Goal: Information Seeking & Learning: Check status

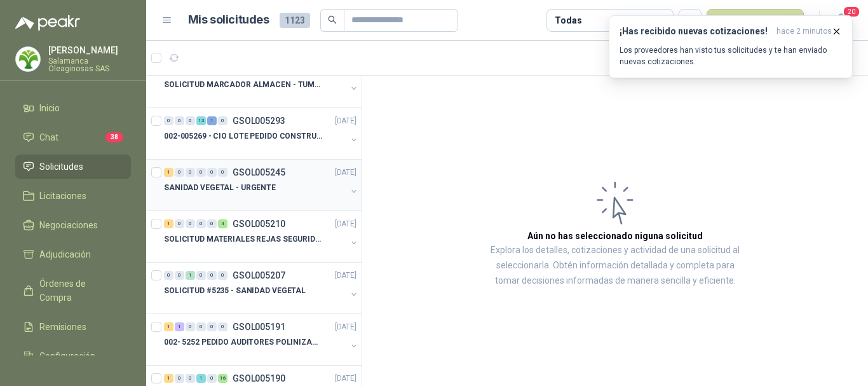
scroll to position [254, 0]
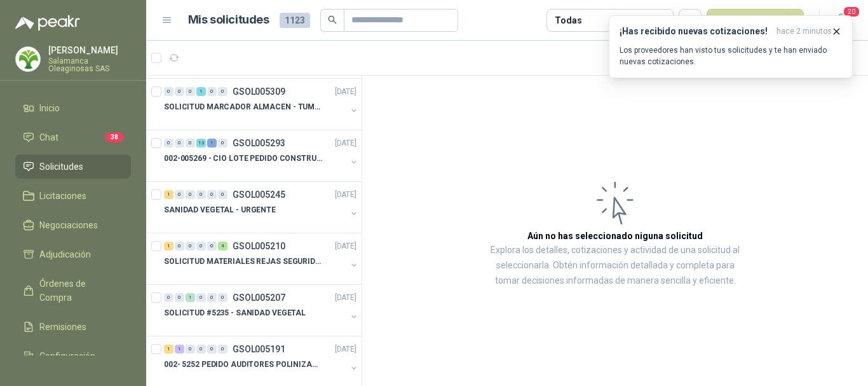
click at [83, 160] on span "Solicitudes" at bounding box center [61, 166] width 44 height 14
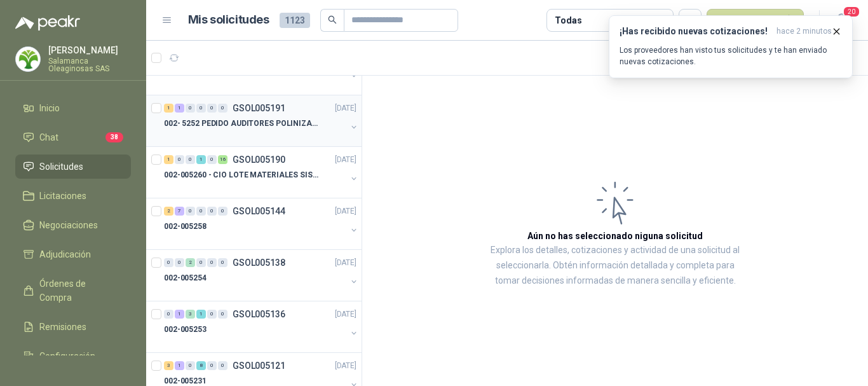
scroll to position [508, 0]
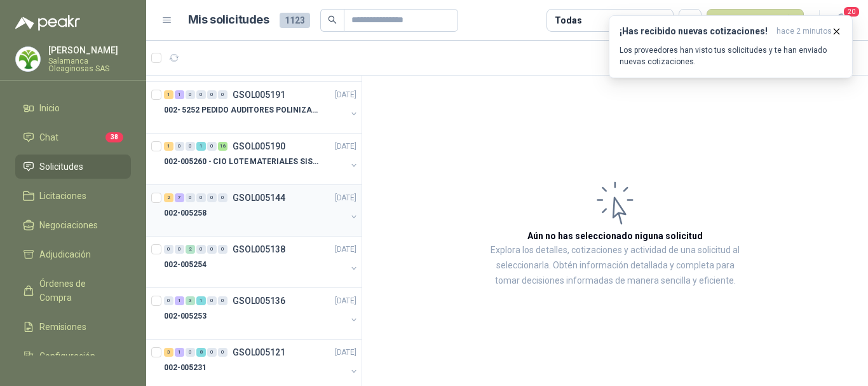
click at [198, 216] on p "002-005258" at bounding box center [185, 213] width 43 height 12
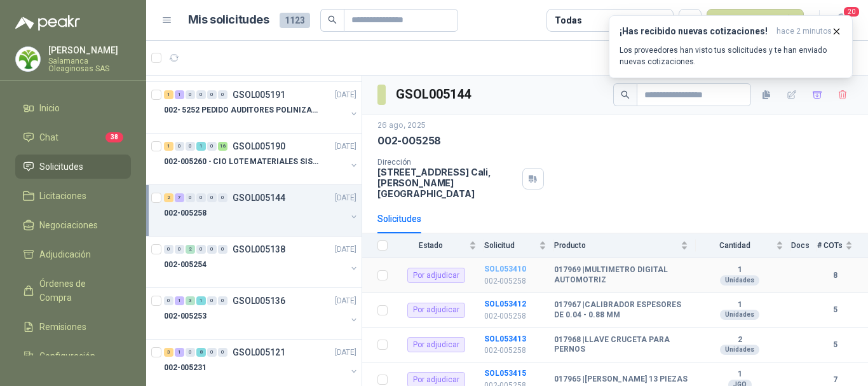
click at [499, 264] on b "SOL053410" at bounding box center [505, 268] width 42 height 9
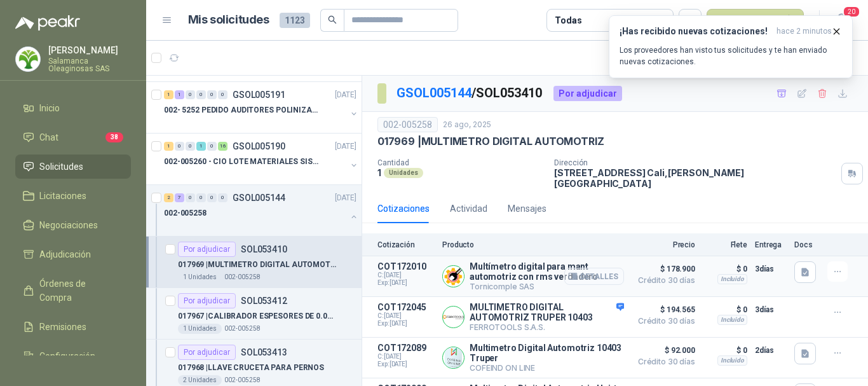
click at [596, 267] on button "Detalles" at bounding box center [594, 275] width 60 height 17
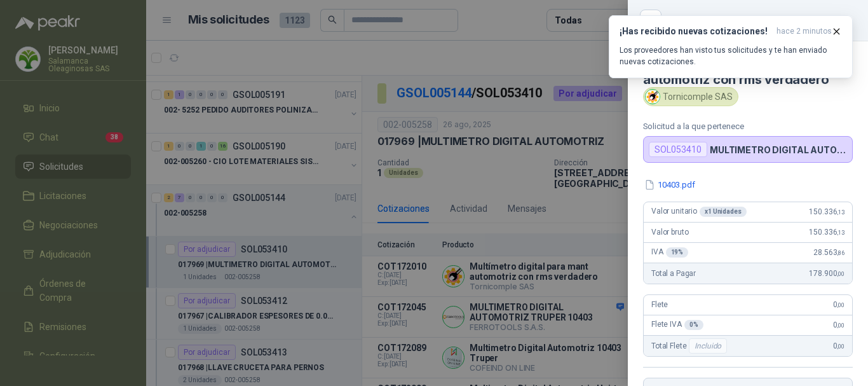
scroll to position [260, 0]
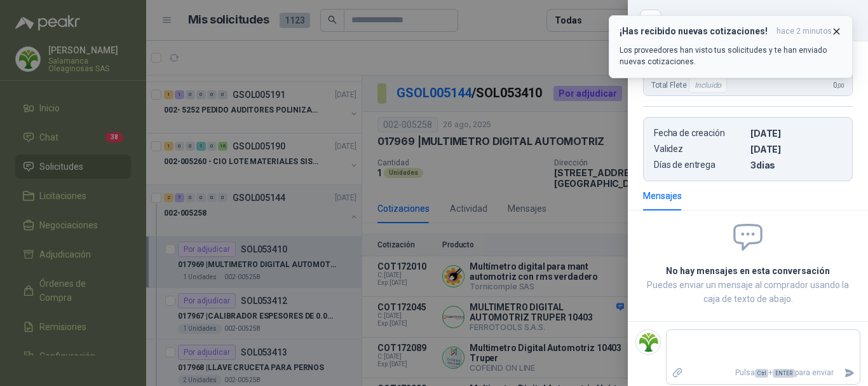
click at [835, 29] on icon "button" at bounding box center [836, 31] width 11 height 11
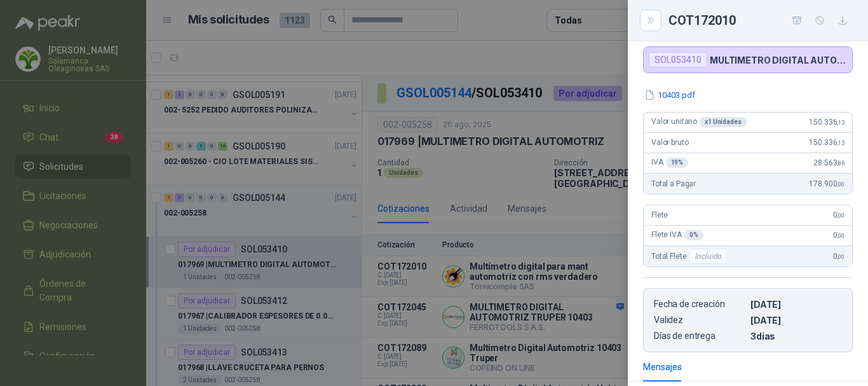
scroll to position [0, 0]
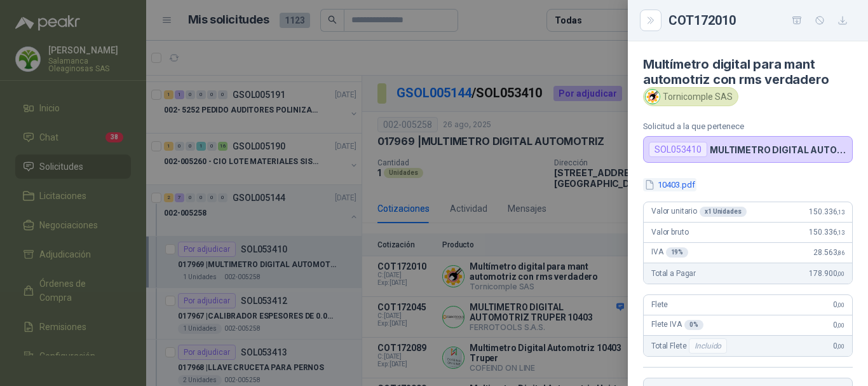
click at [677, 182] on button "10403.pdf" at bounding box center [669, 184] width 53 height 13
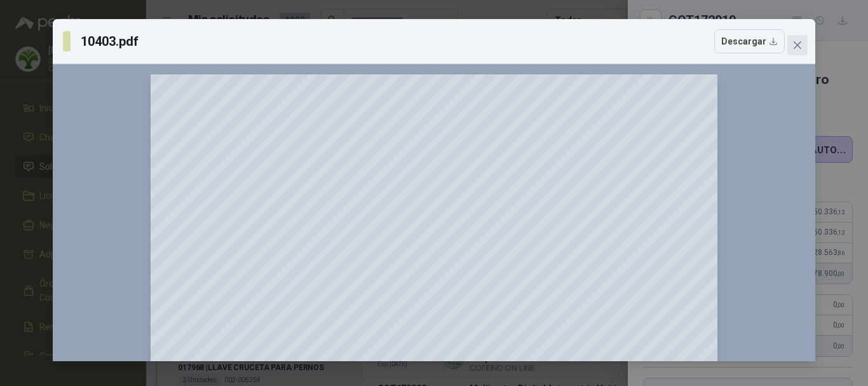
click at [801, 44] on icon "close" at bounding box center [797, 45] width 10 height 10
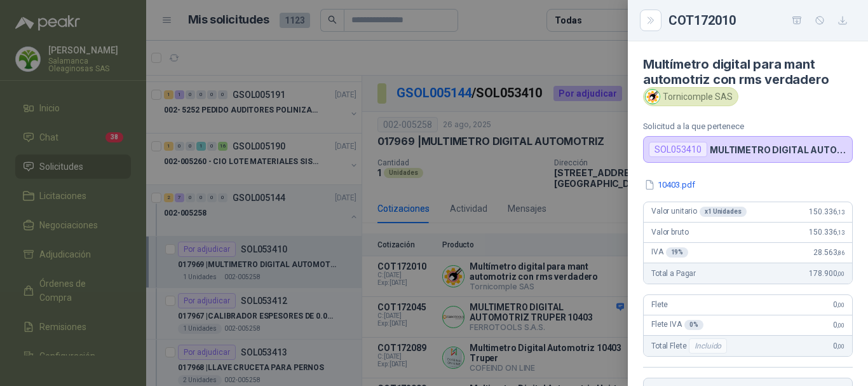
click at [474, 55] on div at bounding box center [434, 193] width 868 height 386
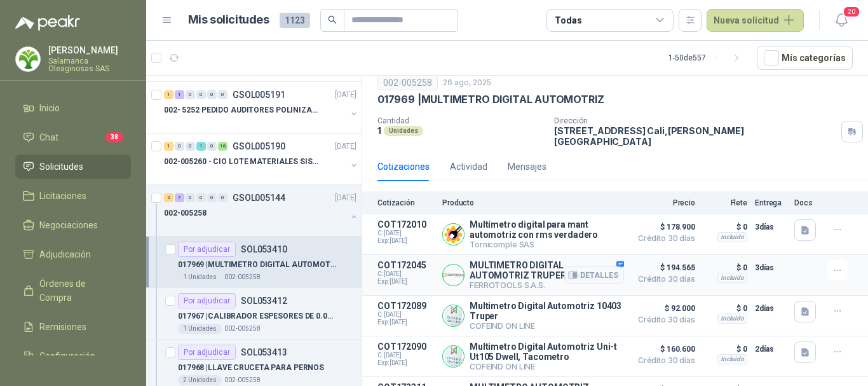
scroll to position [64, 0]
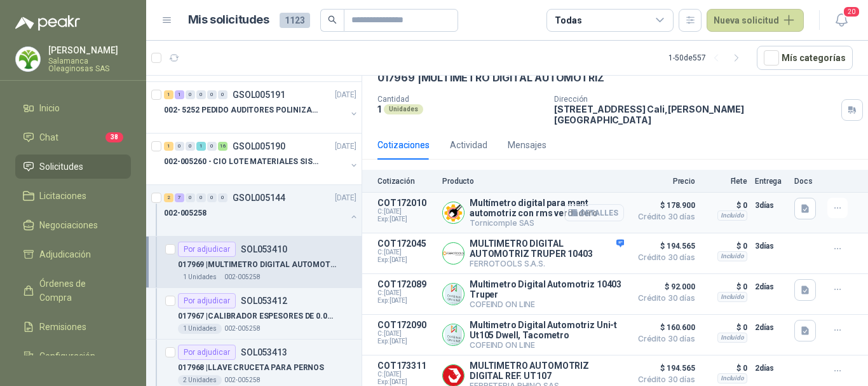
click at [598, 204] on button "Detalles" at bounding box center [594, 212] width 60 height 17
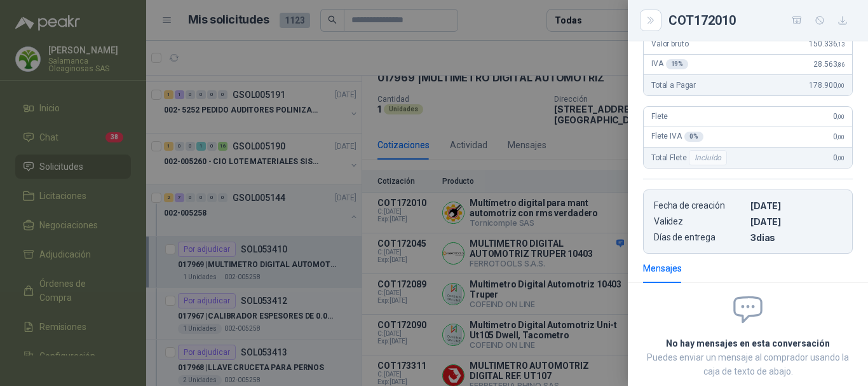
scroll to position [0, 0]
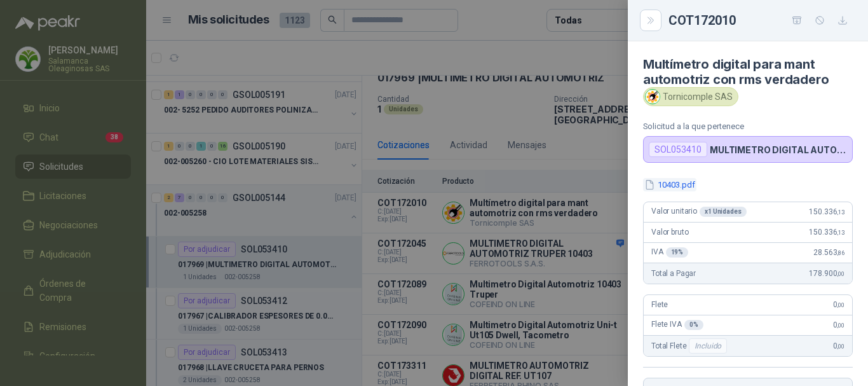
click at [679, 184] on button "10403.pdf" at bounding box center [669, 184] width 53 height 13
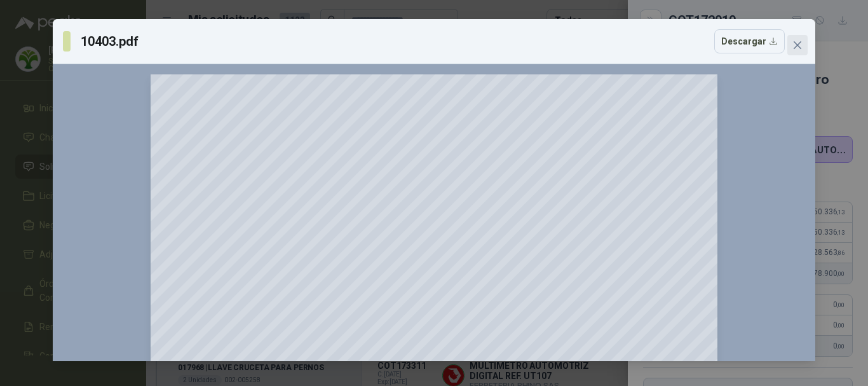
click at [792, 48] on icon "close" at bounding box center [797, 45] width 10 height 10
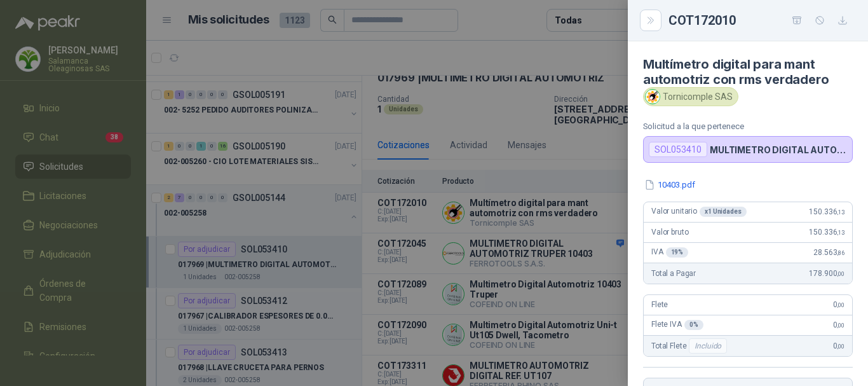
click at [547, 46] on div at bounding box center [434, 193] width 868 height 386
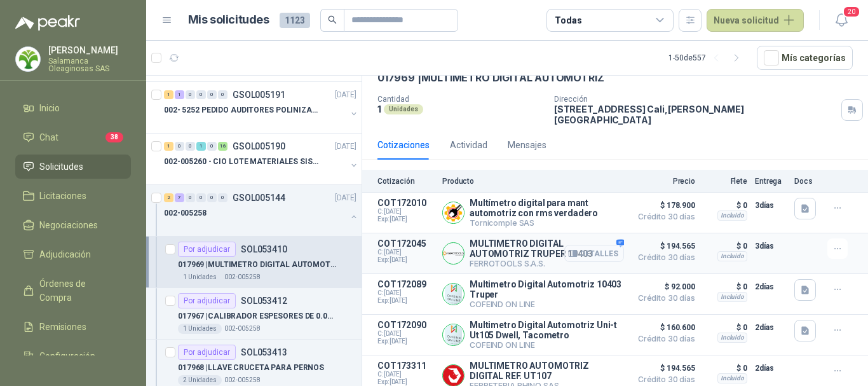
click at [595, 248] on button "Detalles" at bounding box center [594, 253] width 60 height 17
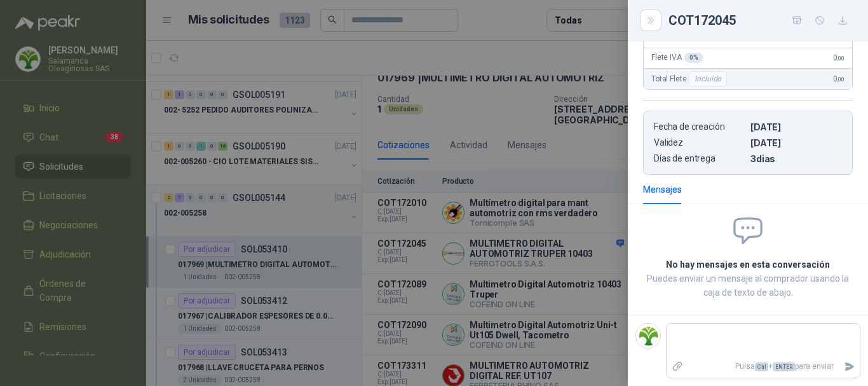
scroll to position [0, 0]
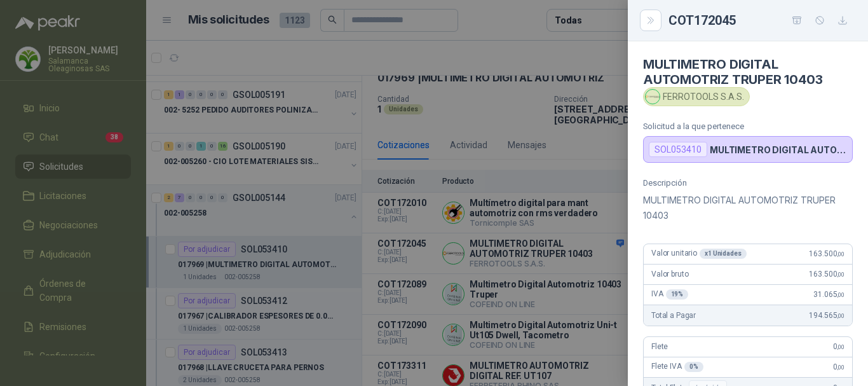
click at [525, 42] on div at bounding box center [434, 193] width 868 height 386
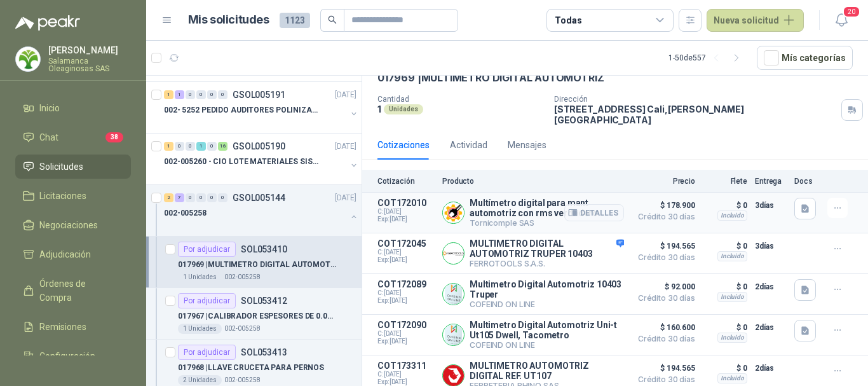
scroll to position [127, 0]
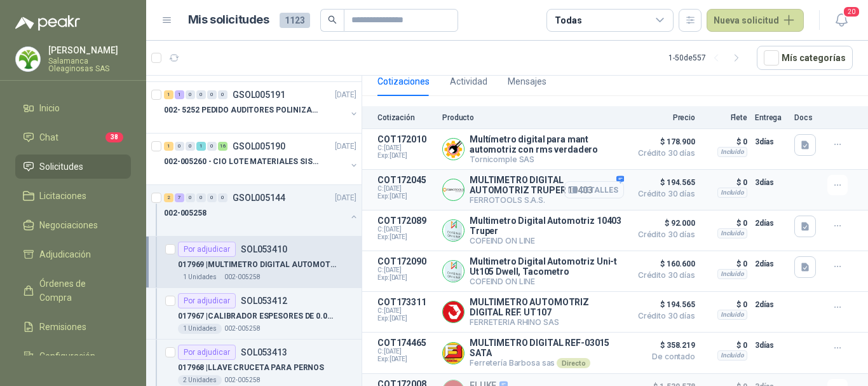
click at [596, 182] on button "Detalles" at bounding box center [594, 189] width 60 height 17
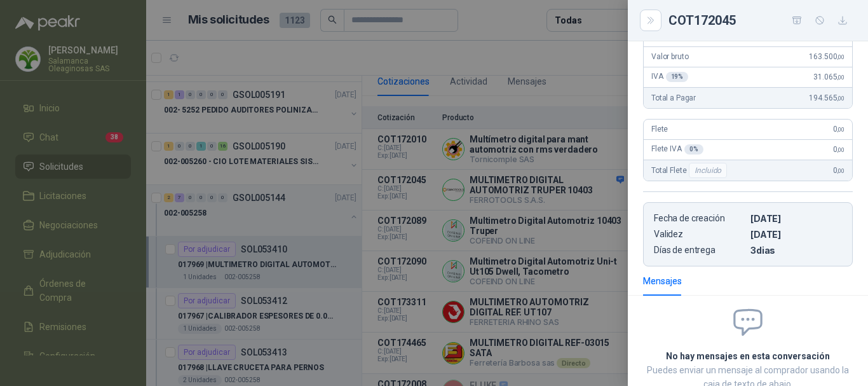
scroll to position [55, 0]
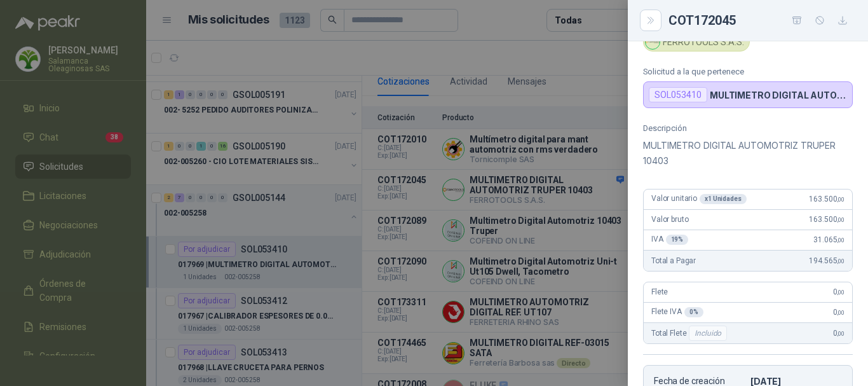
click at [588, 63] on div at bounding box center [434, 193] width 868 height 386
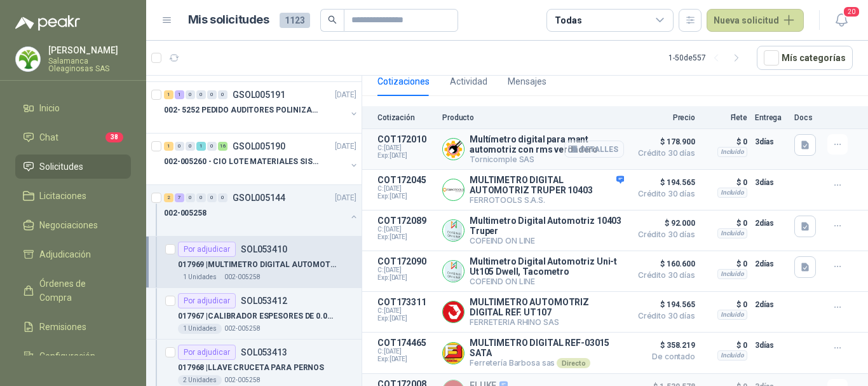
click at [592, 141] on button "Detalles" at bounding box center [594, 148] width 60 height 17
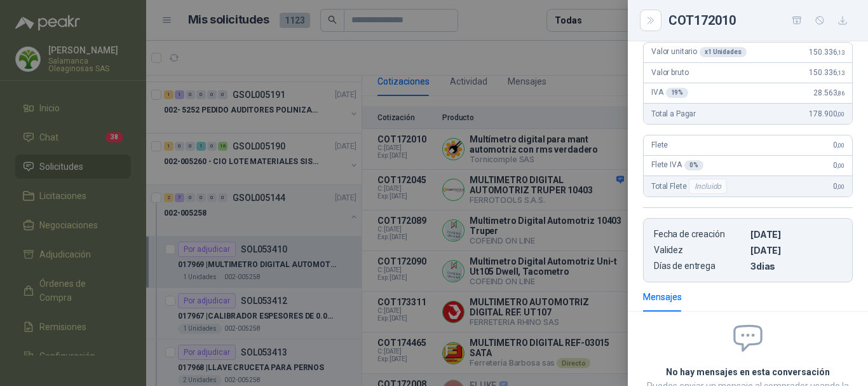
scroll to position [13, 0]
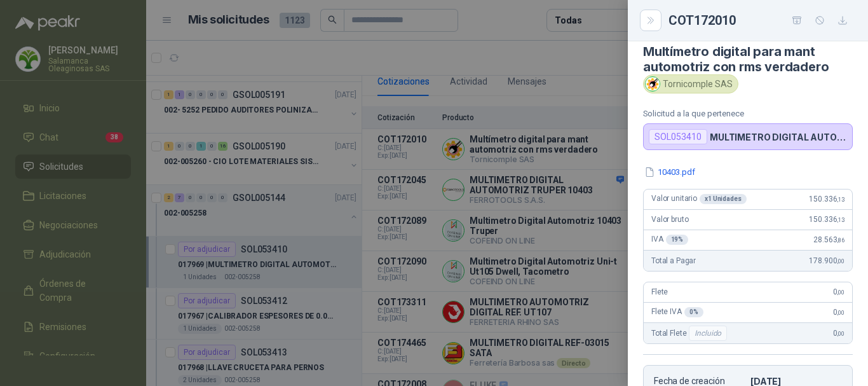
click at [517, 55] on div at bounding box center [434, 193] width 868 height 386
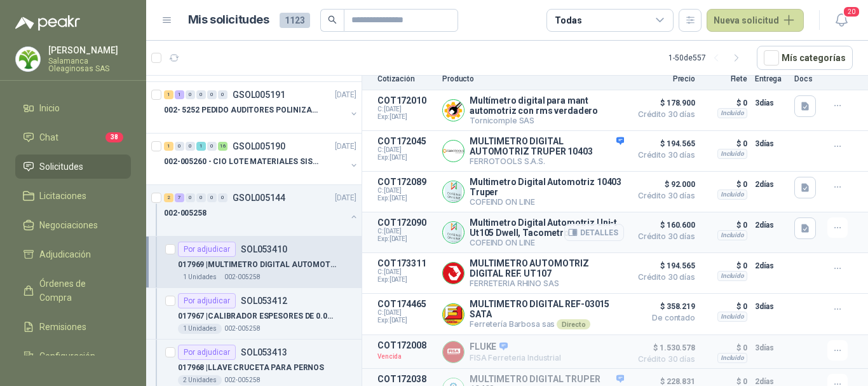
scroll to position [186, 0]
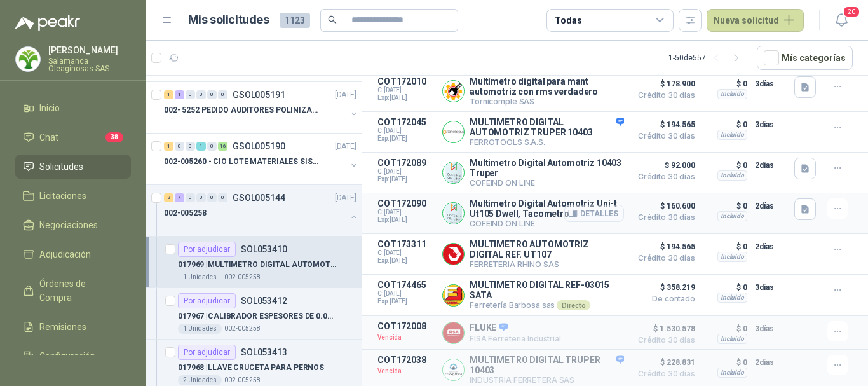
click at [585, 207] on button "Detalles" at bounding box center [594, 213] width 60 height 17
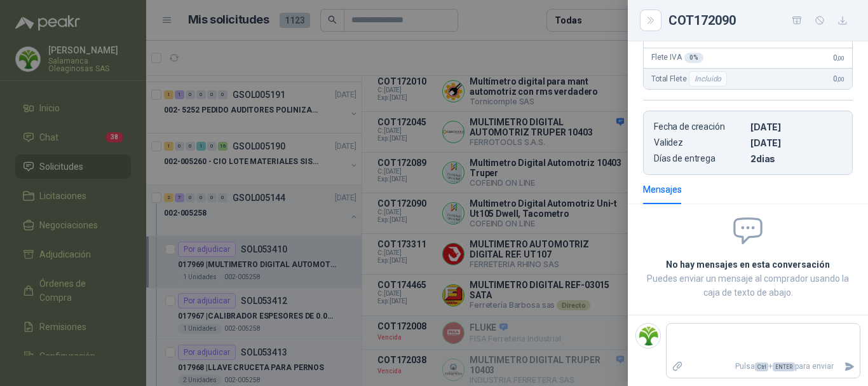
scroll to position [13, 0]
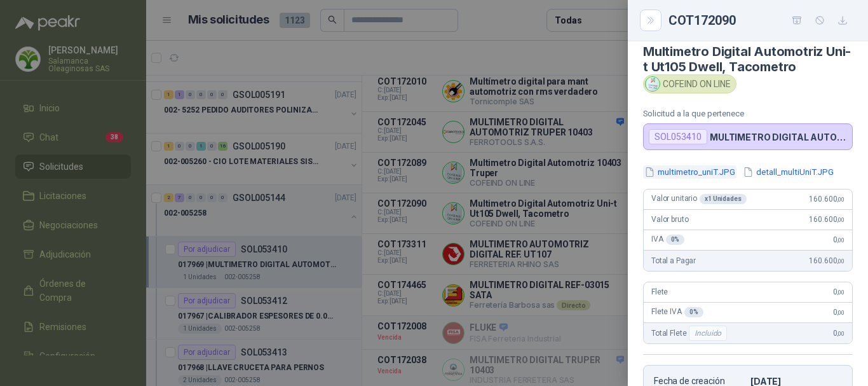
click at [691, 173] on button "multimetro_uniT.JPG" at bounding box center [689, 171] width 93 height 13
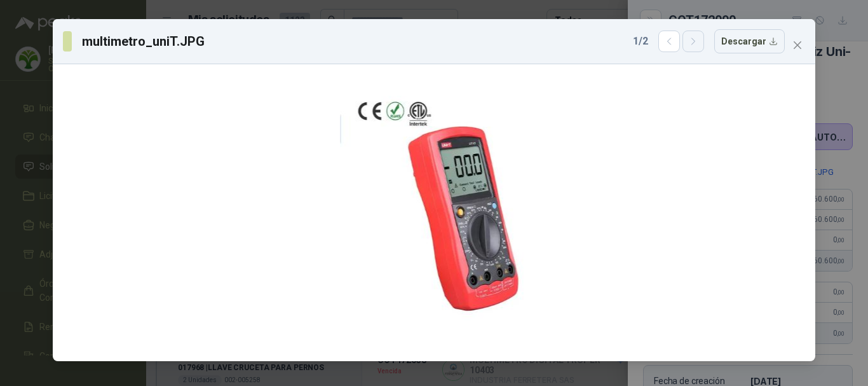
click at [693, 44] on icon "button" at bounding box center [693, 41] width 11 height 11
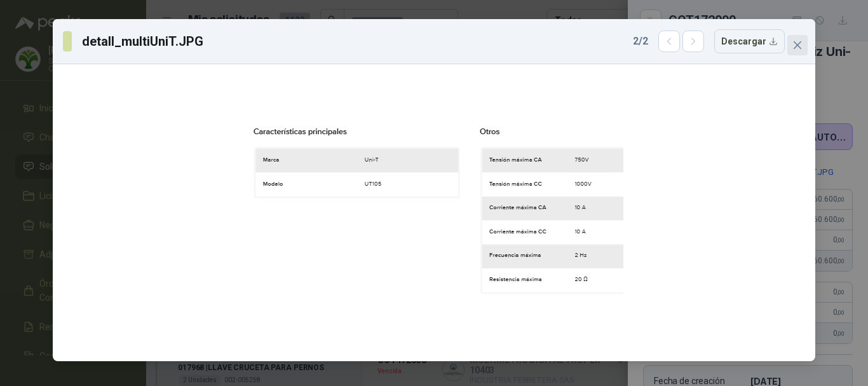
click at [799, 46] on icon "close" at bounding box center [797, 45] width 10 height 10
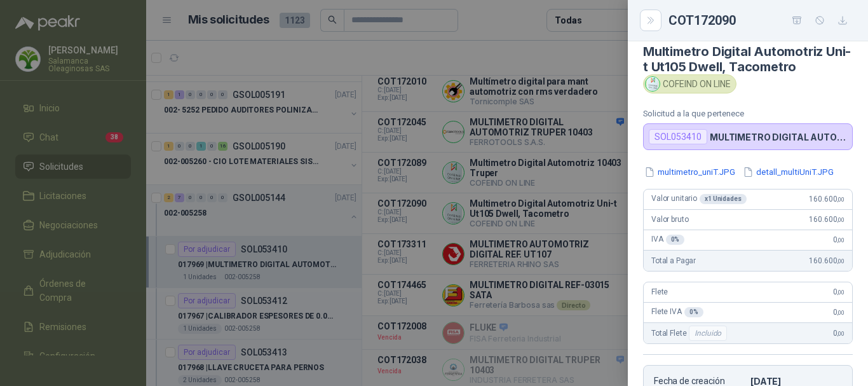
click at [532, 51] on div at bounding box center [434, 193] width 868 height 386
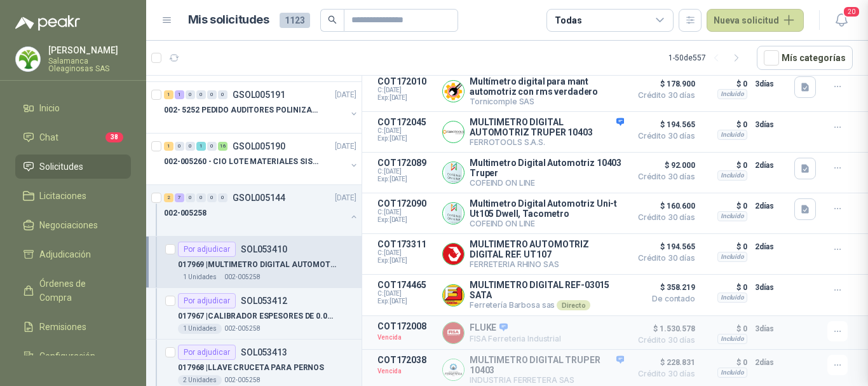
scroll to position [267, 0]
click at [600, 167] on button "Detalles" at bounding box center [594, 172] width 60 height 17
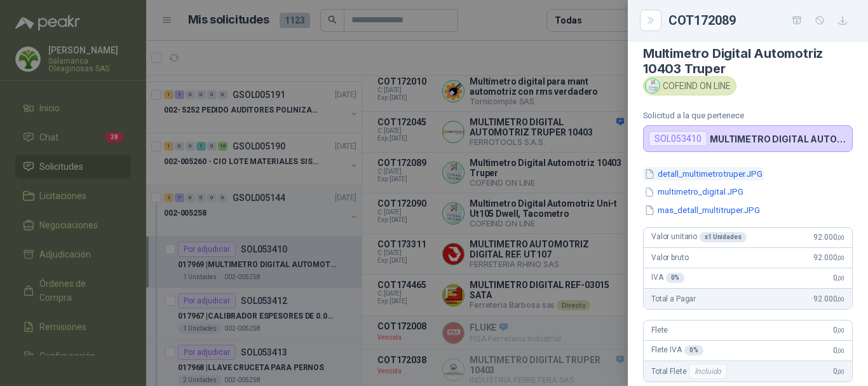
scroll to position [0, 0]
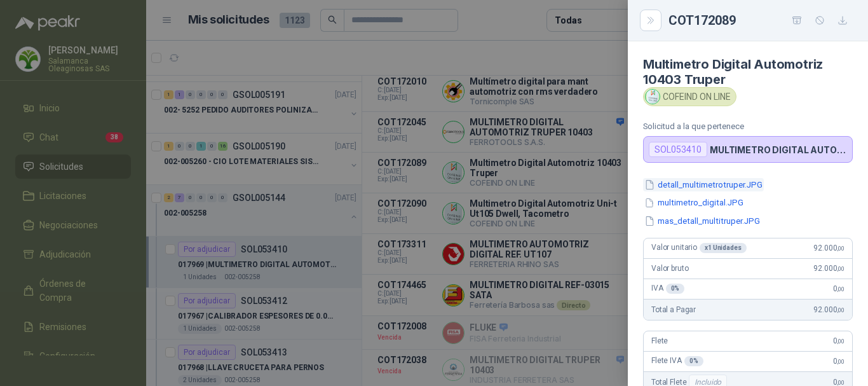
click at [703, 185] on button "detall_multimetrotruper.JPG" at bounding box center [703, 184] width 121 height 13
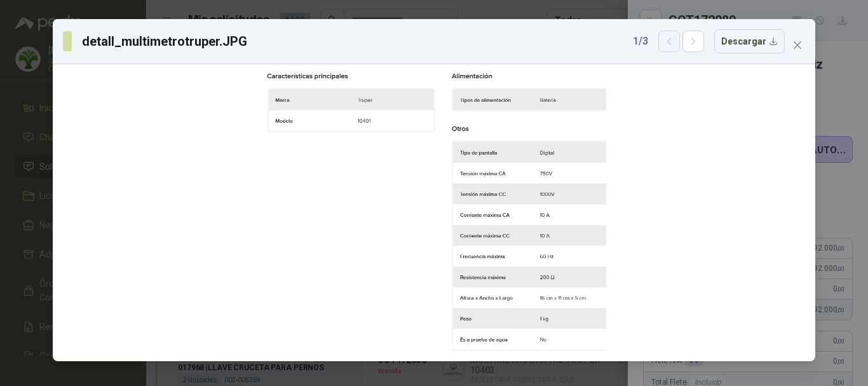
click at [665, 43] on button "button" at bounding box center [669, 41] width 22 height 22
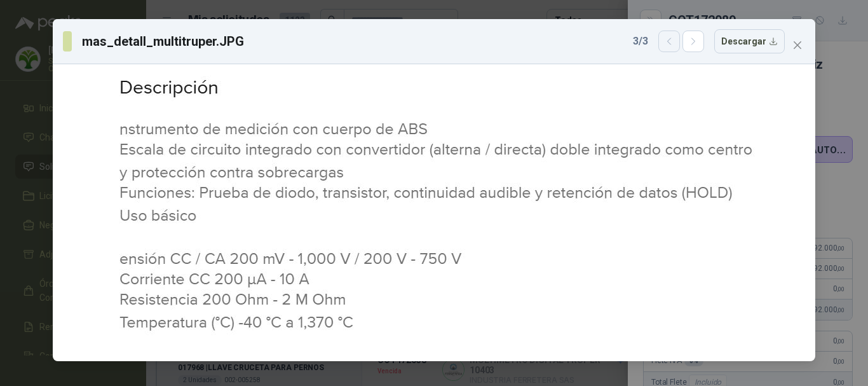
click at [671, 43] on icon "button" at bounding box center [669, 41] width 11 height 11
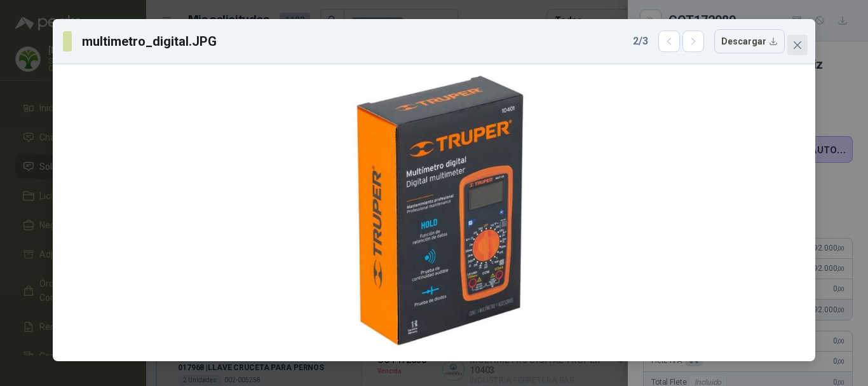
click at [796, 44] on icon "close" at bounding box center [798, 45] width 8 height 8
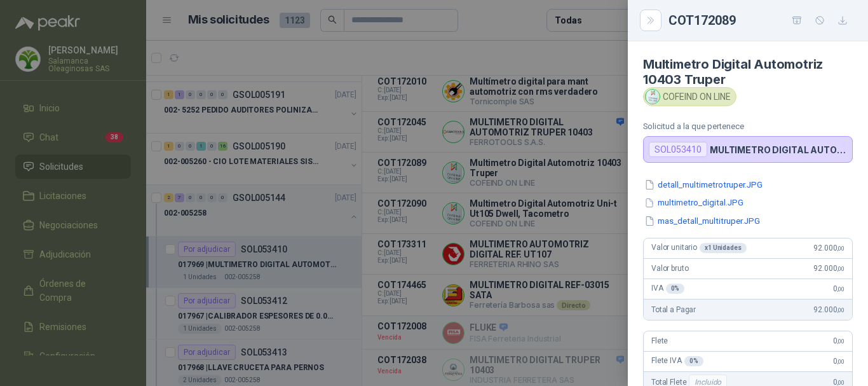
click at [501, 24] on div at bounding box center [434, 193] width 868 height 386
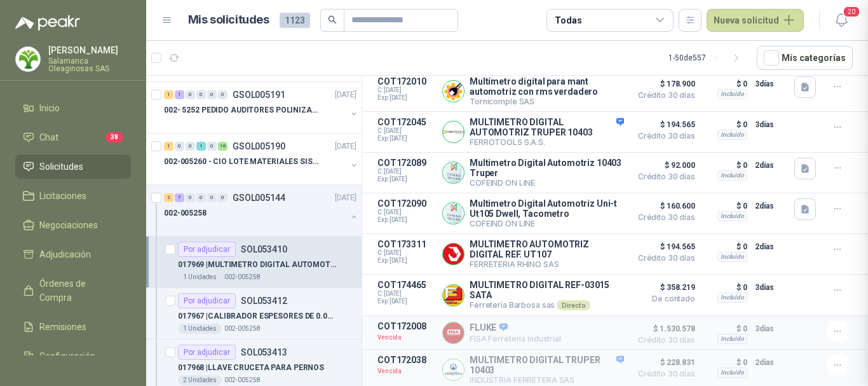
scroll to position [303, 0]
click at [593, 252] on button "Detalles" at bounding box center [594, 253] width 60 height 17
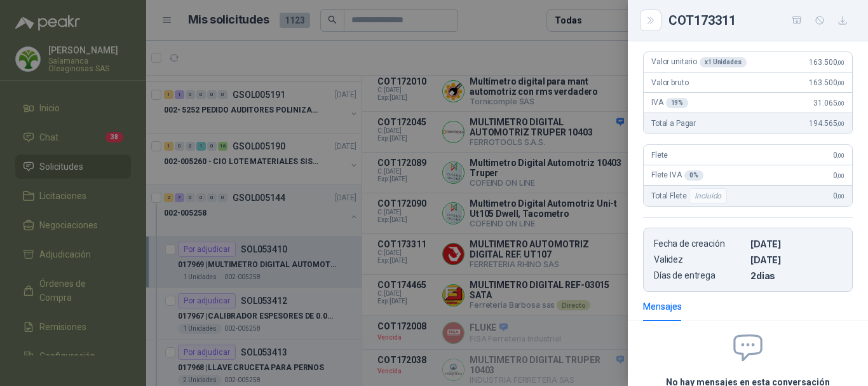
scroll to position [0, 0]
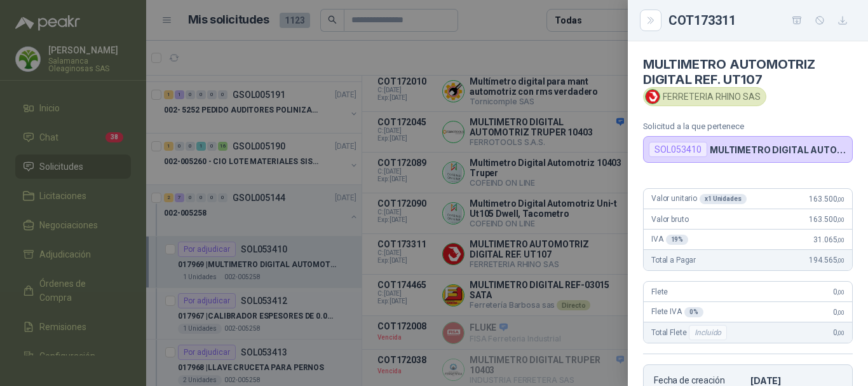
click at [554, 42] on div at bounding box center [434, 193] width 868 height 386
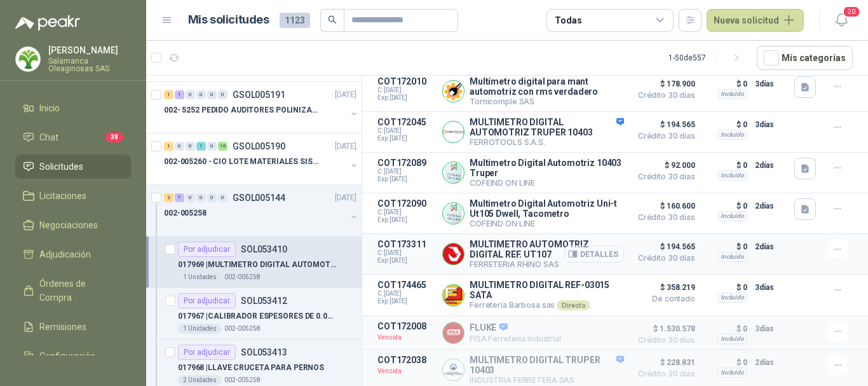
click at [585, 253] on button "Detalles" at bounding box center [594, 253] width 60 height 17
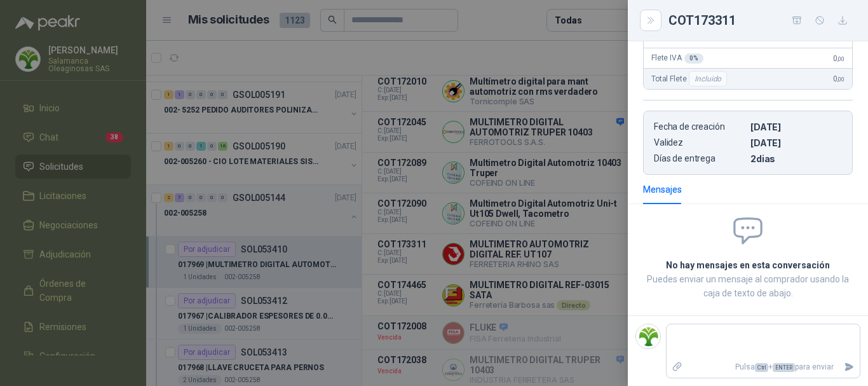
scroll to position [0, 0]
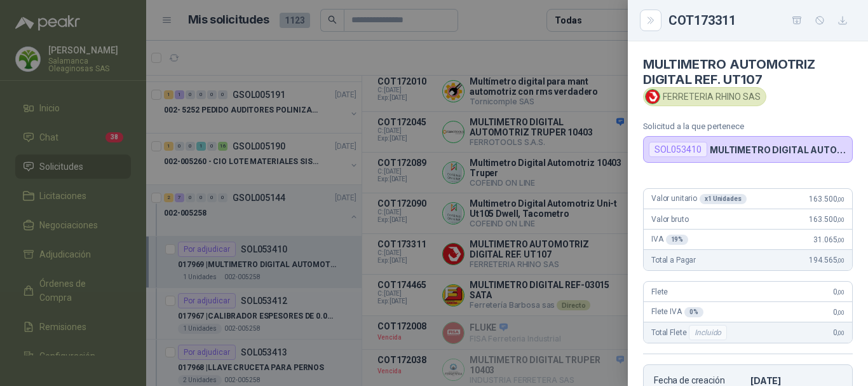
click at [545, 57] on div at bounding box center [434, 193] width 868 height 386
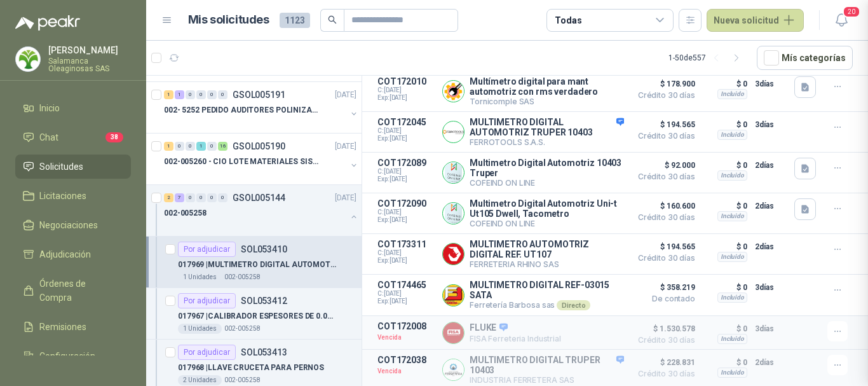
scroll to position [254, 0]
click at [597, 289] on button "Detalles" at bounding box center [594, 295] width 60 height 17
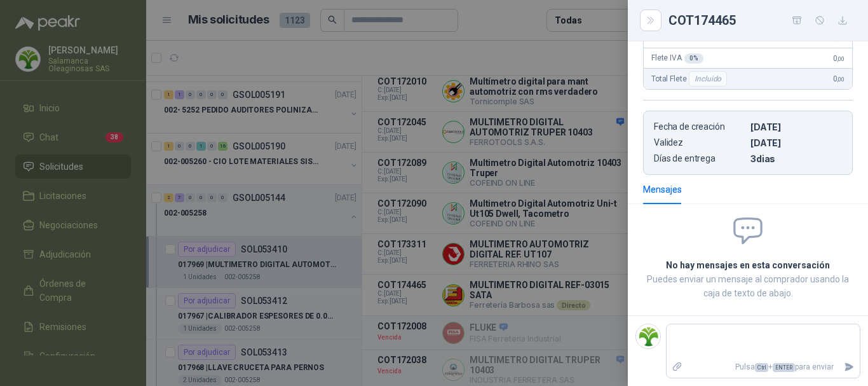
scroll to position [0, 0]
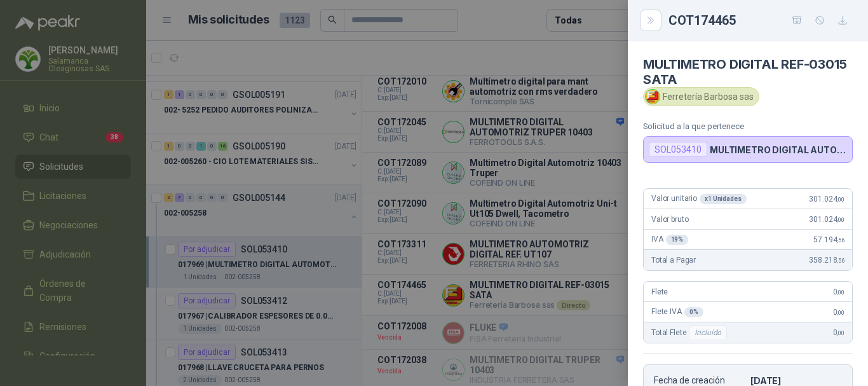
click at [500, 49] on div at bounding box center [434, 193] width 868 height 386
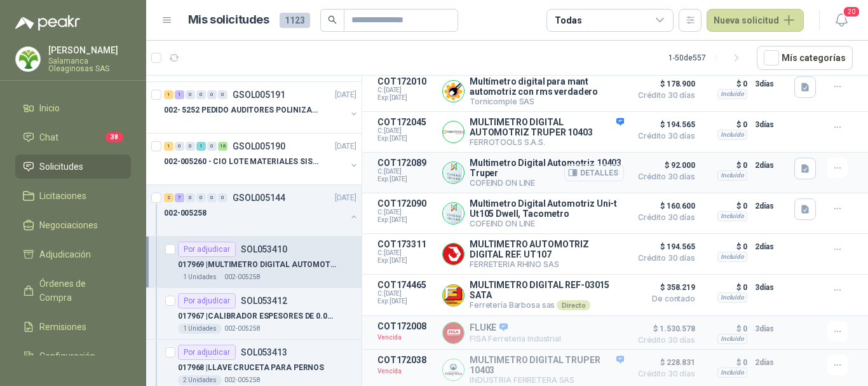
click at [589, 169] on button "Detalles" at bounding box center [594, 172] width 60 height 17
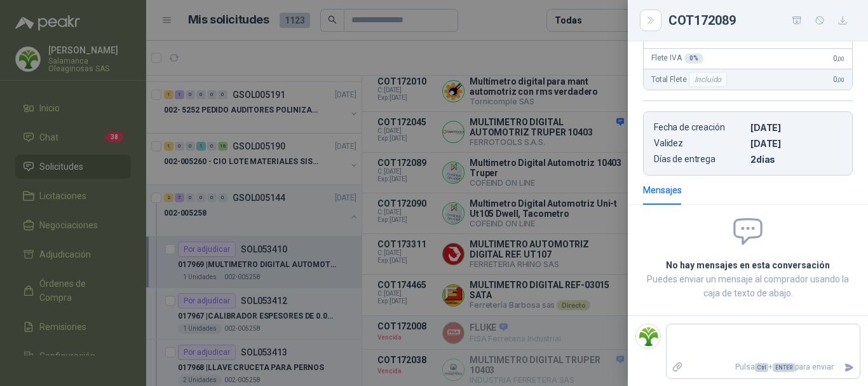
scroll to position [0, 0]
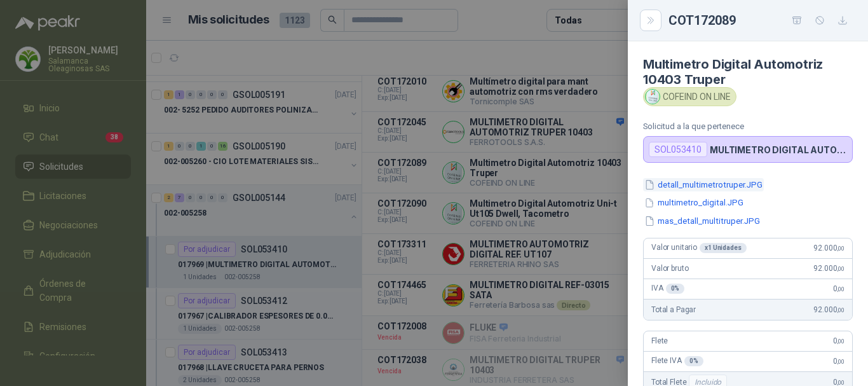
click at [705, 187] on button "detall_multimetrotruper.JPG" at bounding box center [703, 184] width 121 height 13
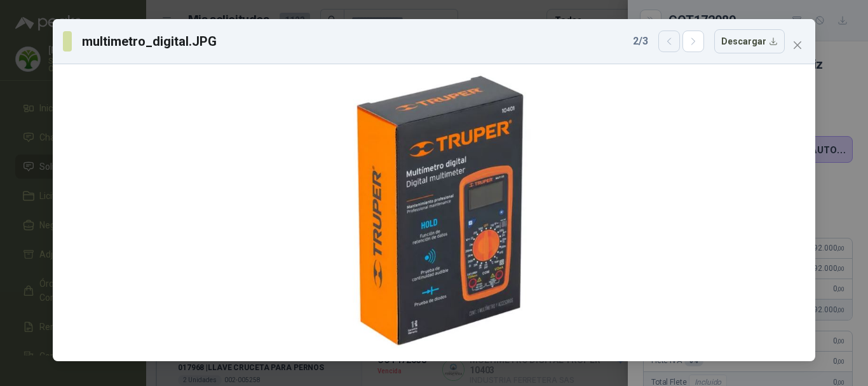
click at [671, 48] on button "button" at bounding box center [669, 41] width 22 height 22
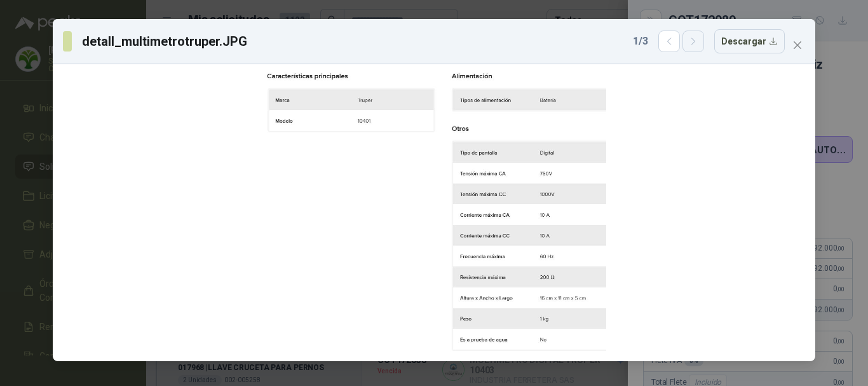
click at [704, 43] on button "button" at bounding box center [693, 41] width 22 height 22
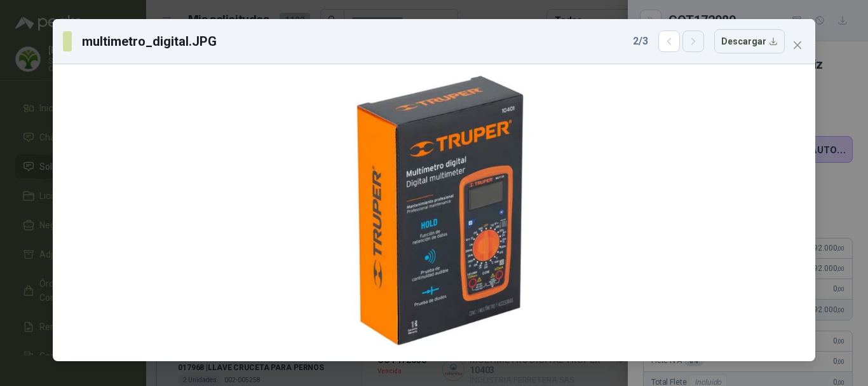
click at [704, 43] on button "button" at bounding box center [693, 41] width 22 height 22
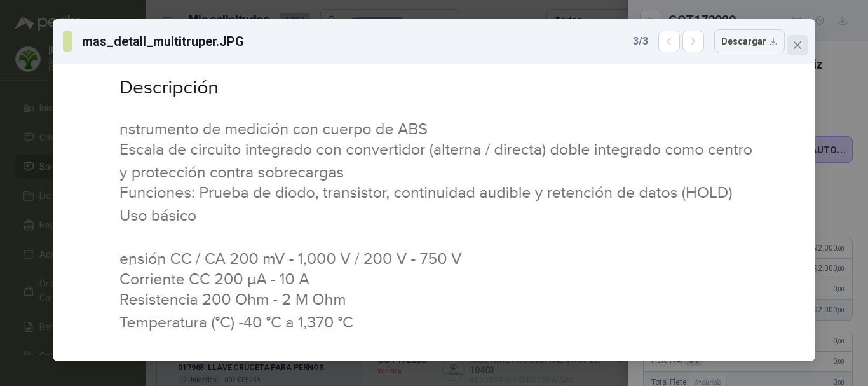
click at [795, 41] on icon "close" at bounding box center [797, 45] width 10 height 10
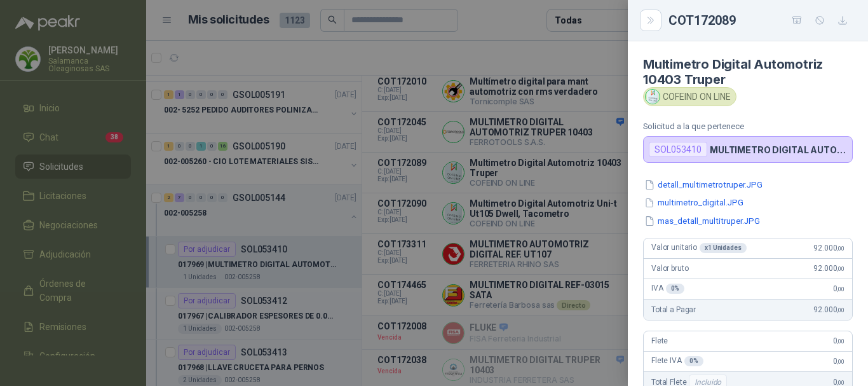
click at [568, 48] on div at bounding box center [434, 193] width 868 height 386
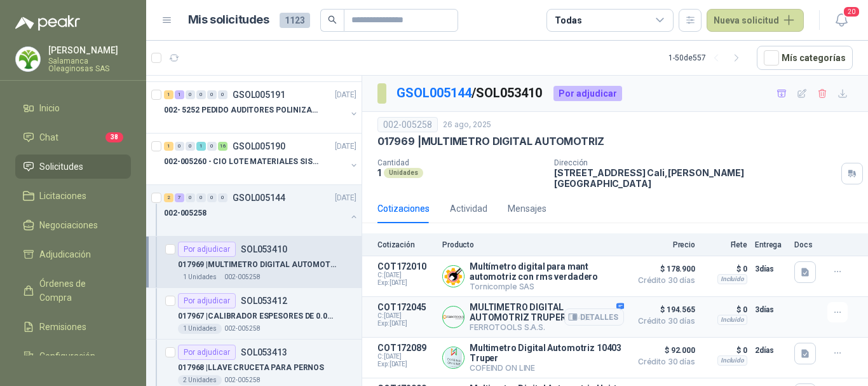
scroll to position [64, 0]
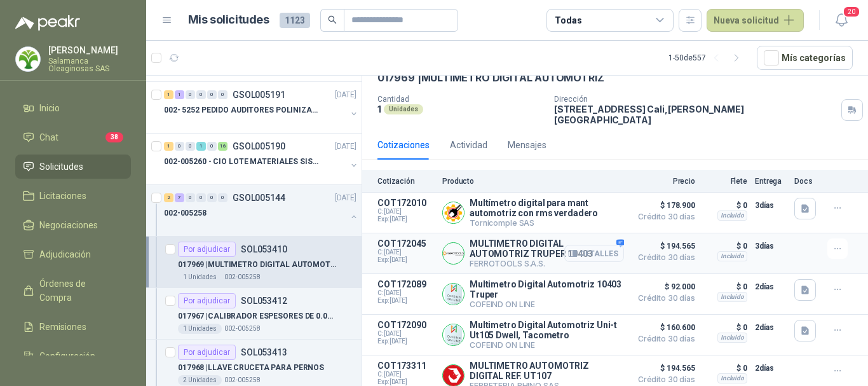
click at [600, 247] on button "Detalles" at bounding box center [594, 253] width 60 height 17
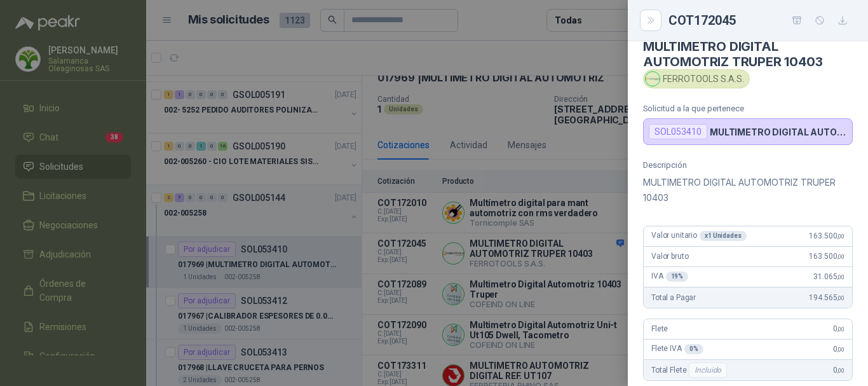
scroll to position [0, 0]
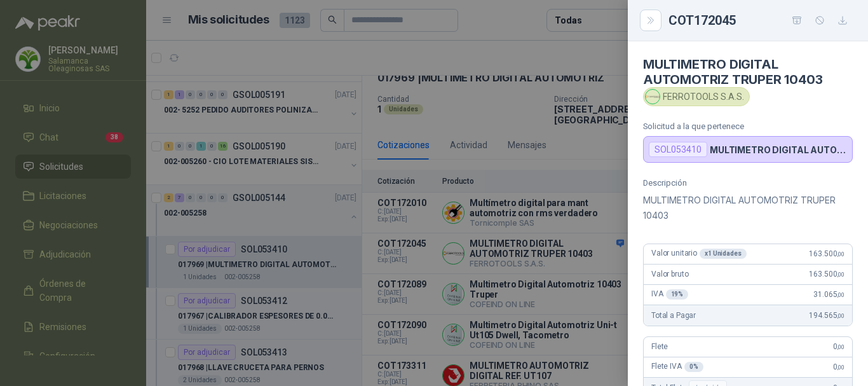
click at [519, 30] on div at bounding box center [434, 193] width 868 height 386
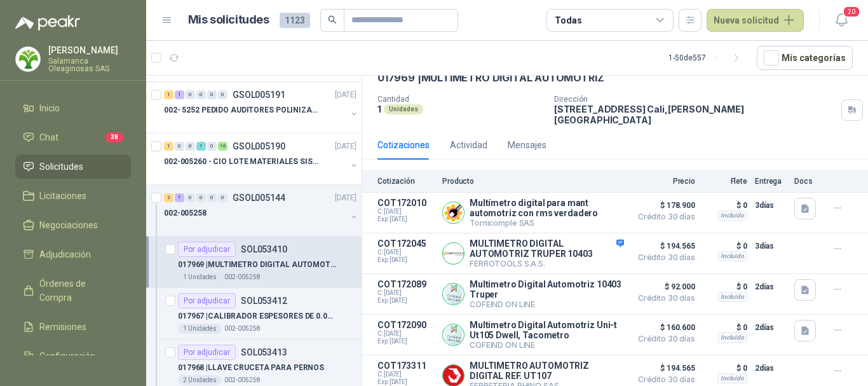
click at [551, 44] on article "1 - 50 de 557 Mís categorías" at bounding box center [507, 58] width 722 height 34
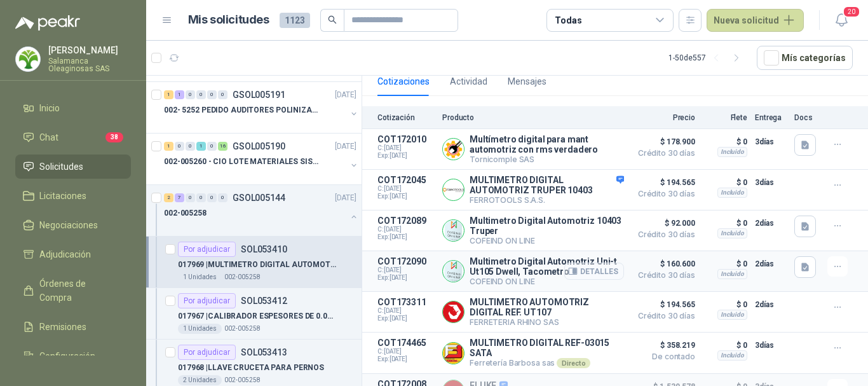
scroll to position [186, 0]
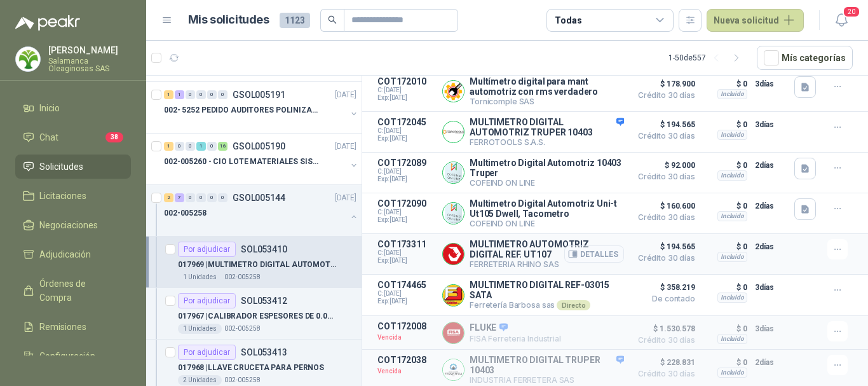
click at [597, 252] on button "Detalles" at bounding box center [594, 253] width 60 height 17
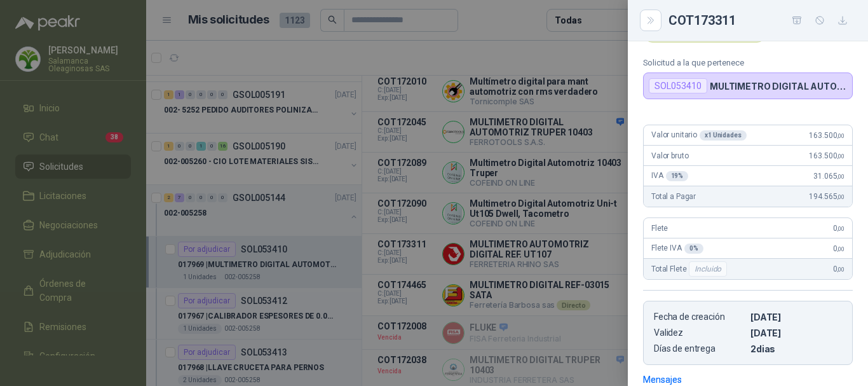
scroll to position [127, 0]
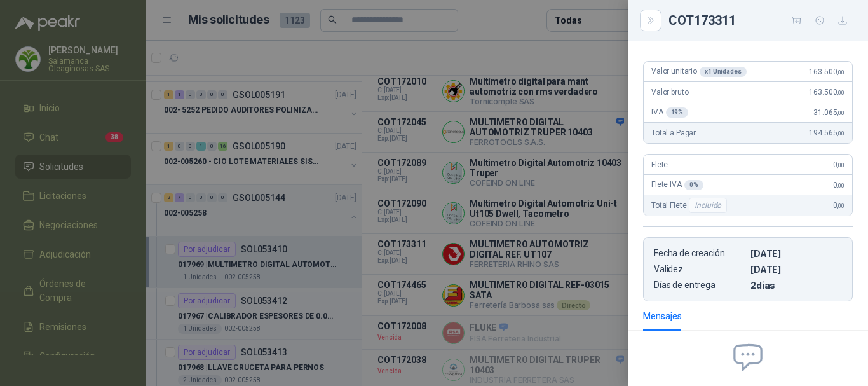
click at [501, 50] on div at bounding box center [434, 193] width 868 height 386
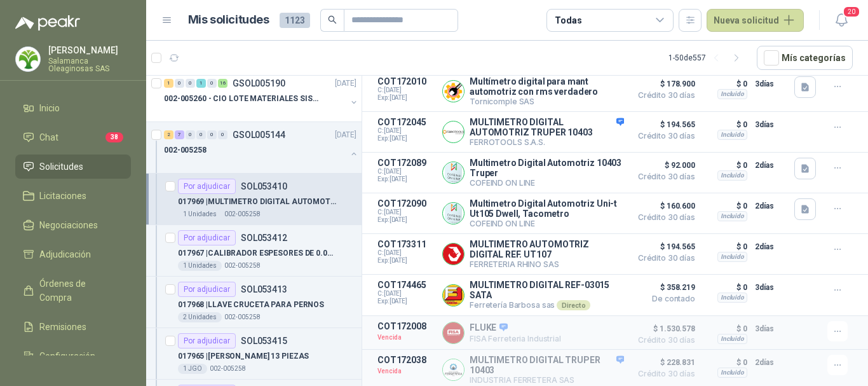
scroll to position [572, 0]
click at [271, 260] on div "1 Unidades 002-005258" at bounding box center [267, 265] width 179 height 10
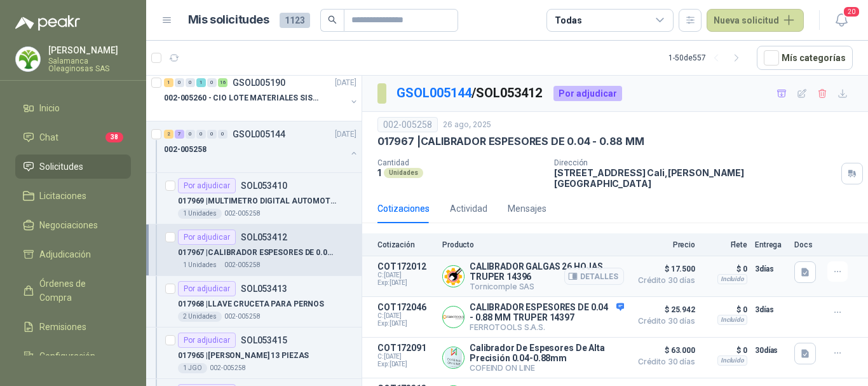
scroll to position [64, 0]
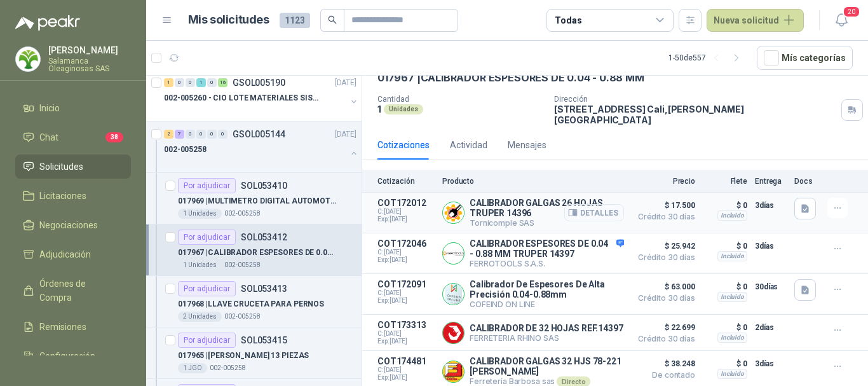
click at [591, 208] on button "Detalles" at bounding box center [594, 212] width 60 height 17
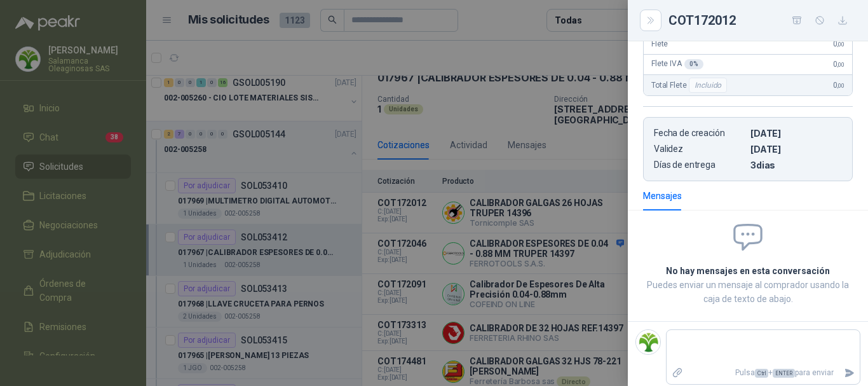
scroll to position [0, 0]
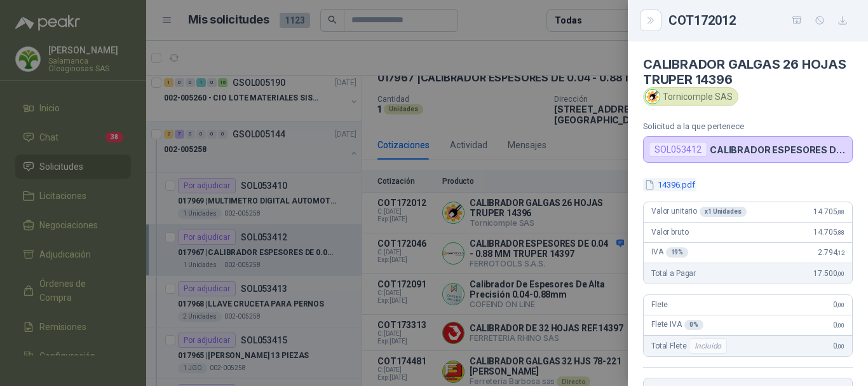
click at [671, 184] on button "14396.pdf" at bounding box center [669, 184] width 53 height 13
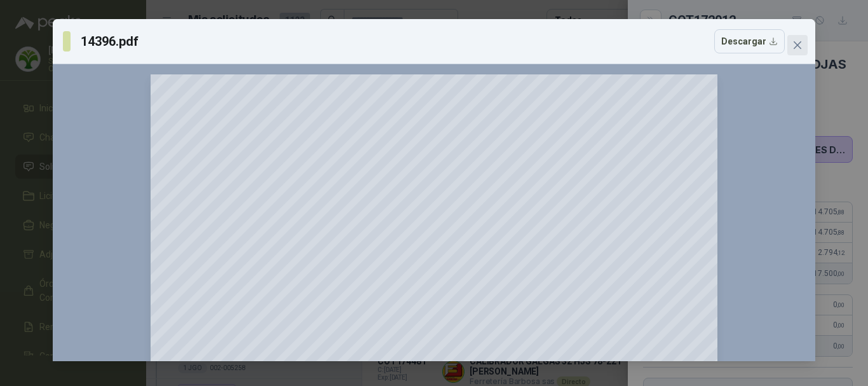
click at [801, 39] on button "Close" at bounding box center [797, 45] width 20 height 20
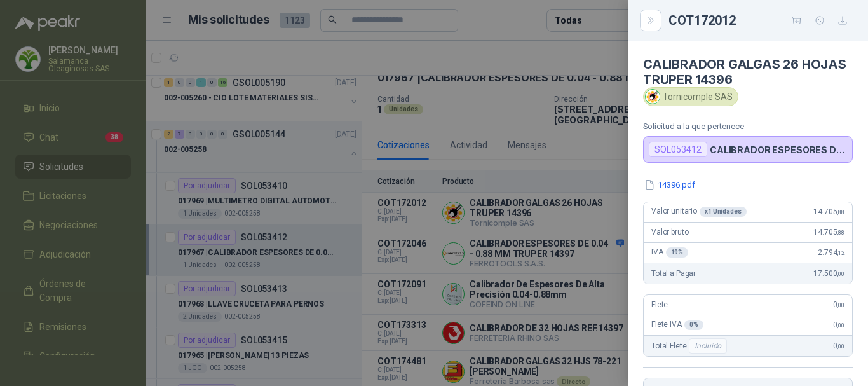
click at [574, 203] on div at bounding box center [434, 193] width 868 height 386
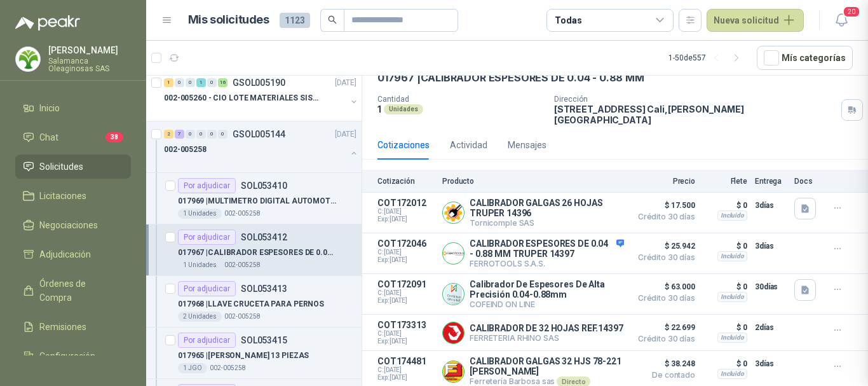
scroll to position [267, 0]
click at [594, 204] on button "Detalles" at bounding box center [594, 212] width 60 height 17
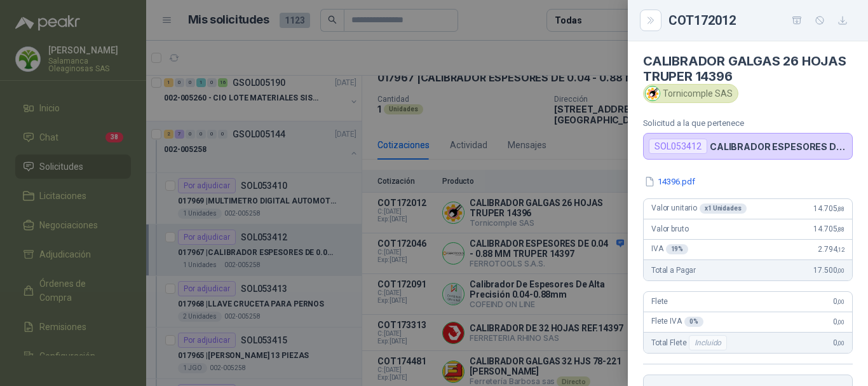
scroll to position [0, 0]
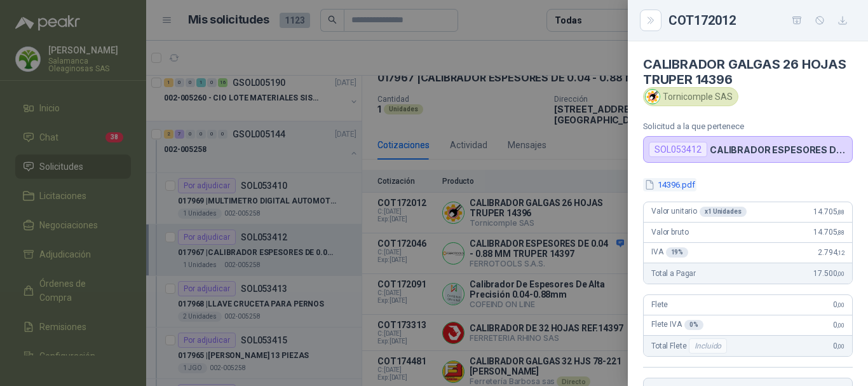
click at [680, 186] on button "14396.pdf" at bounding box center [669, 184] width 53 height 13
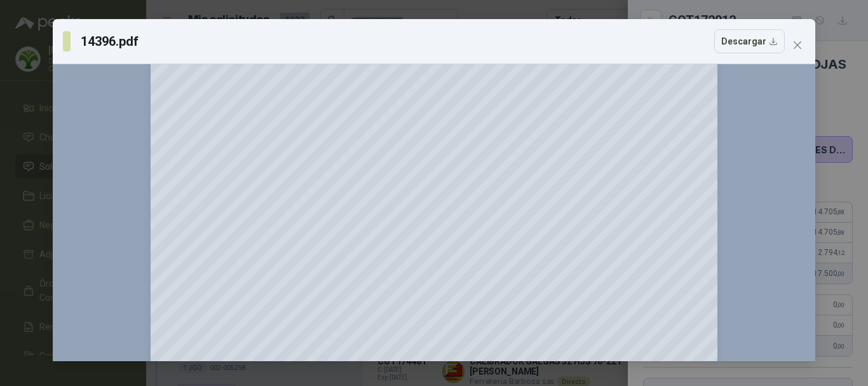
scroll to position [127, 0]
click at [797, 44] on icon "close" at bounding box center [798, 45] width 8 height 8
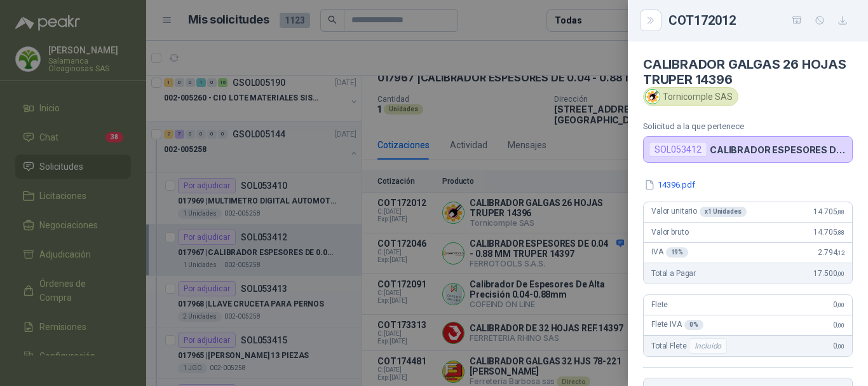
click at [499, 95] on div at bounding box center [434, 193] width 868 height 386
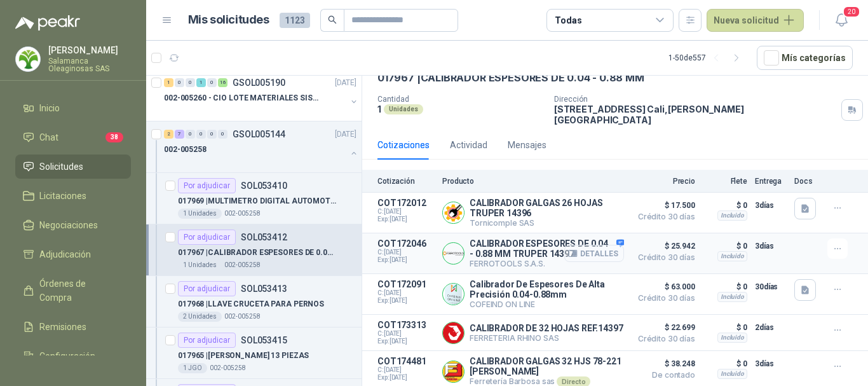
click at [604, 245] on button "Detalles" at bounding box center [594, 253] width 60 height 17
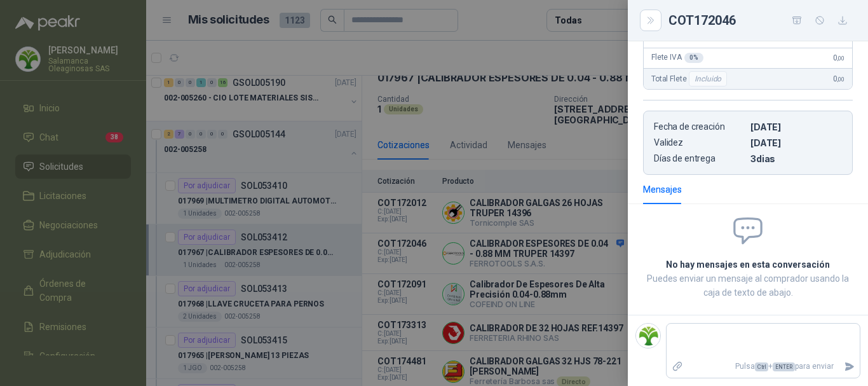
scroll to position [0, 0]
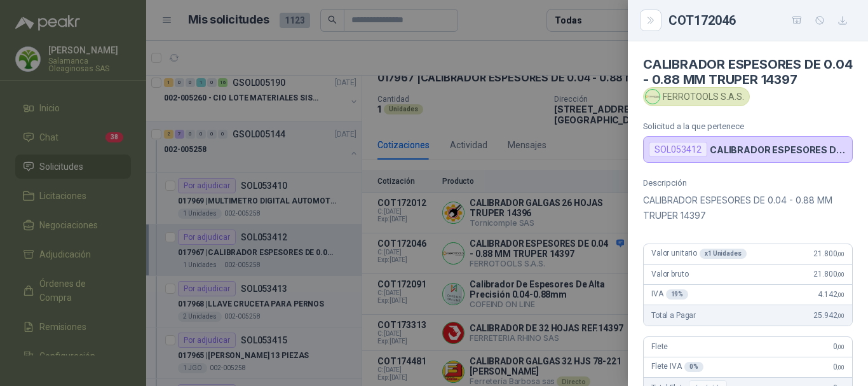
click at [537, 45] on div at bounding box center [434, 193] width 868 height 386
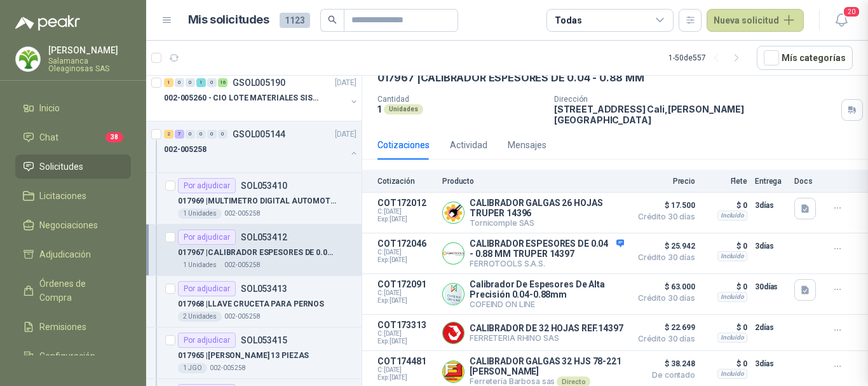
scroll to position [309, 0]
click at [599, 290] on button "Detalles" at bounding box center [594, 293] width 60 height 17
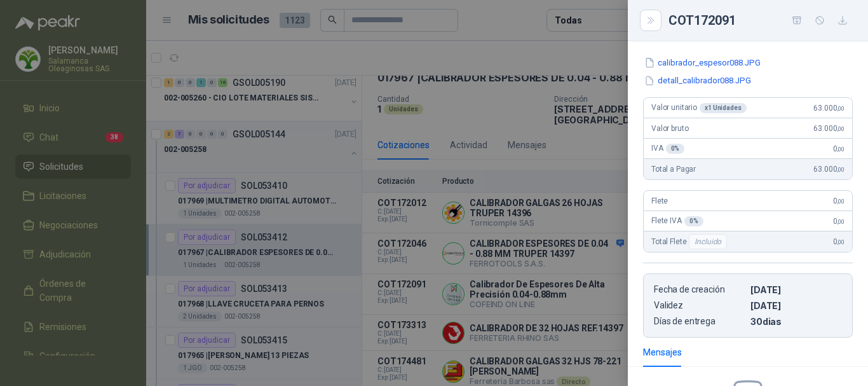
scroll to position [0, 0]
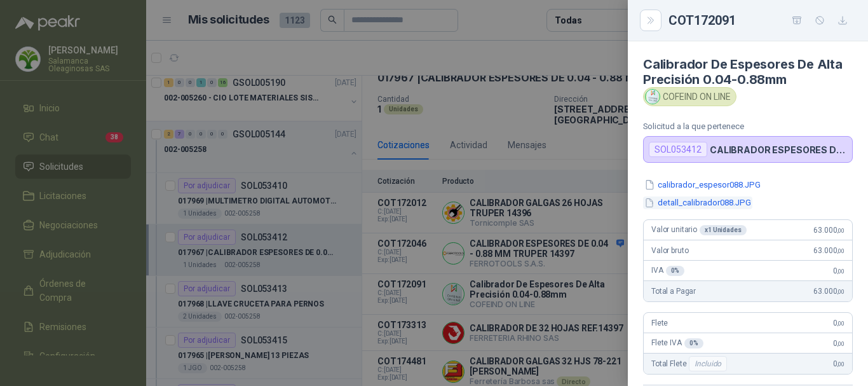
click at [721, 205] on button "detall_calibrador088.JPG" at bounding box center [697, 202] width 109 height 13
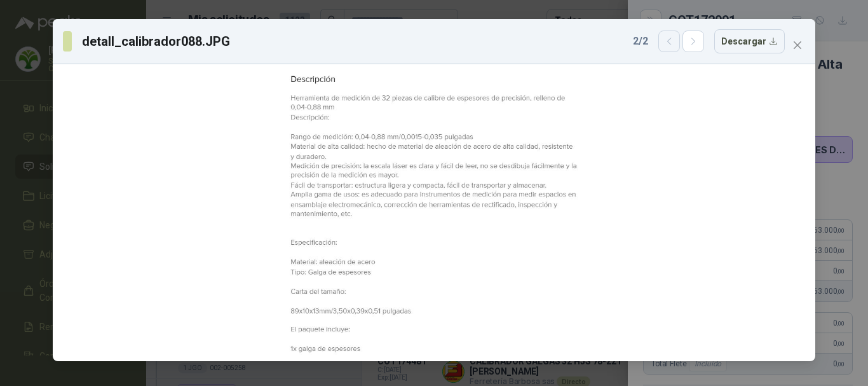
click at [676, 47] on button "button" at bounding box center [669, 41] width 22 height 22
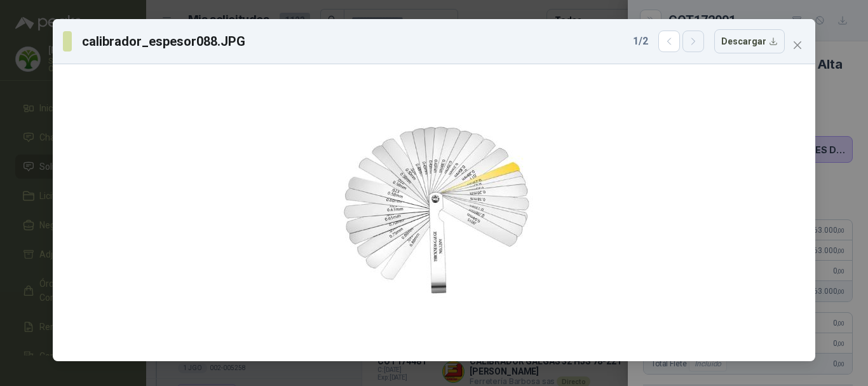
click at [699, 43] on icon "button" at bounding box center [693, 41] width 11 height 11
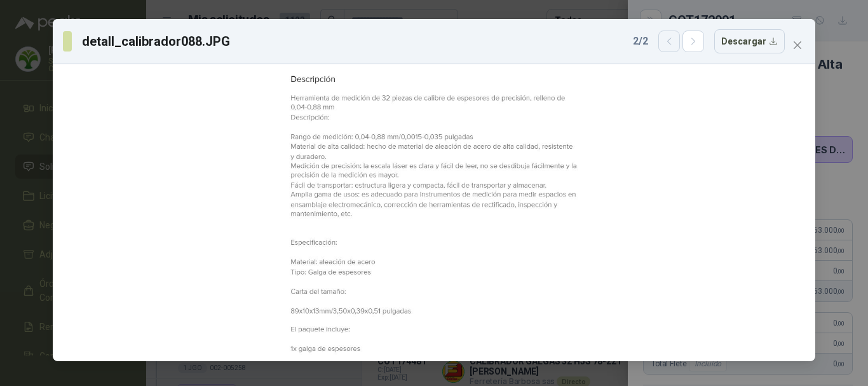
click at [668, 46] on icon "button" at bounding box center [669, 41] width 11 height 11
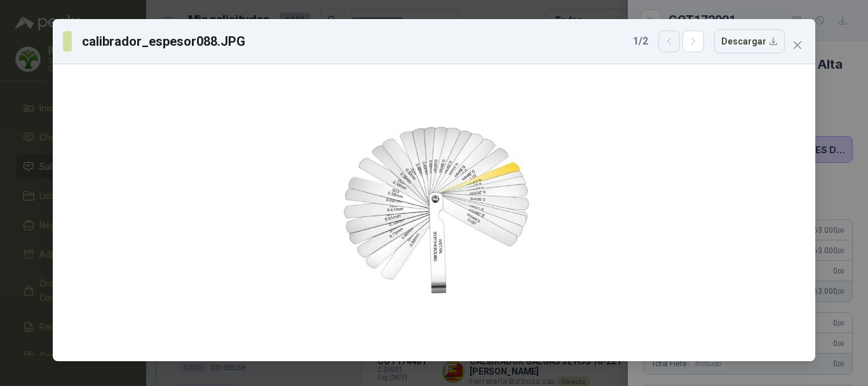
click at [668, 46] on icon "button" at bounding box center [669, 41] width 11 height 11
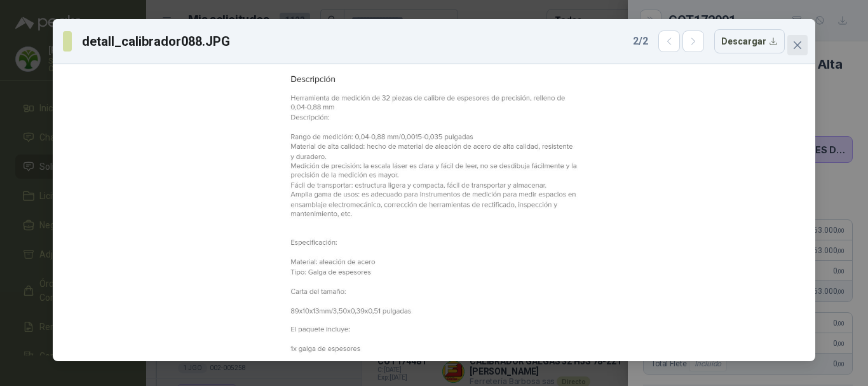
click at [795, 51] on button "Close" at bounding box center [797, 45] width 20 height 20
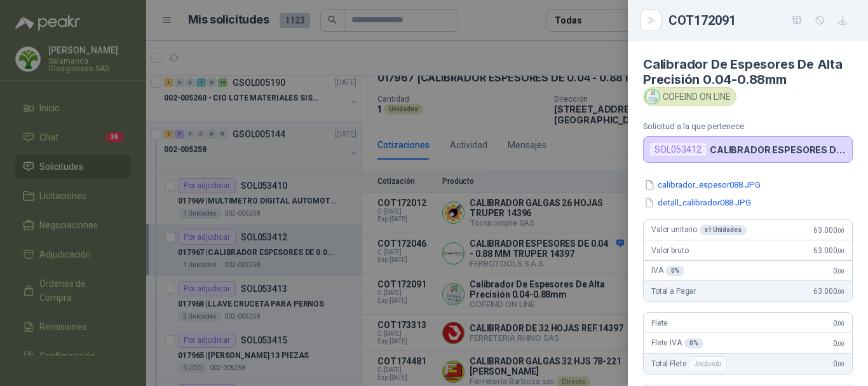
click at [490, 90] on div at bounding box center [434, 193] width 868 height 386
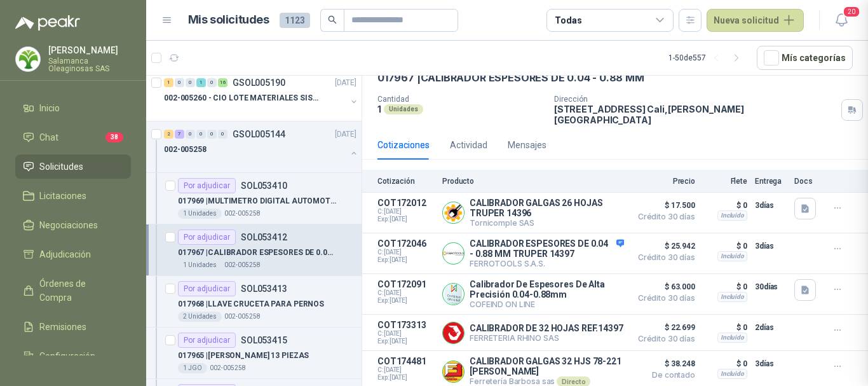
scroll to position [285, 0]
click at [598, 328] on button "Detalles" at bounding box center [594, 332] width 60 height 17
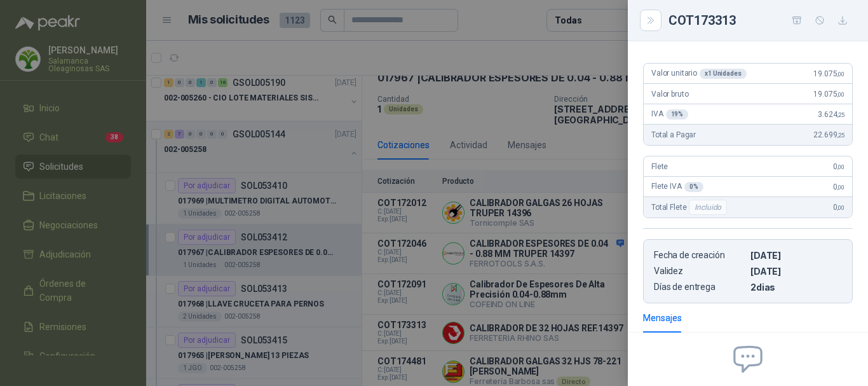
scroll to position [0, 0]
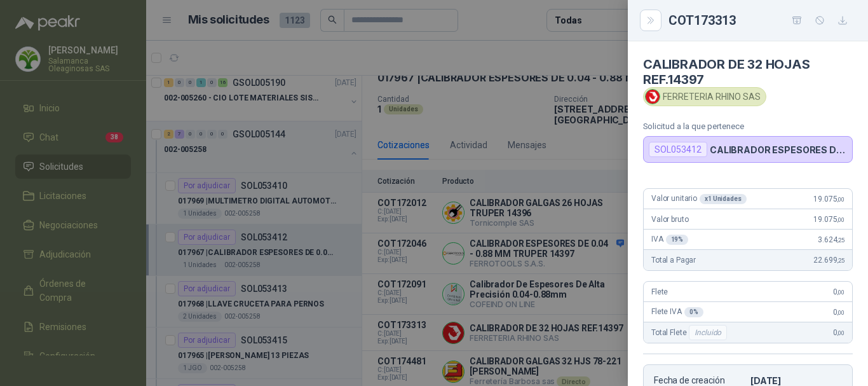
click at [510, 103] on div at bounding box center [434, 193] width 868 height 386
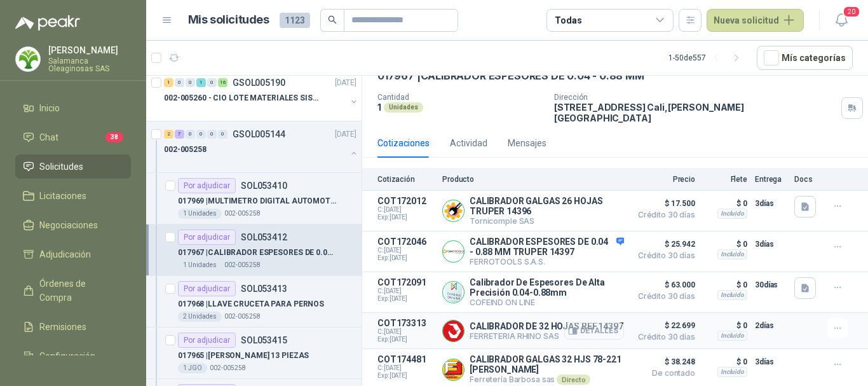
scroll to position [67, 0]
click at [601, 368] on button "Detalles" at bounding box center [594, 369] width 60 height 17
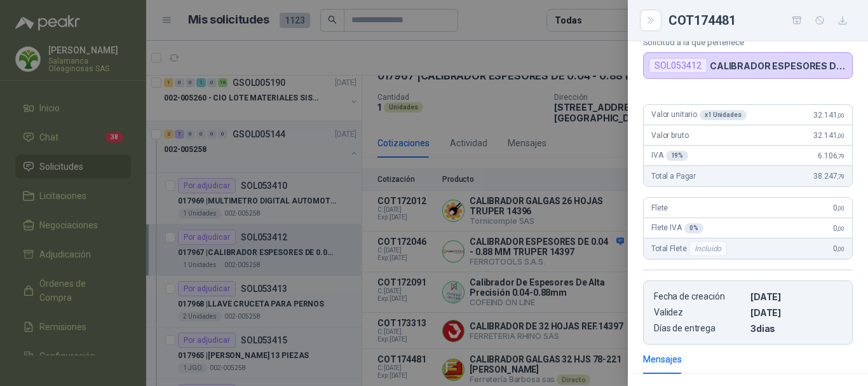
scroll to position [0, 0]
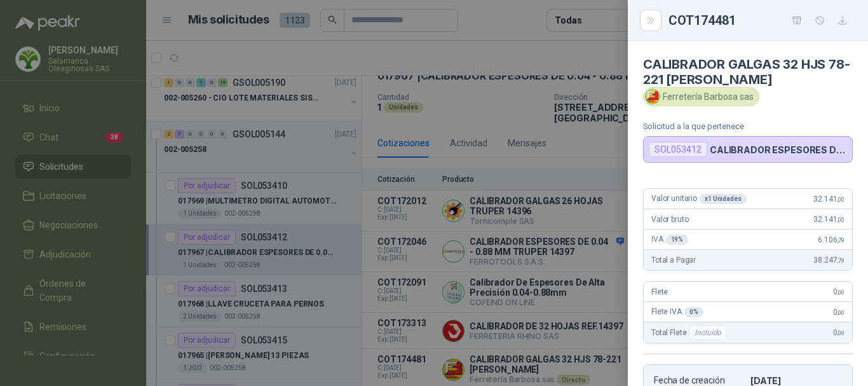
click at [506, 96] on div at bounding box center [434, 193] width 868 height 386
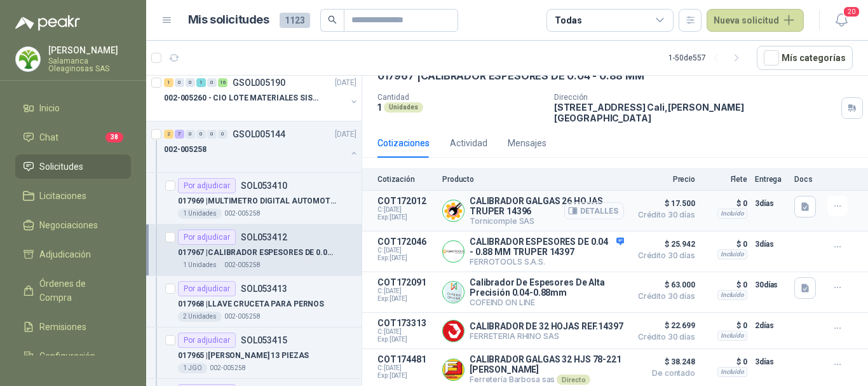
click at [587, 202] on button "Detalles" at bounding box center [594, 210] width 60 height 17
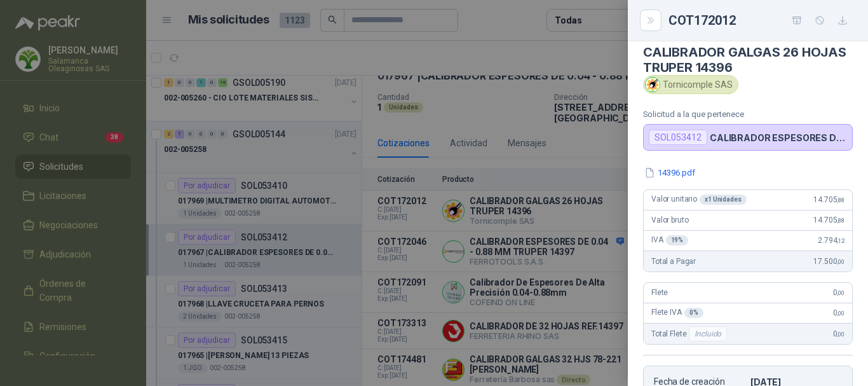
scroll to position [0, 0]
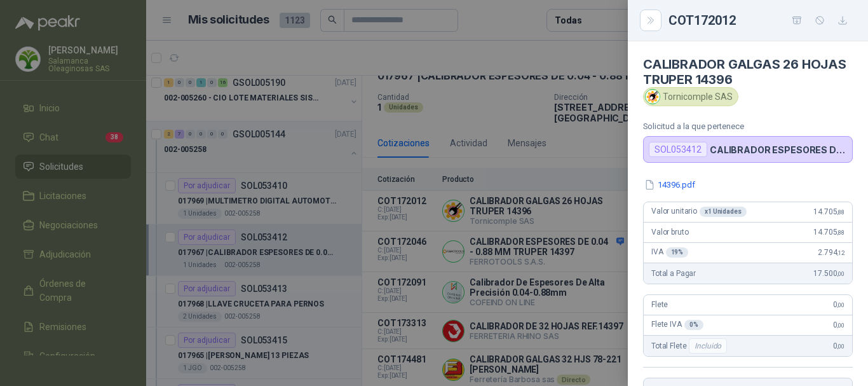
click at [506, 44] on div at bounding box center [434, 193] width 868 height 386
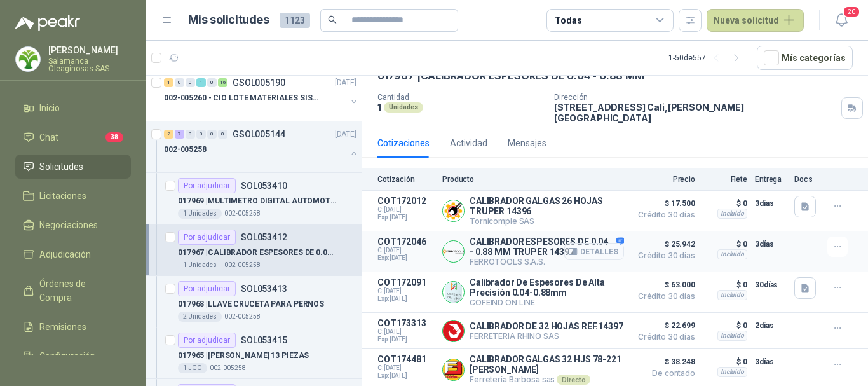
click at [604, 244] on button "Detalles" at bounding box center [594, 251] width 60 height 17
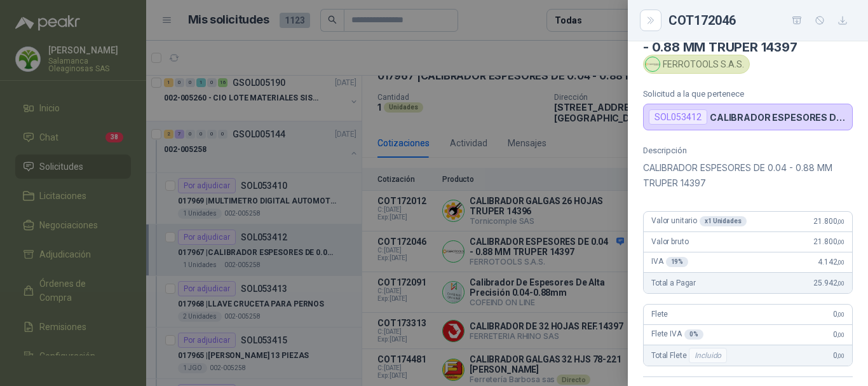
scroll to position [0, 0]
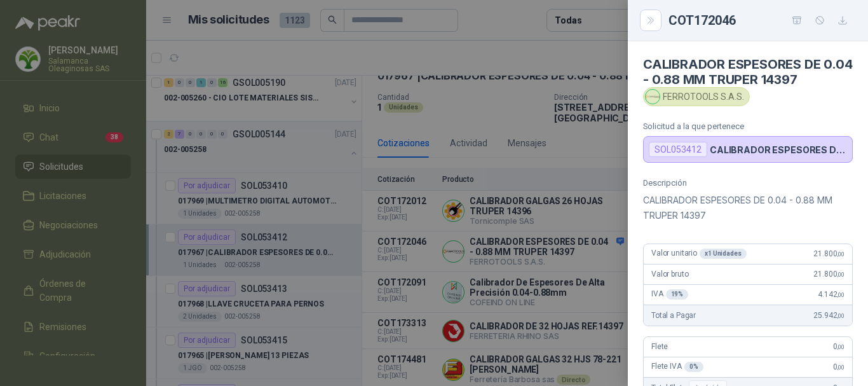
click at [461, 47] on div at bounding box center [434, 193] width 868 height 386
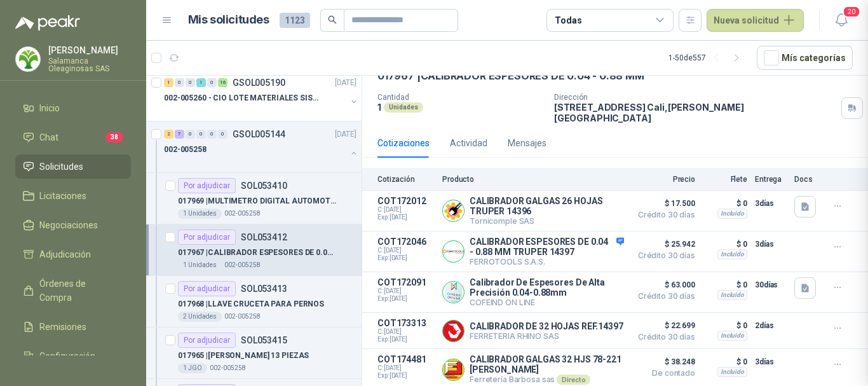
scroll to position [309, 0]
click at [312, 308] on p "017968 | LLAVE CRUCETA PARA PERNOS" at bounding box center [251, 304] width 146 height 12
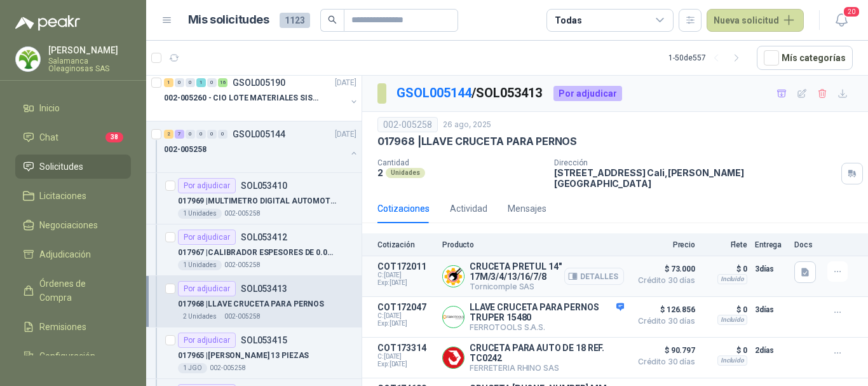
click at [600, 268] on button "Detalles" at bounding box center [594, 275] width 60 height 17
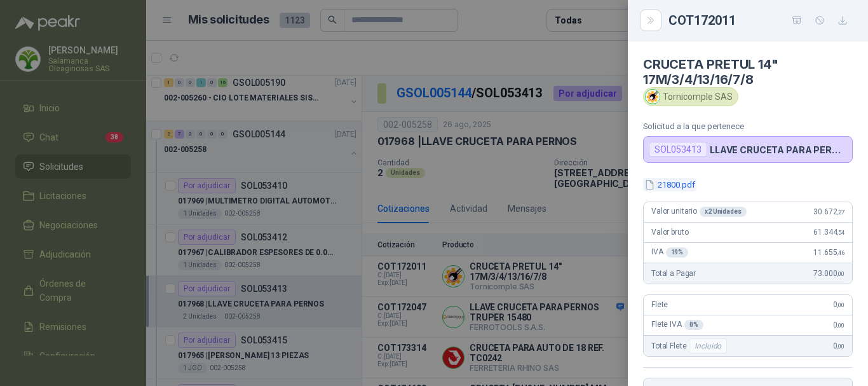
click at [682, 180] on button "21800.pdf" at bounding box center [669, 184] width 53 height 13
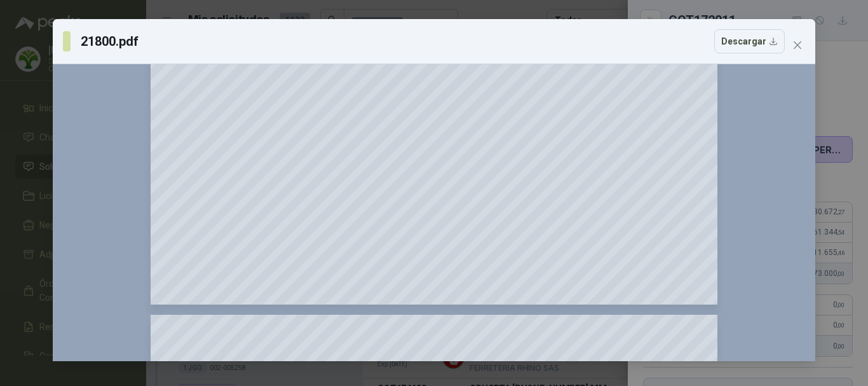
scroll to position [254, 0]
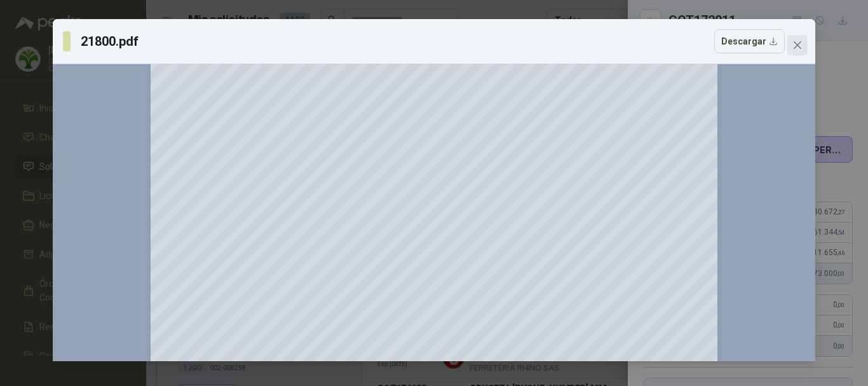
click at [799, 48] on icon "close" at bounding box center [797, 45] width 10 height 10
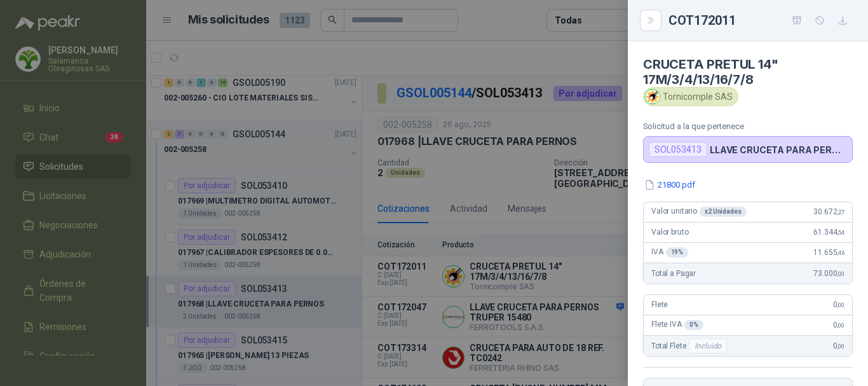
click at [573, 122] on div at bounding box center [434, 193] width 868 height 386
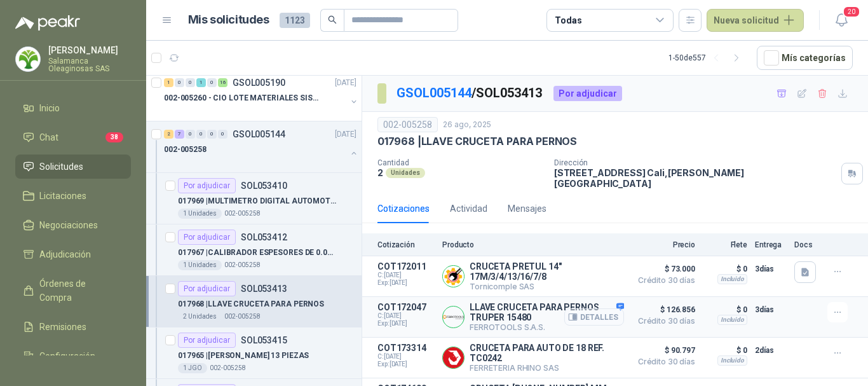
click at [588, 308] on button "Detalles" at bounding box center [594, 316] width 60 height 17
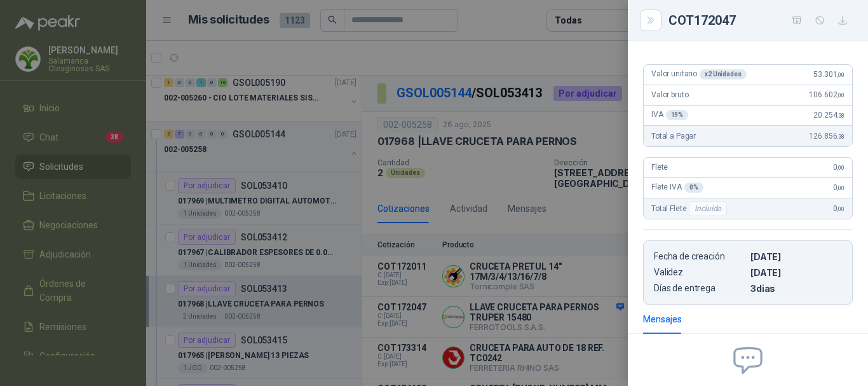
scroll to position [0, 0]
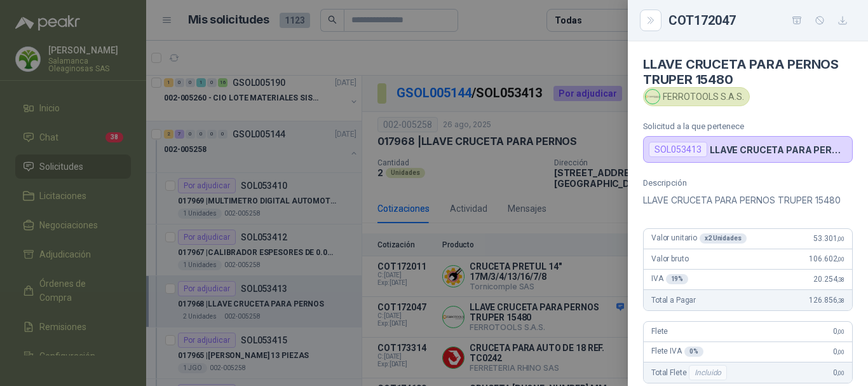
click at [548, 119] on div at bounding box center [434, 193] width 868 height 386
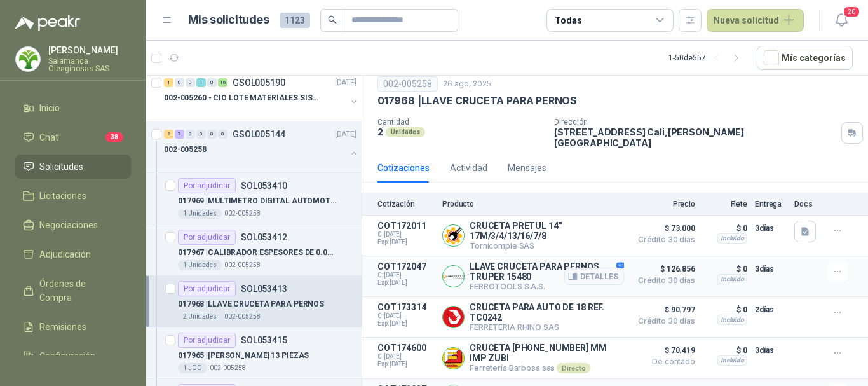
scroll to position [60, 0]
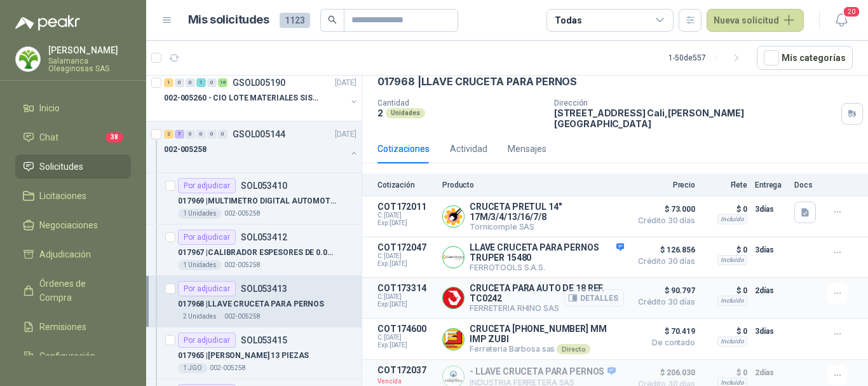
click at [591, 290] on button "Detalles" at bounding box center [594, 297] width 60 height 17
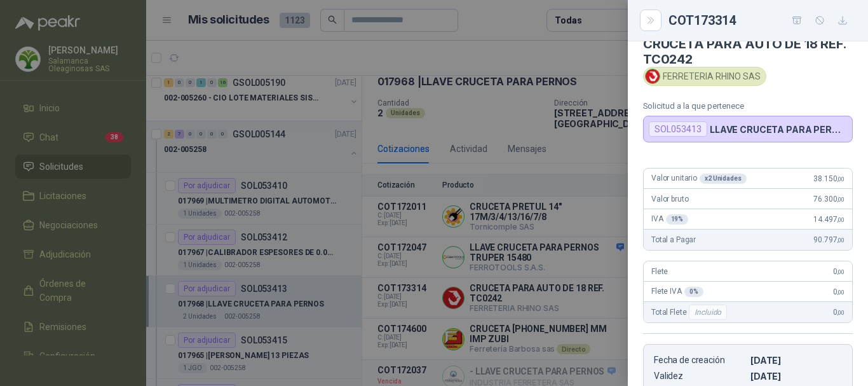
scroll to position [0, 0]
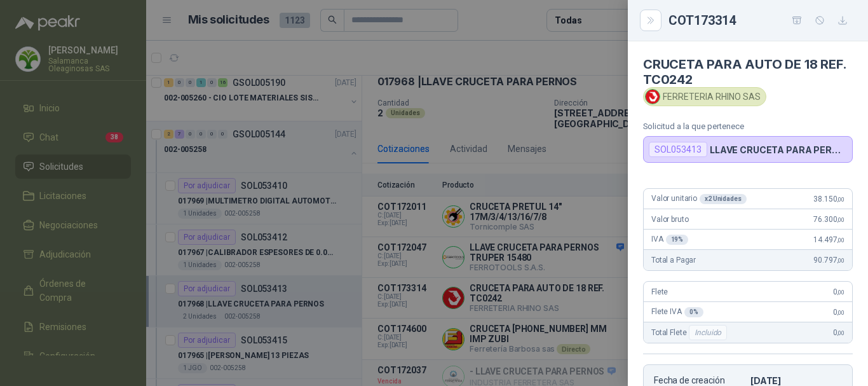
click at [515, 46] on div at bounding box center [434, 193] width 868 height 386
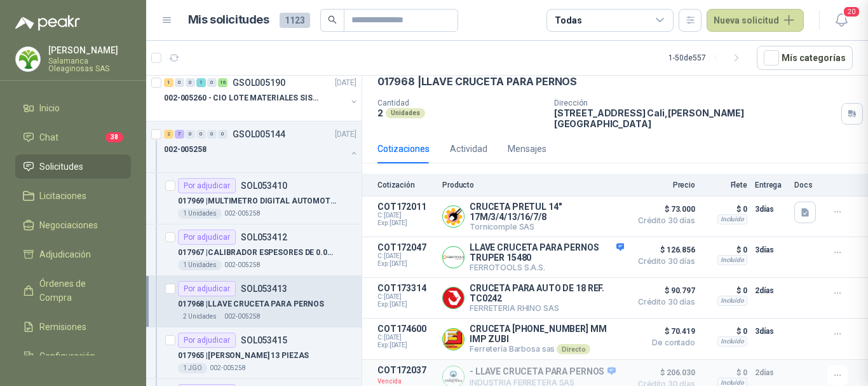
scroll to position [254, 0]
click at [595, 331] on button "Detalles" at bounding box center [594, 338] width 60 height 17
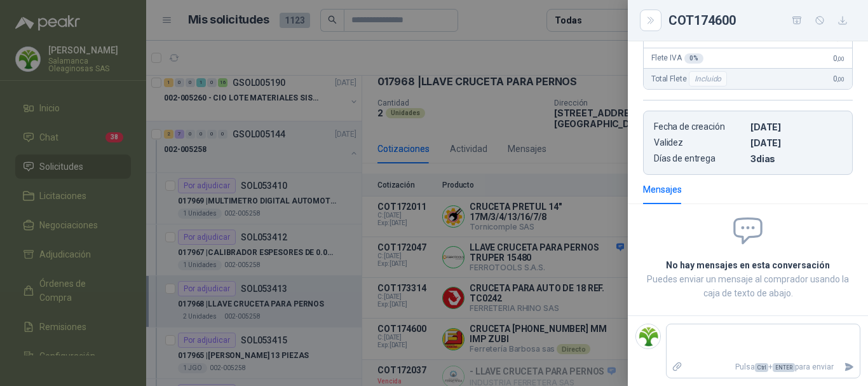
click at [487, 44] on div at bounding box center [434, 193] width 868 height 386
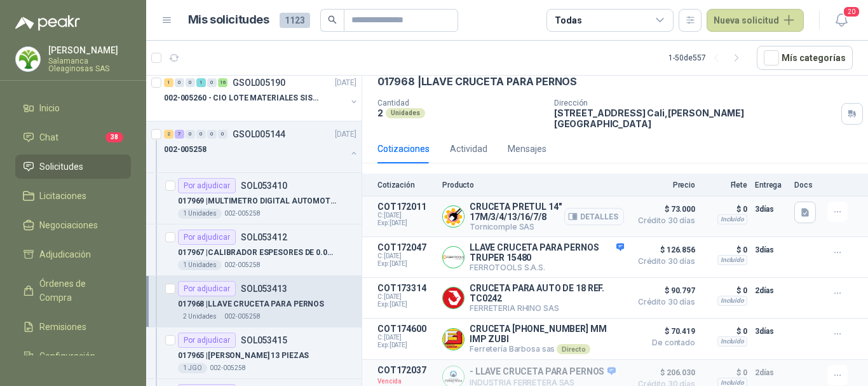
click at [593, 209] on button "Detalles" at bounding box center [594, 216] width 60 height 17
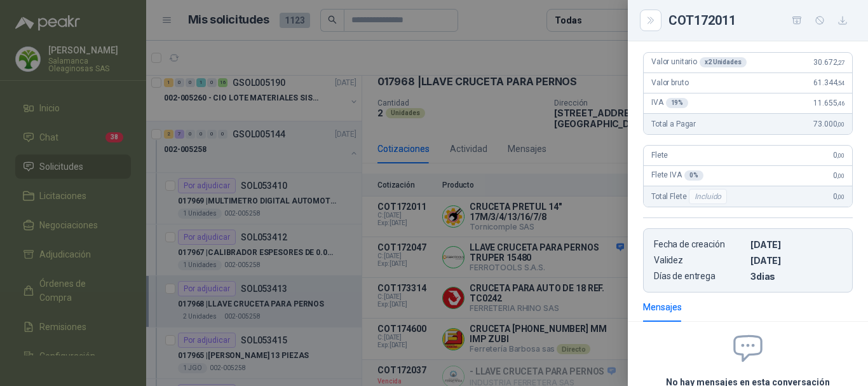
scroll to position [12, 0]
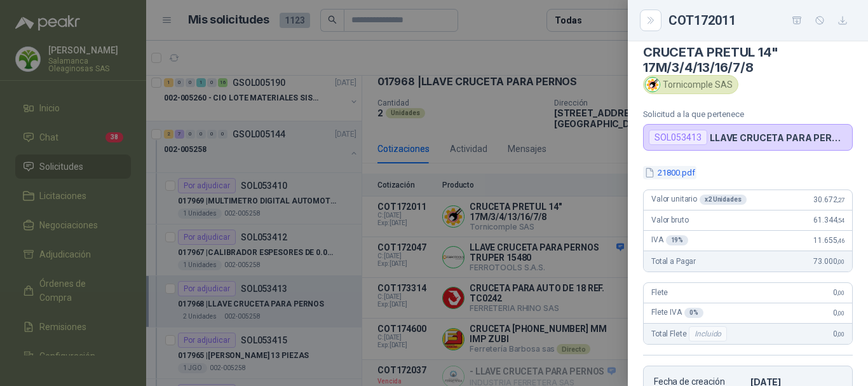
click at [673, 173] on button "21800.pdf" at bounding box center [669, 172] width 53 height 13
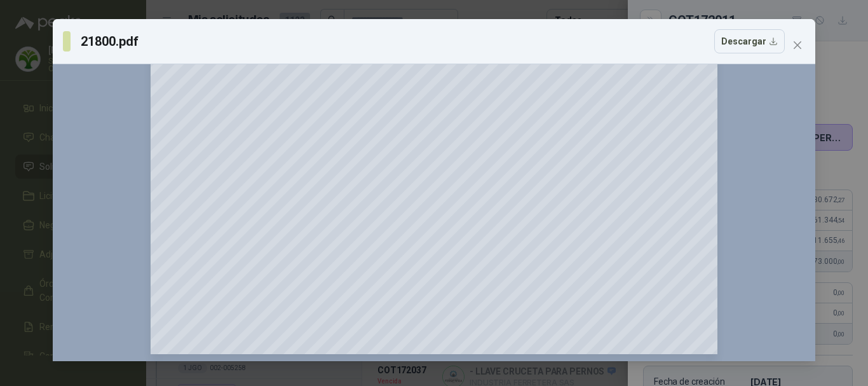
scroll to position [1337, 0]
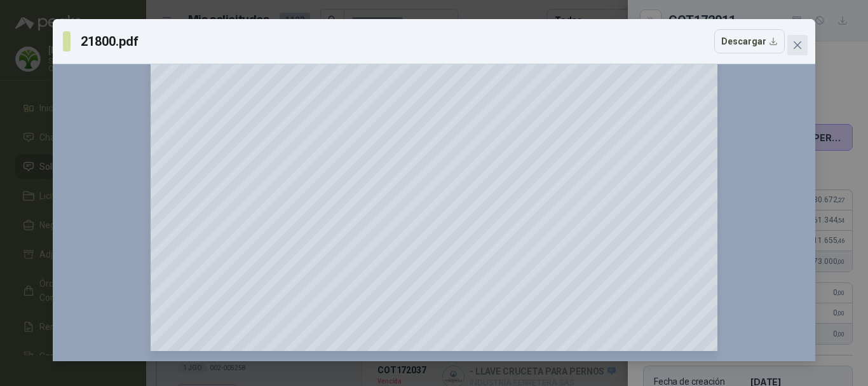
click at [800, 43] on icon "close" at bounding box center [798, 45] width 8 height 8
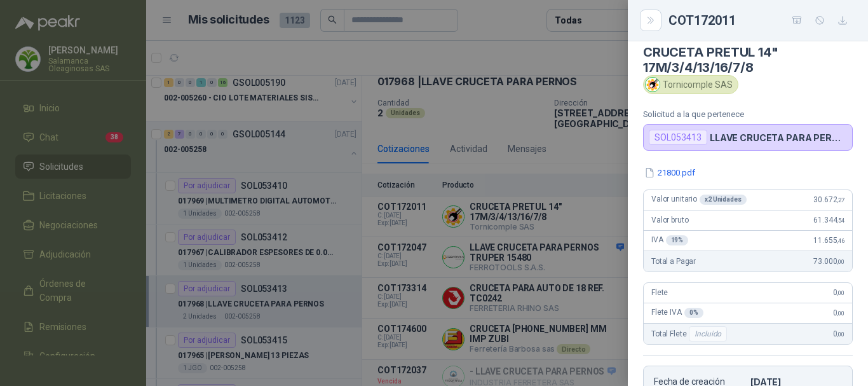
scroll to position [76, 0]
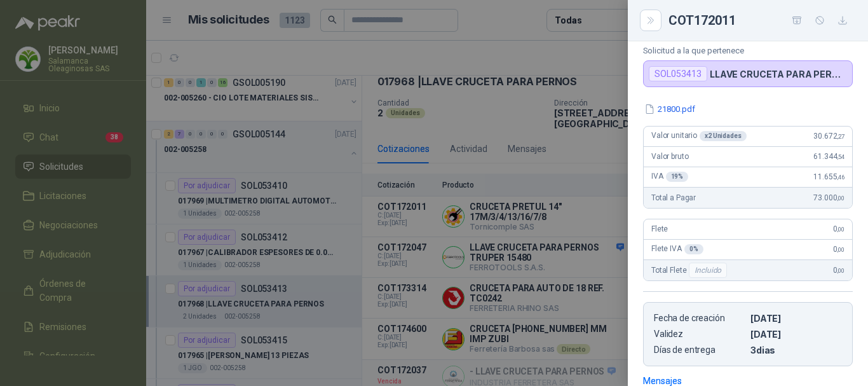
click at [533, 56] on div at bounding box center [434, 193] width 868 height 386
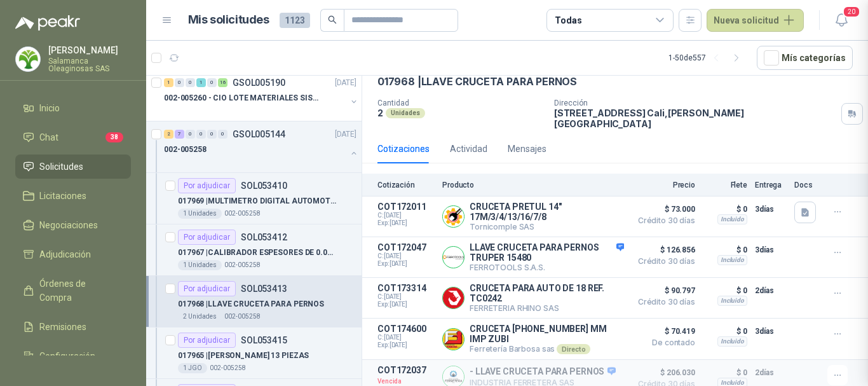
scroll to position [267, 0]
click at [593, 290] on button "Detalles" at bounding box center [594, 297] width 60 height 17
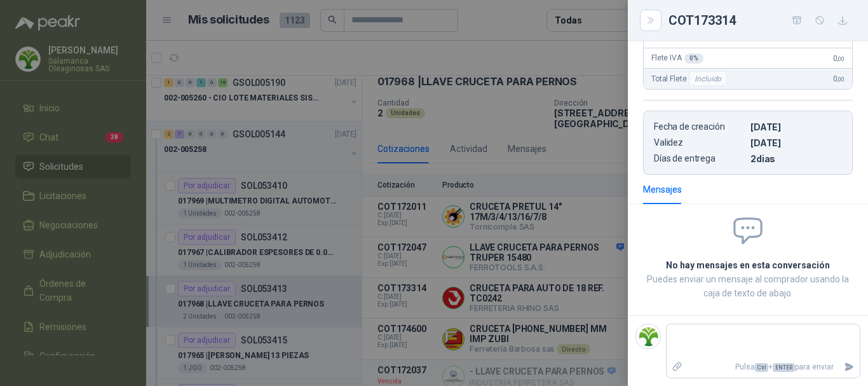
scroll to position [0, 0]
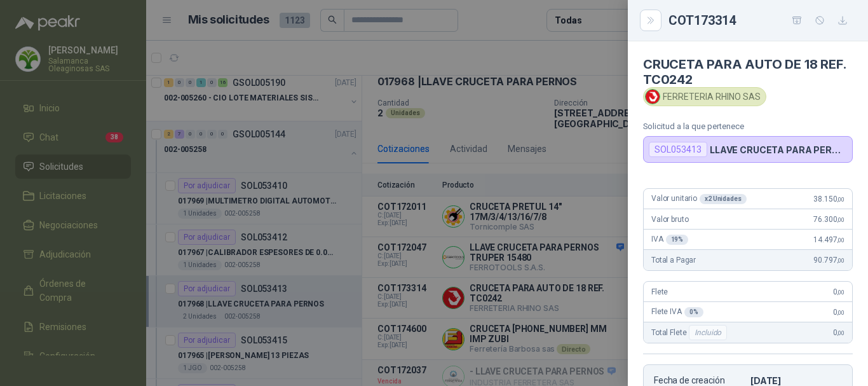
click at [557, 53] on div at bounding box center [434, 193] width 868 height 386
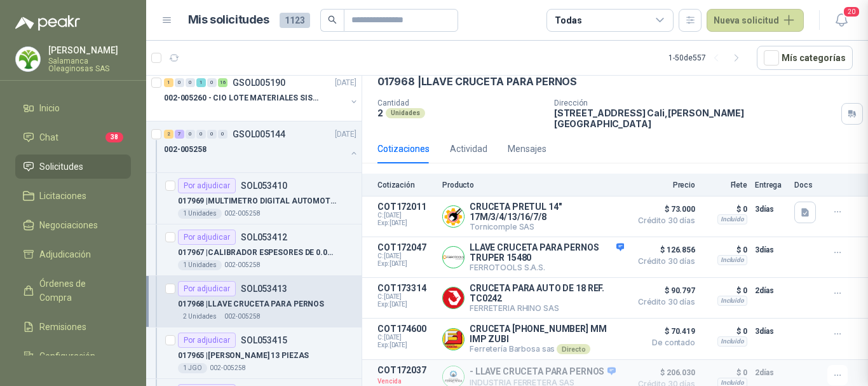
scroll to position [254, 0]
click at [587, 250] on button "Detalles" at bounding box center [594, 256] width 60 height 17
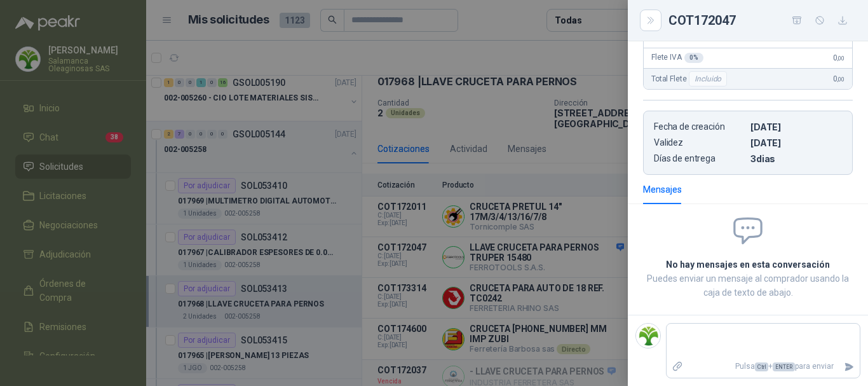
scroll to position [0, 0]
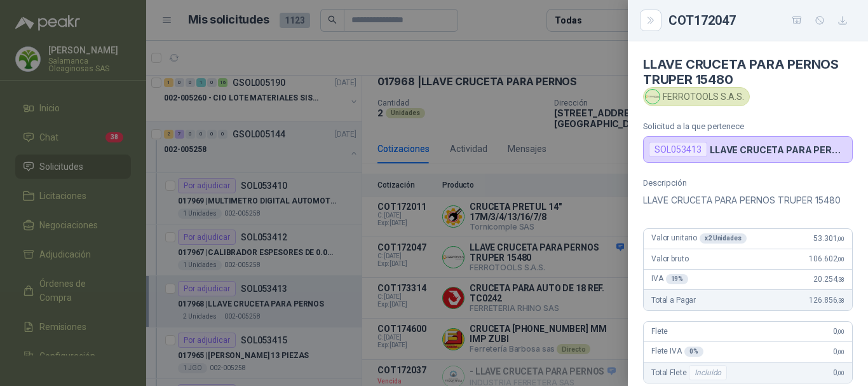
click at [522, 99] on div at bounding box center [434, 193] width 868 height 386
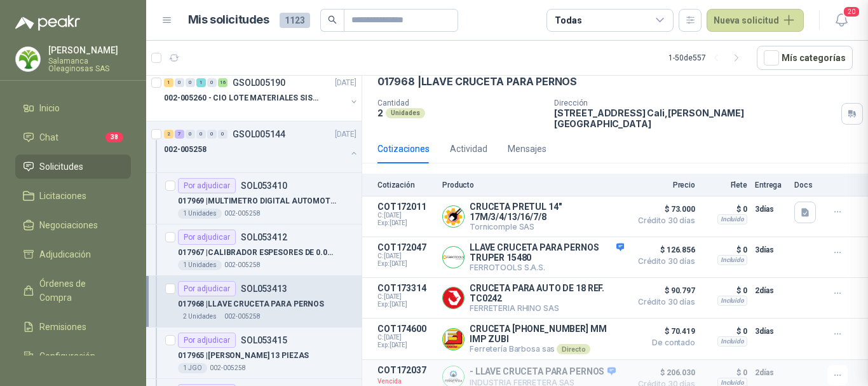
scroll to position [309, 0]
click at [582, 208] on button "Detalles" at bounding box center [594, 216] width 60 height 17
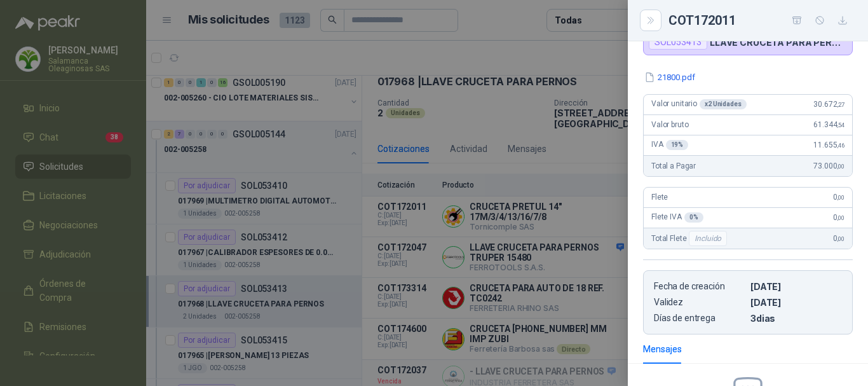
scroll to position [0, 0]
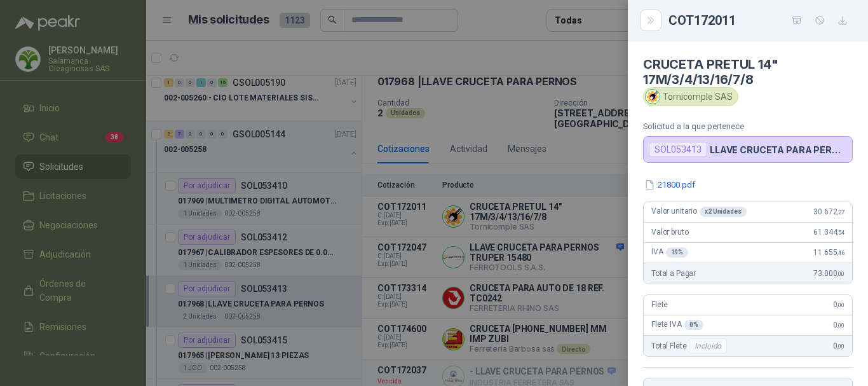
click at [506, 109] on div at bounding box center [434, 193] width 868 height 386
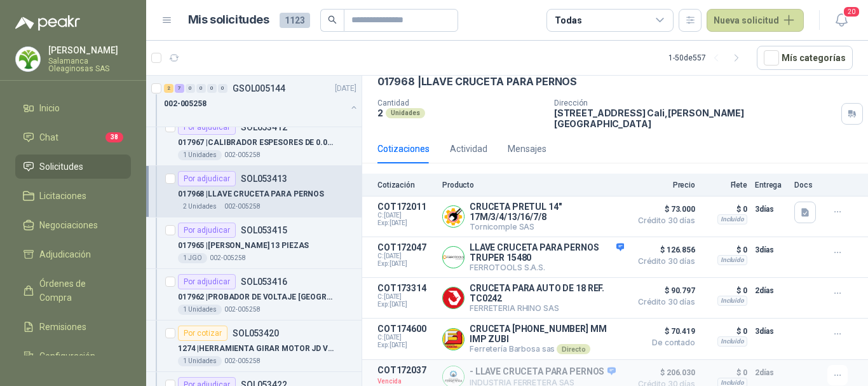
scroll to position [699, 0]
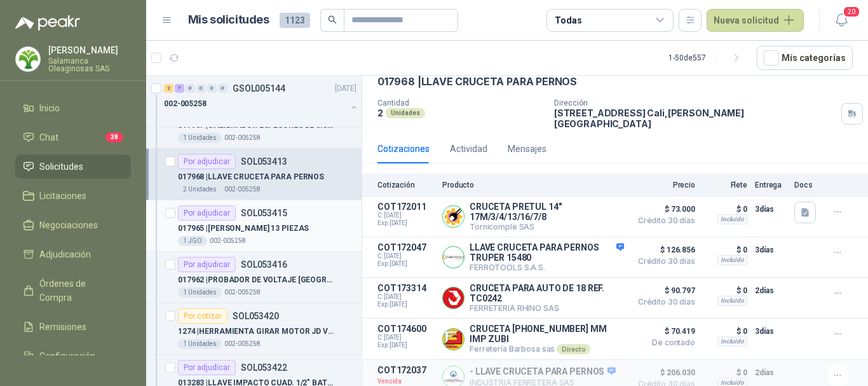
click at [325, 227] on div "017965 | LLAVE ALLEN 13 PIEZAS" at bounding box center [267, 227] width 179 height 15
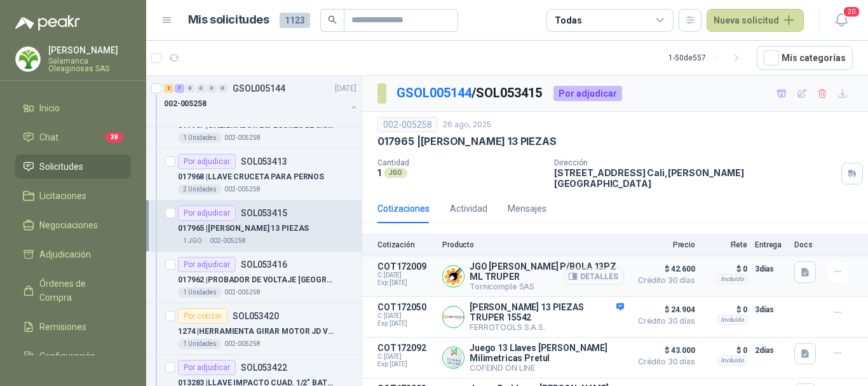
click at [593, 267] on button "Detalles" at bounding box center [594, 275] width 60 height 17
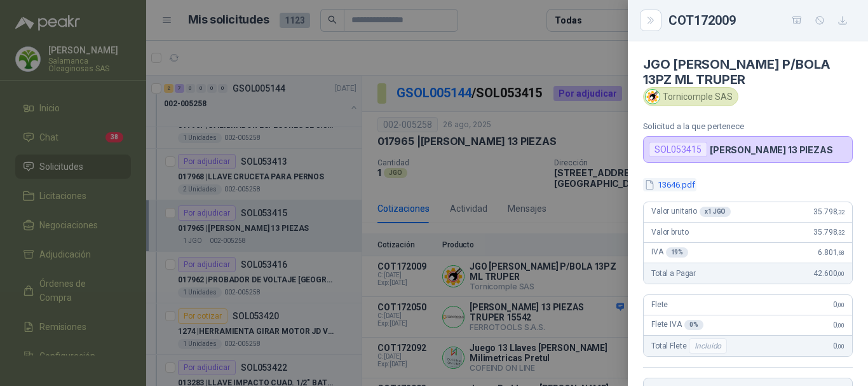
click at [680, 184] on button "13646.pdf" at bounding box center [669, 184] width 53 height 13
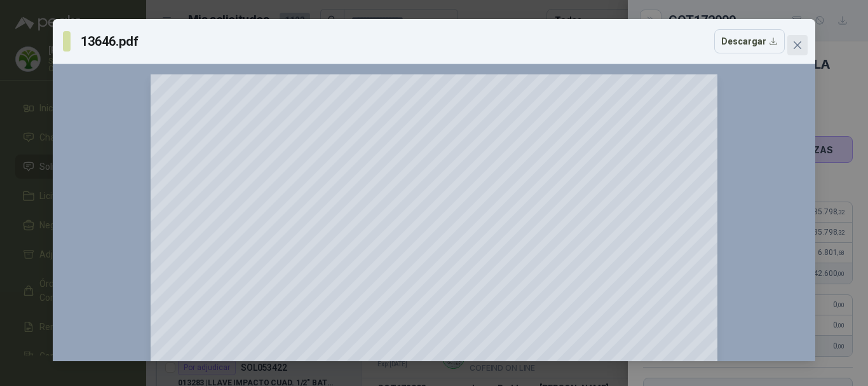
click at [799, 41] on icon "close" at bounding box center [797, 45] width 10 height 10
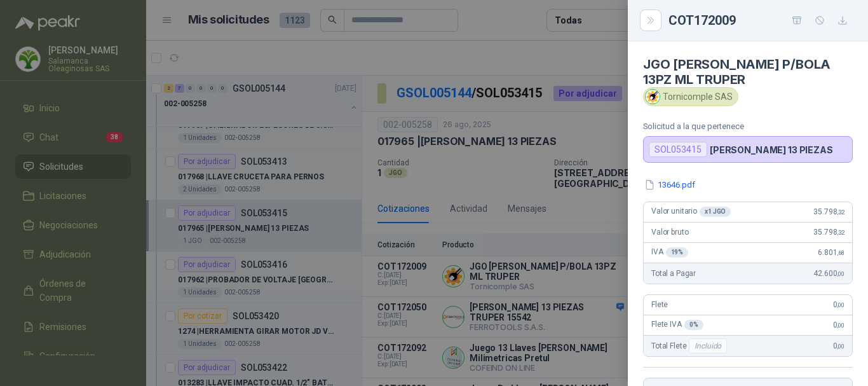
click at [524, 55] on div at bounding box center [434, 193] width 868 height 386
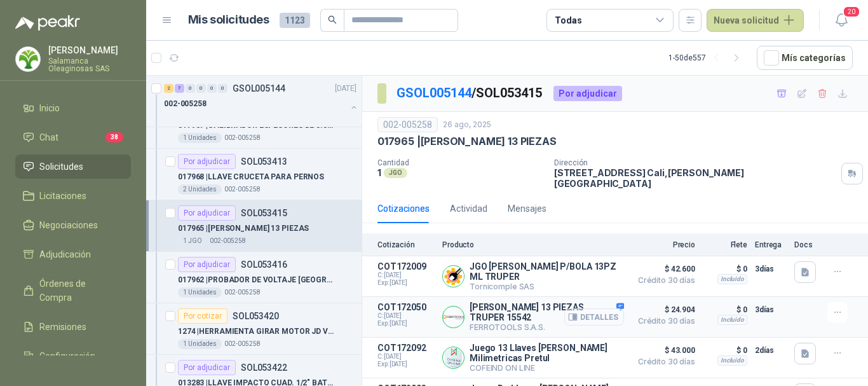
click at [600, 309] on button "Detalles" at bounding box center [594, 316] width 60 height 17
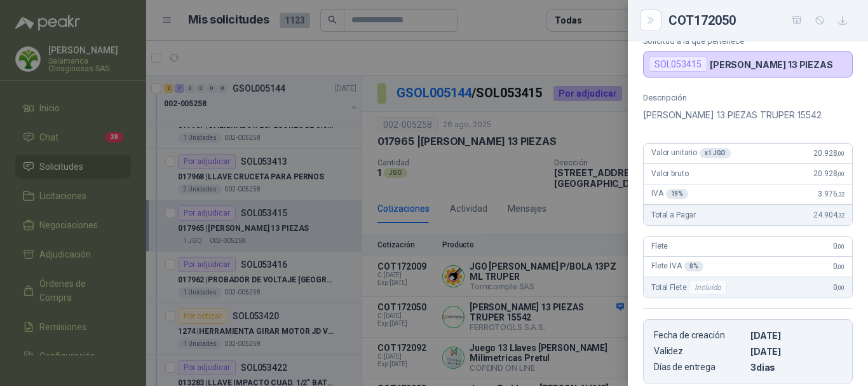
scroll to position [0, 0]
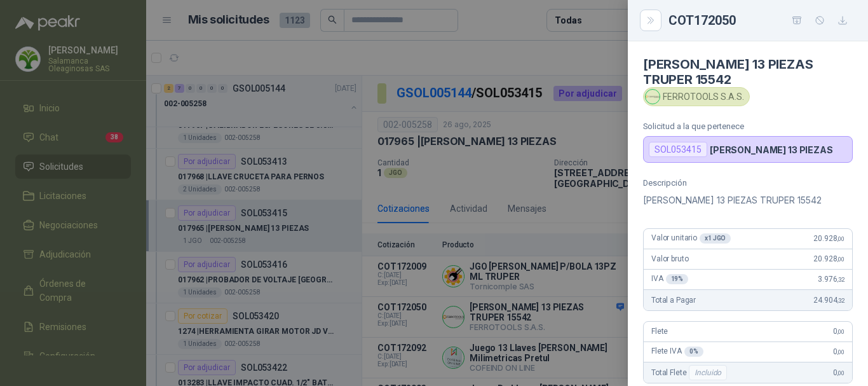
click at [544, 49] on div at bounding box center [434, 193] width 868 height 386
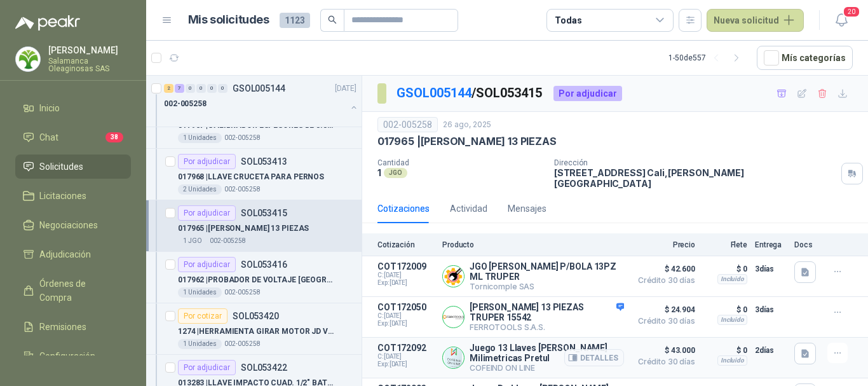
scroll to position [64, 0]
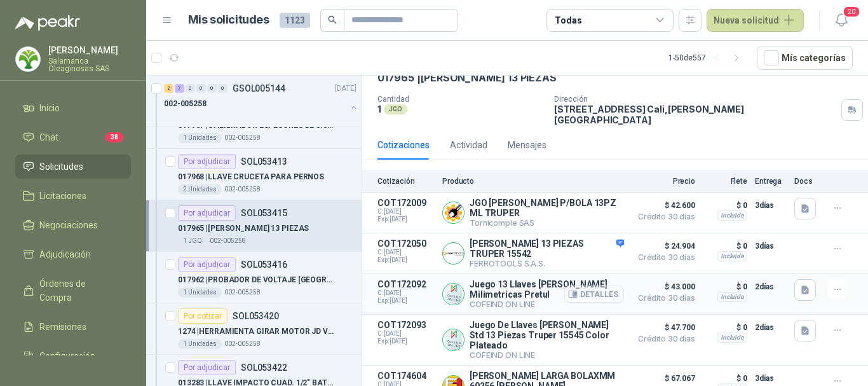
click at [595, 288] on button "Detalles" at bounding box center [594, 293] width 60 height 17
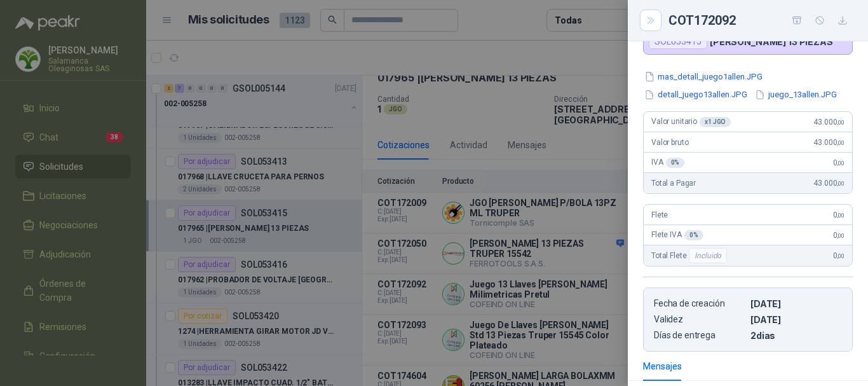
scroll to position [0, 0]
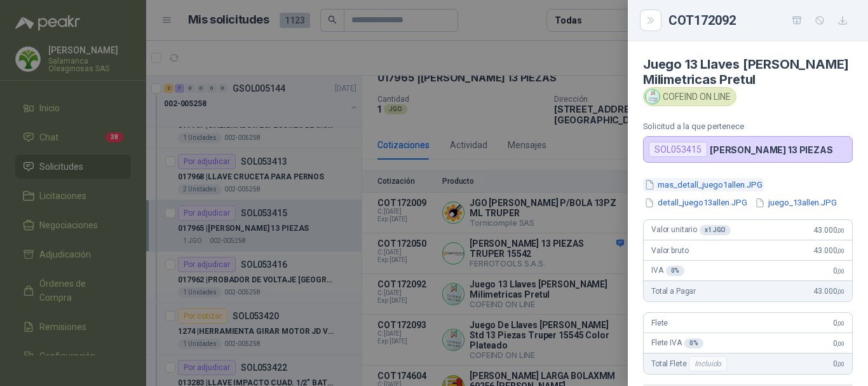
click at [705, 184] on button "mas_detall_juego1allen.JPG" at bounding box center [703, 184] width 121 height 13
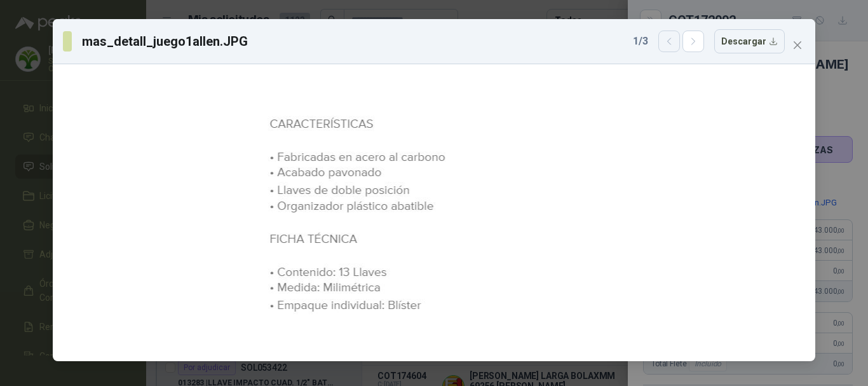
click at [670, 39] on icon "button" at bounding box center [668, 41] width 3 height 6
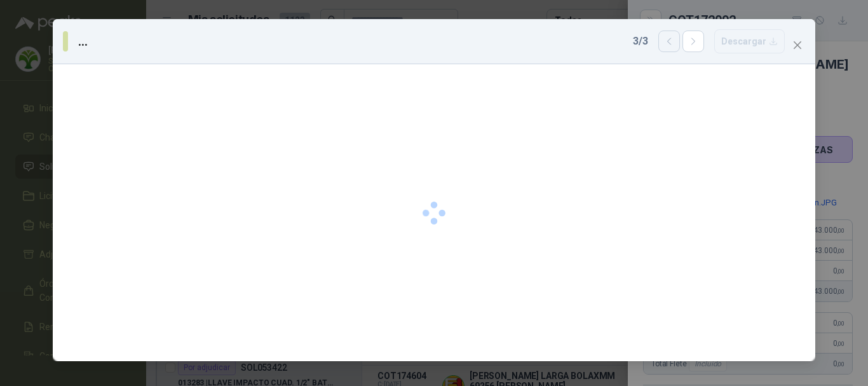
click at [670, 39] on icon "button" at bounding box center [668, 41] width 3 height 6
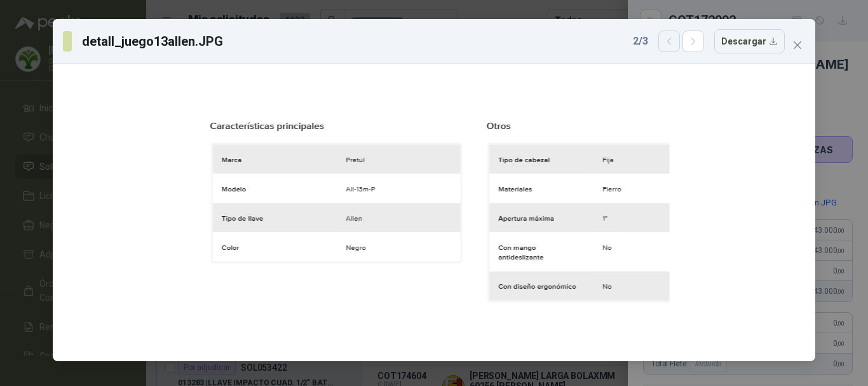
click at [669, 45] on icon "button" at bounding box center [669, 41] width 11 height 11
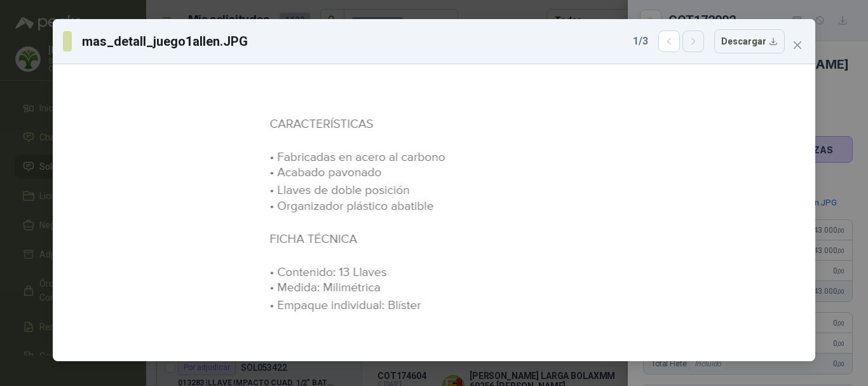
click at [695, 44] on icon "button" at bounding box center [693, 41] width 11 height 11
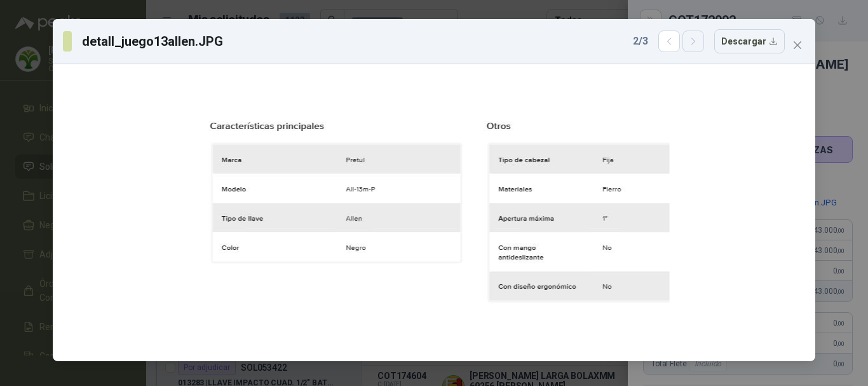
click at [695, 44] on icon "button" at bounding box center [693, 41] width 11 height 11
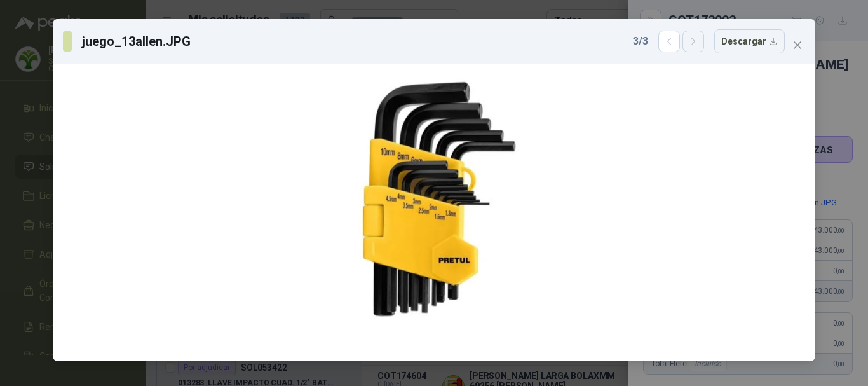
click at [695, 44] on icon "button" at bounding box center [693, 41] width 11 height 11
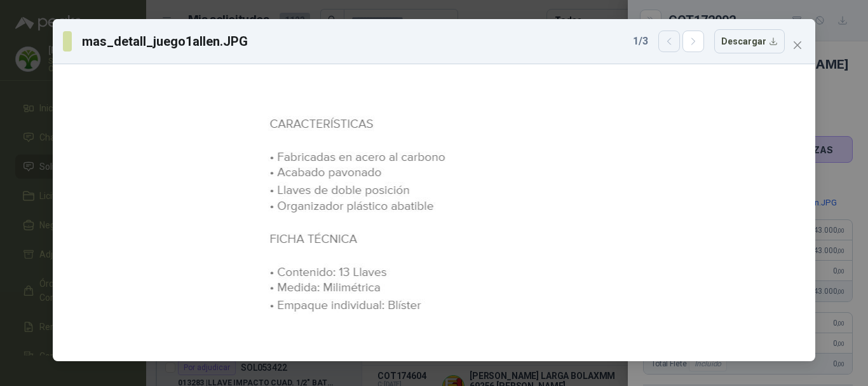
click at [670, 42] on icon "button" at bounding box center [668, 41] width 3 height 6
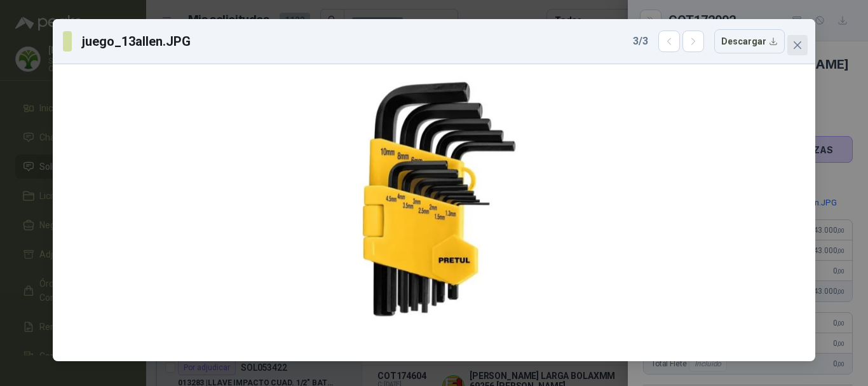
click at [799, 48] on icon "close" at bounding box center [797, 45] width 10 height 10
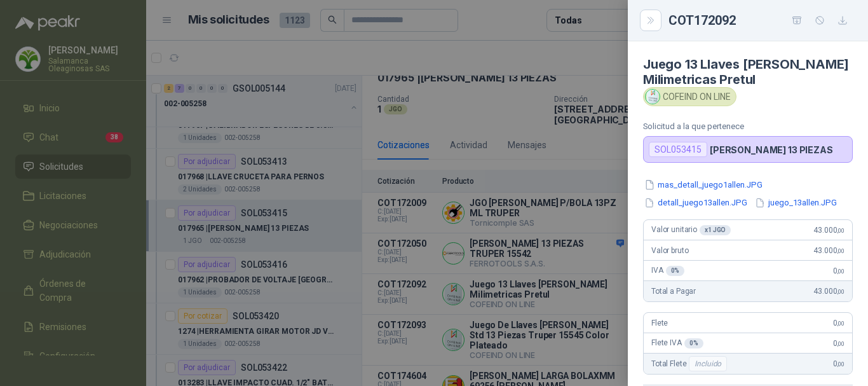
click at [544, 46] on div at bounding box center [434, 193] width 868 height 386
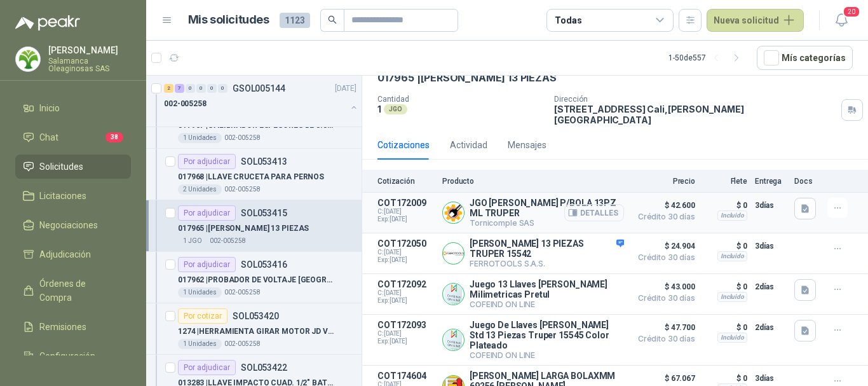
click at [588, 204] on button "Detalles" at bounding box center [594, 212] width 60 height 17
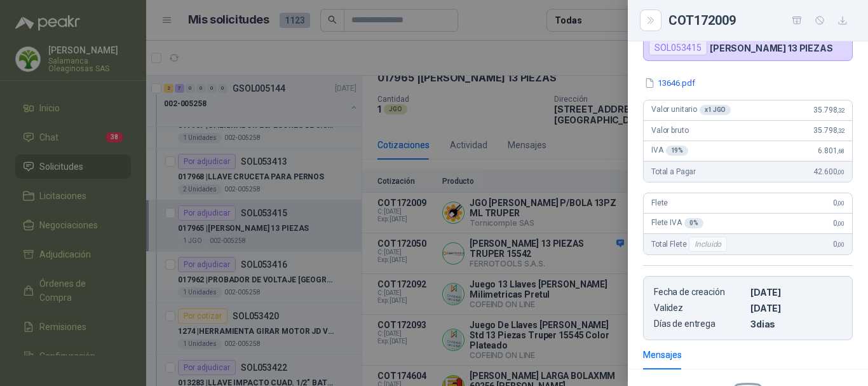
scroll to position [0, 0]
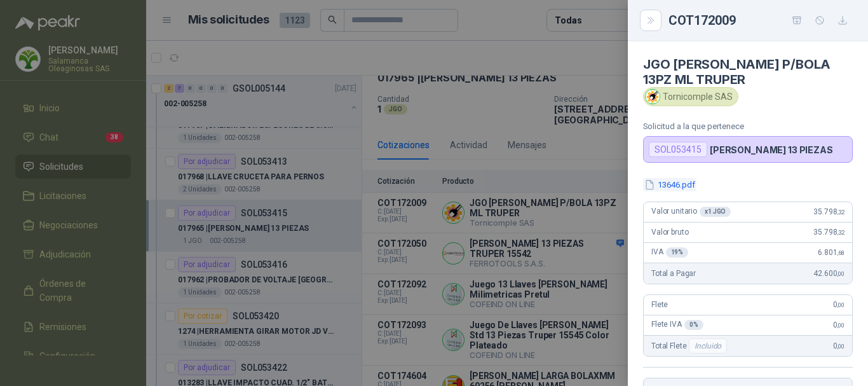
click at [664, 183] on button "13646.pdf" at bounding box center [669, 184] width 53 height 13
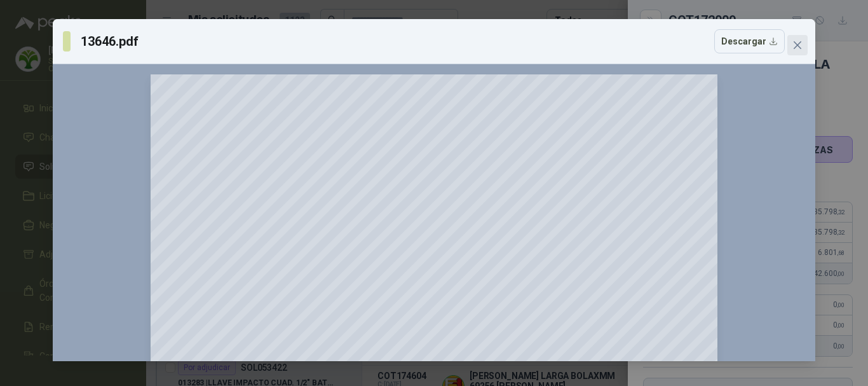
click at [797, 41] on icon "close" at bounding box center [797, 45] width 10 height 10
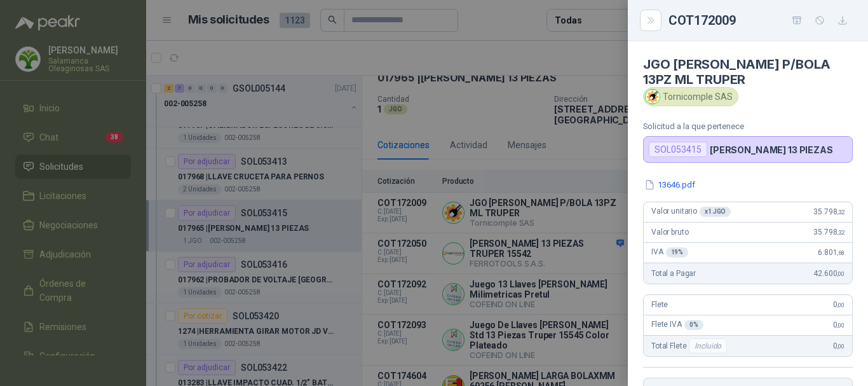
click at [564, 53] on div at bounding box center [434, 193] width 868 height 386
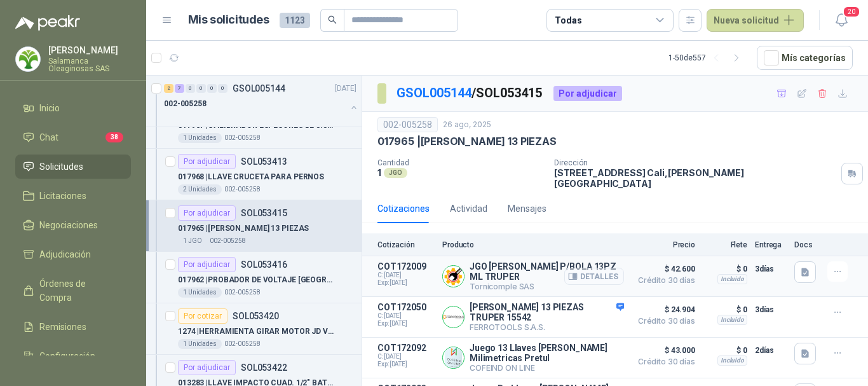
click at [602, 267] on button "Detalles" at bounding box center [594, 275] width 60 height 17
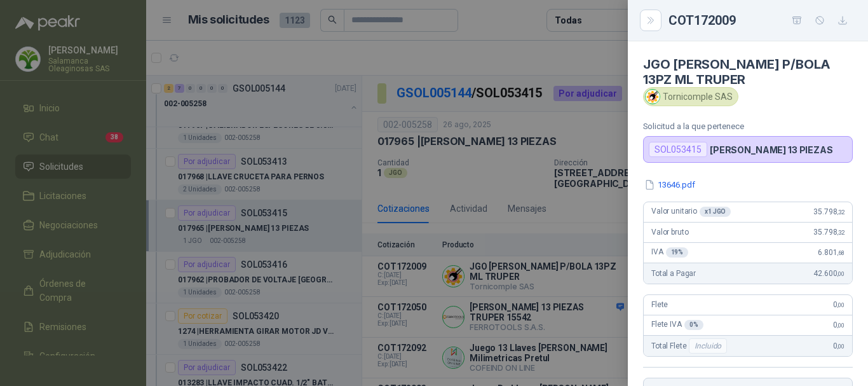
click at [564, 49] on div at bounding box center [434, 193] width 868 height 386
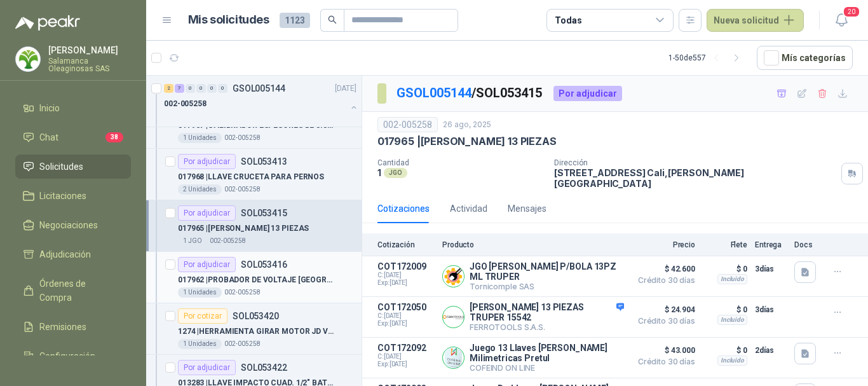
click at [290, 279] on p "017962 | PROBADOR DE VOLTAJE PUNTA LAPIZ" at bounding box center [257, 280] width 158 height 12
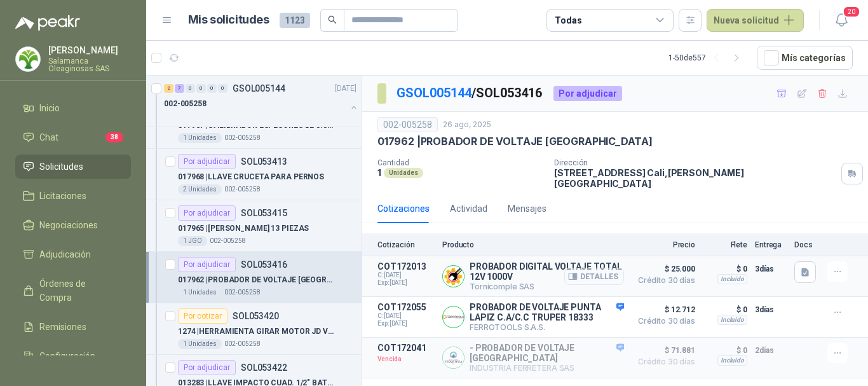
click at [611, 267] on button "Detalles" at bounding box center [594, 275] width 60 height 17
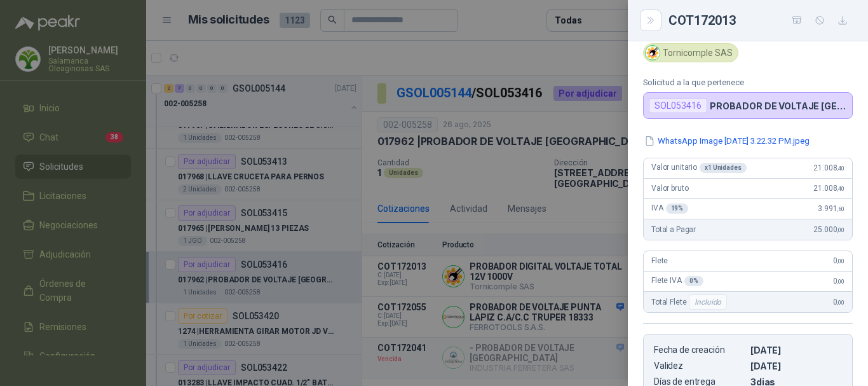
scroll to position [6, 0]
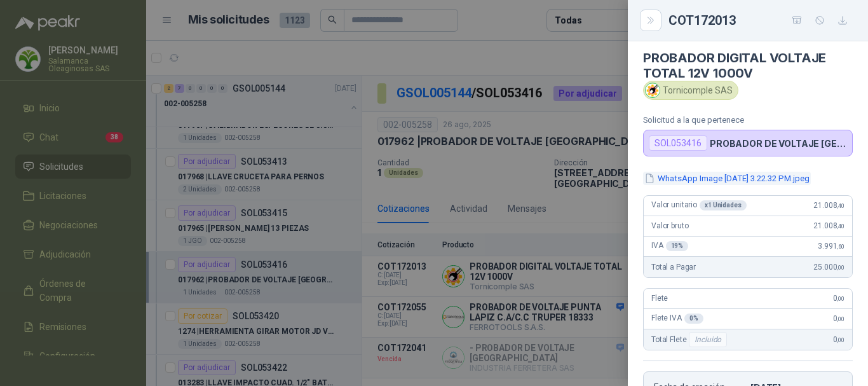
click at [757, 179] on button "WhatsApp Image 2025-08-26 at 3.22.32 PM.jpeg" at bounding box center [727, 178] width 168 height 13
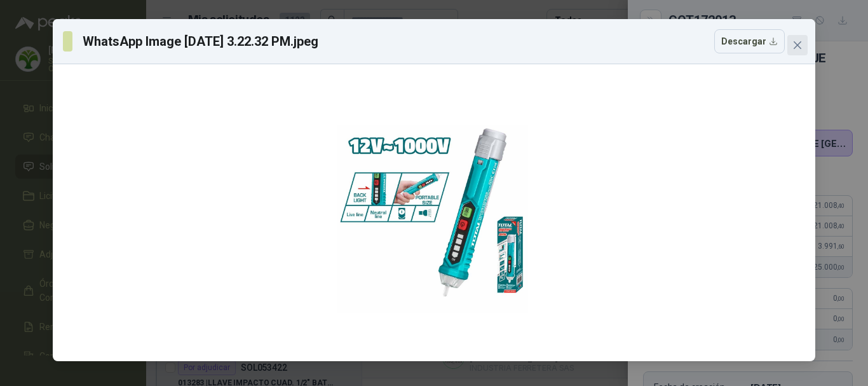
click at [798, 41] on icon "close" at bounding box center [797, 45] width 10 height 10
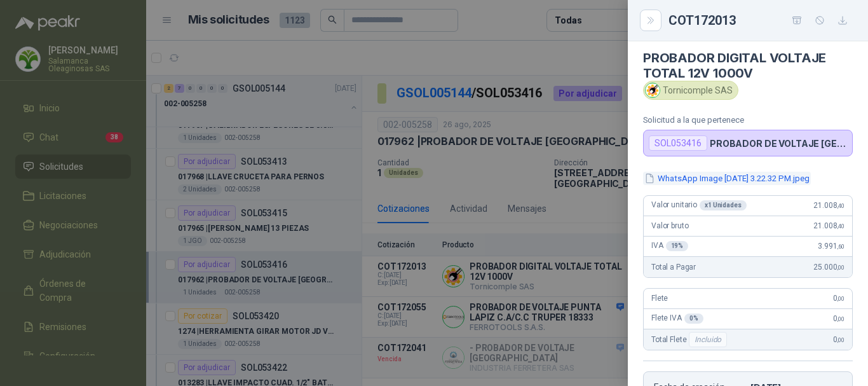
click at [721, 177] on button "WhatsApp Image 2025-08-26 at 3.22.32 PM.jpeg" at bounding box center [727, 178] width 168 height 13
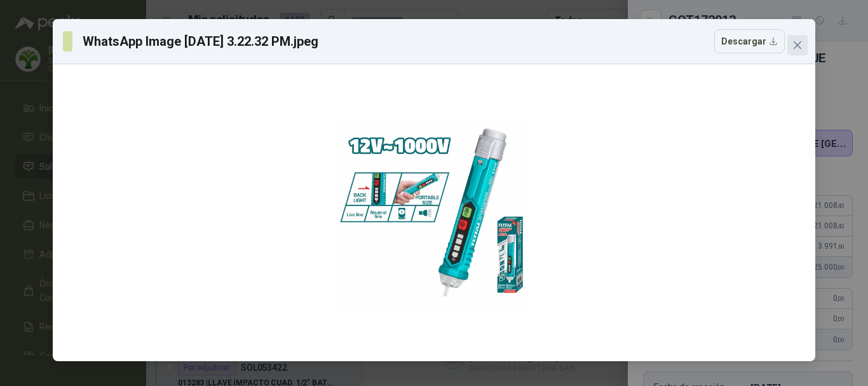
click at [802, 45] on span "Close" at bounding box center [797, 45] width 20 height 10
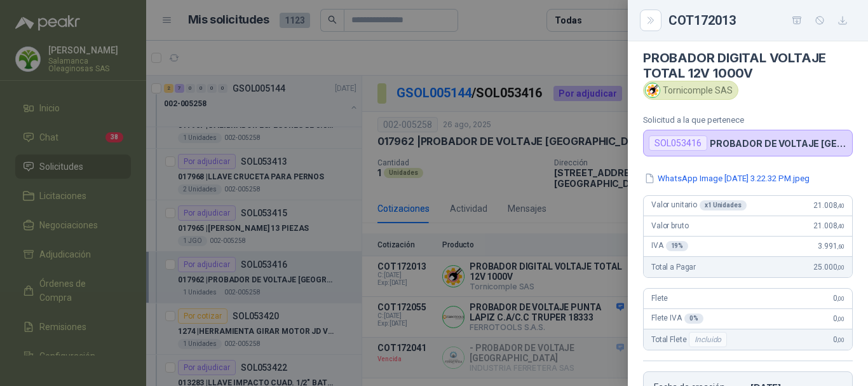
click at [553, 60] on div at bounding box center [434, 193] width 868 height 386
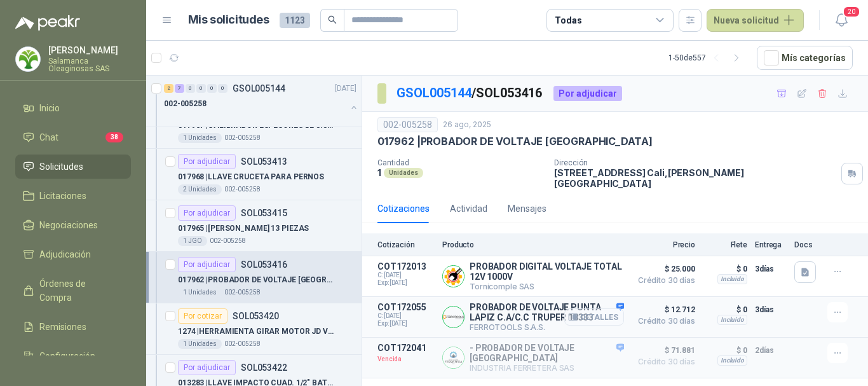
click at [603, 309] on button "Detalles" at bounding box center [594, 316] width 60 height 17
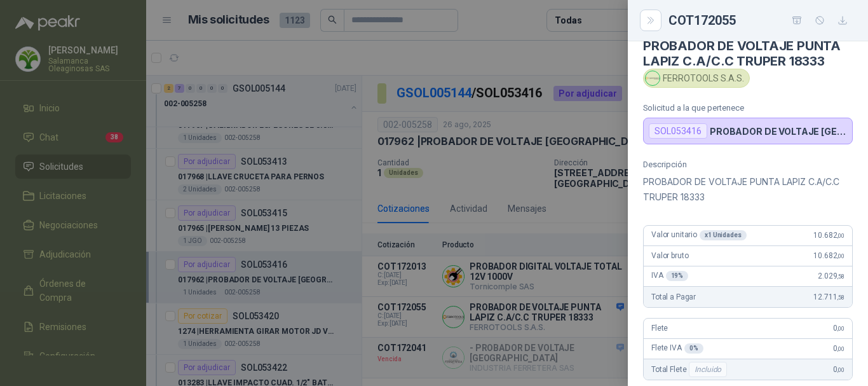
scroll to position [0, 0]
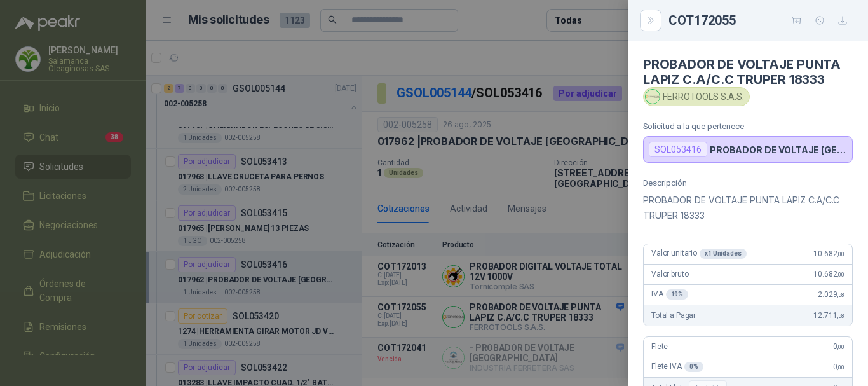
drag, startPoint x: 565, startPoint y: 44, endPoint x: 564, endPoint y: 51, distance: 7.7
click at [565, 44] on div at bounding box center [434, 193] width 868 height 386
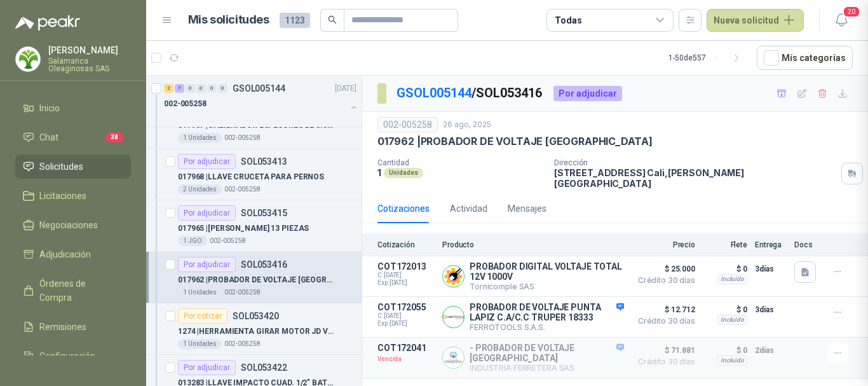
scroll to position [309, 0]
click at [598, 349] on button "Detalles" at bounding box center [594, 357] width 60 height 17
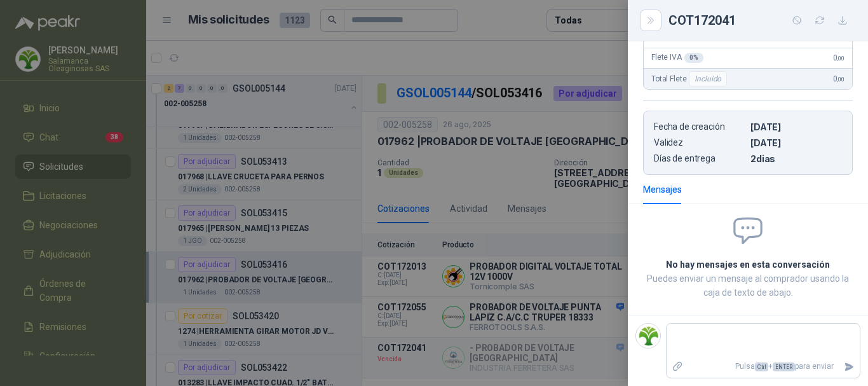
scroll to position [0, 0]
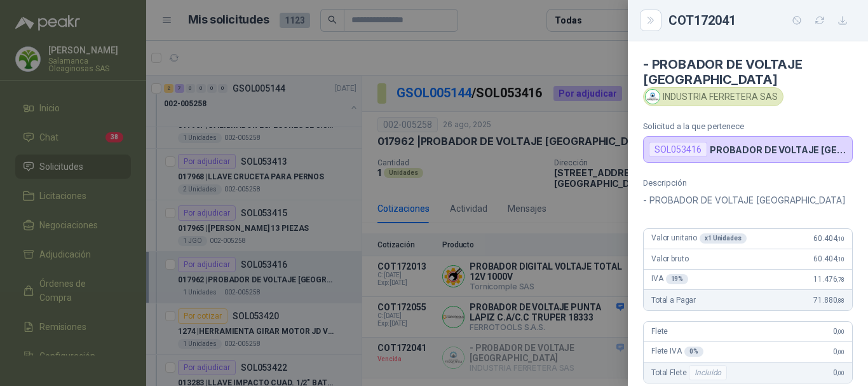
click at [554, 57] on div at bounding box center [434, 193] width 868 height 386
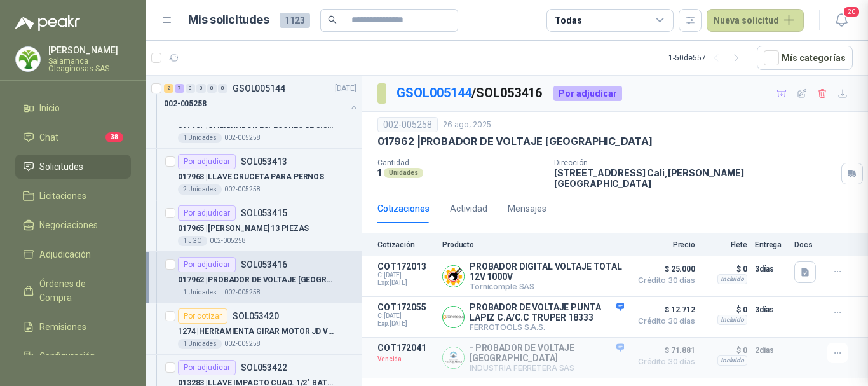
scroll to position [294, 0]
click at [604, 268] on button "Detalles" at bounding box center [594, 275] width 60 height 17
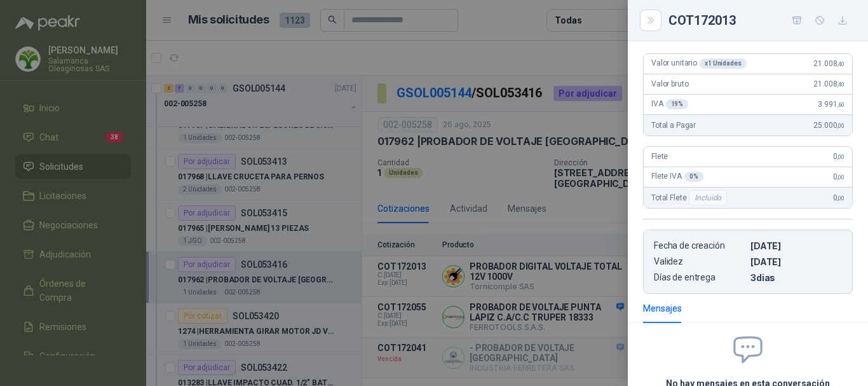
scroll to position [0, 0]
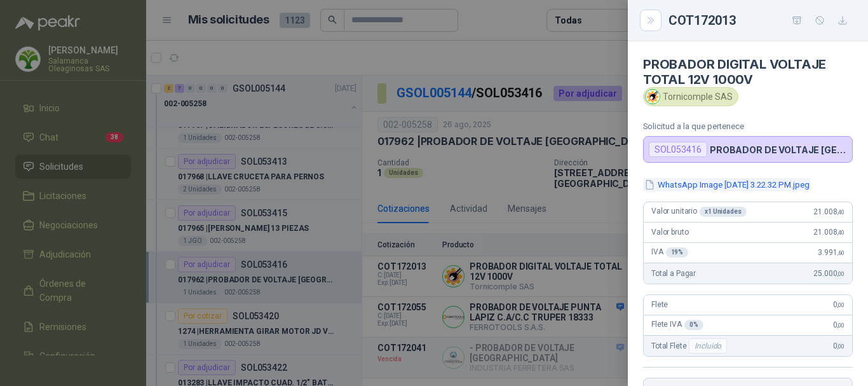
click at [769, 182] on button "WhatsApp Image 2025-08-26 at 3.22.32 PM.jpeg" at bounding box center [727, 184] width 168 height 13
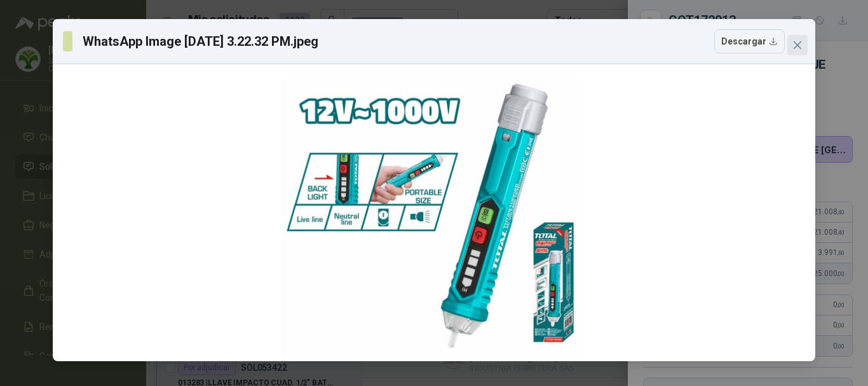
click at [794, 43] on icon "close" at bounding box center [797, 45] width 10 height 10
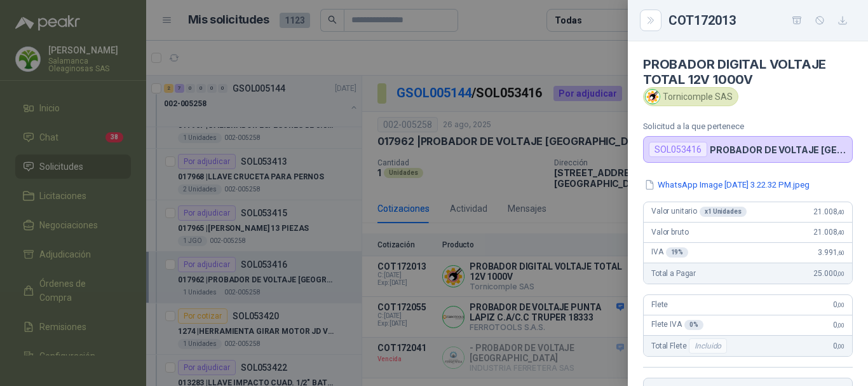
click at [497, 57] on div at bounding box center [434, 193] width 868 height 386
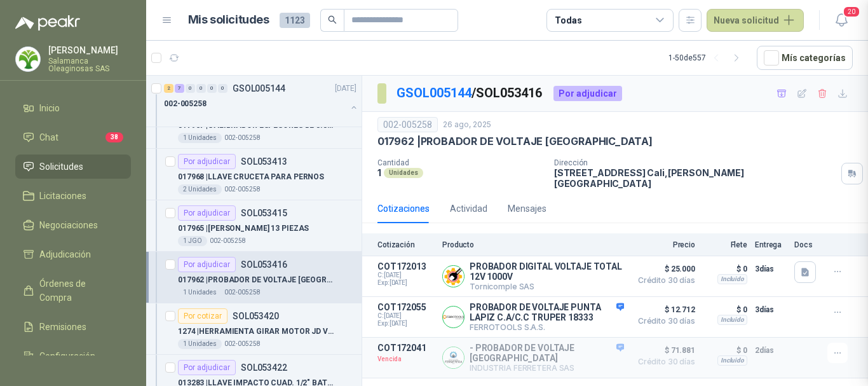
scroll to position [267, 0]
click at [611, 267] on button "Detalles" at bounding box center [594, 275] width 60 height 17
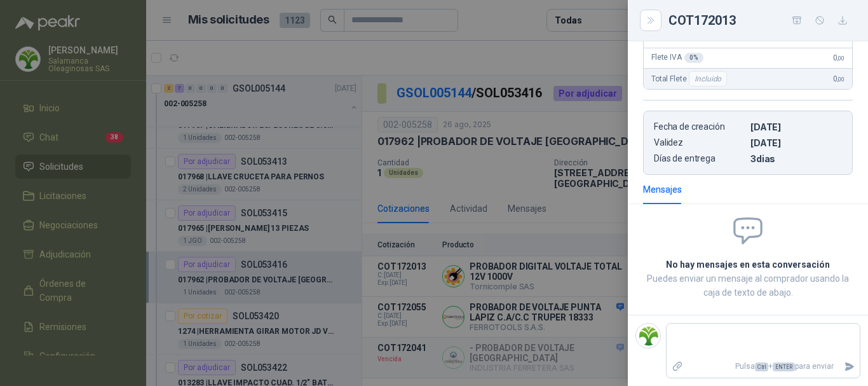
click at [519, 44] on div at bounding box center [434, 193] width 868 height 386
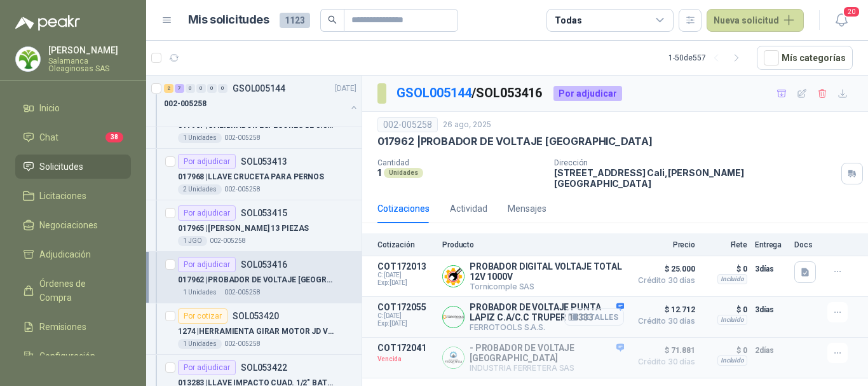
click at [599, 311] on button "Detalles" at bounding box center [594, 316] width 60 height 17
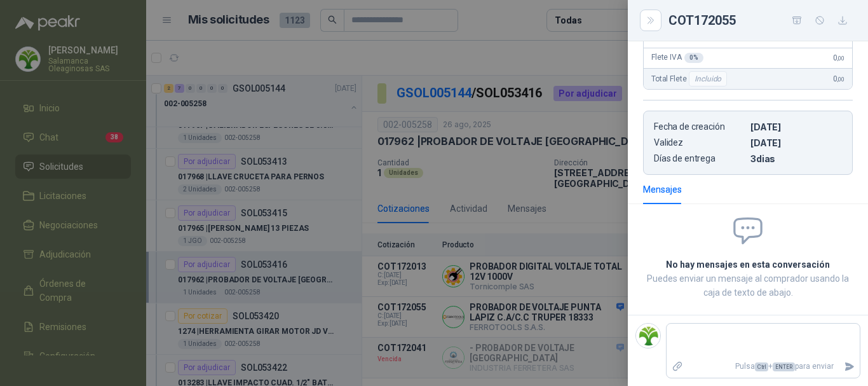
scroll to position [0, 0]
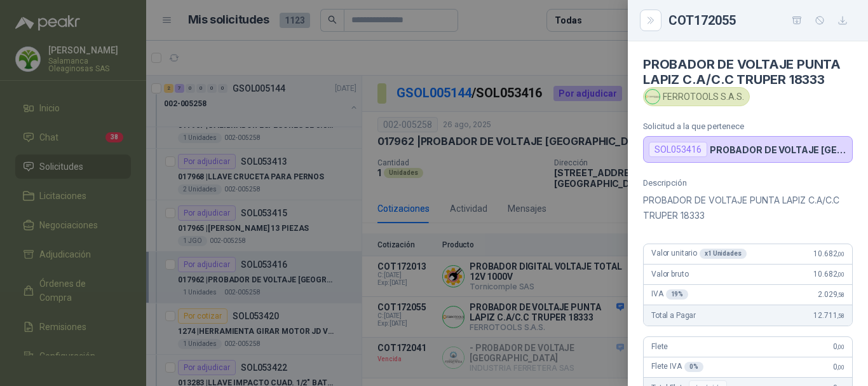
click at [523, 56] on div at bounding box center [434, 193] width 868 height 386
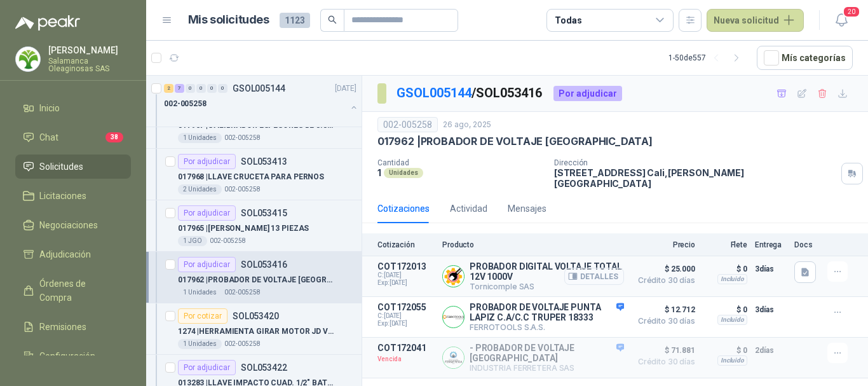
click at [610, 269] on button "Detalles" at bounding box center [594, 275] width 60 height 17
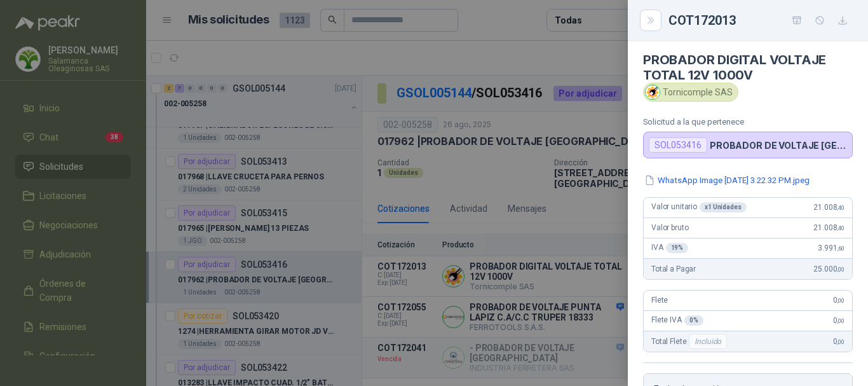
scroll to position [0, 0]
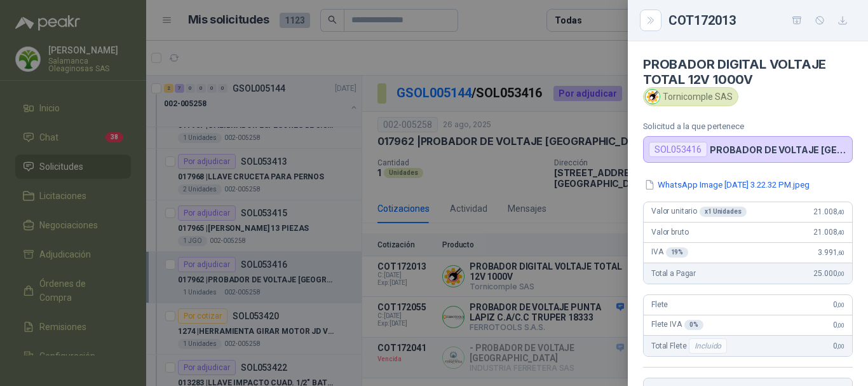
click at [517, 57] on div at bounding box center [434, 193] width 868 height 386
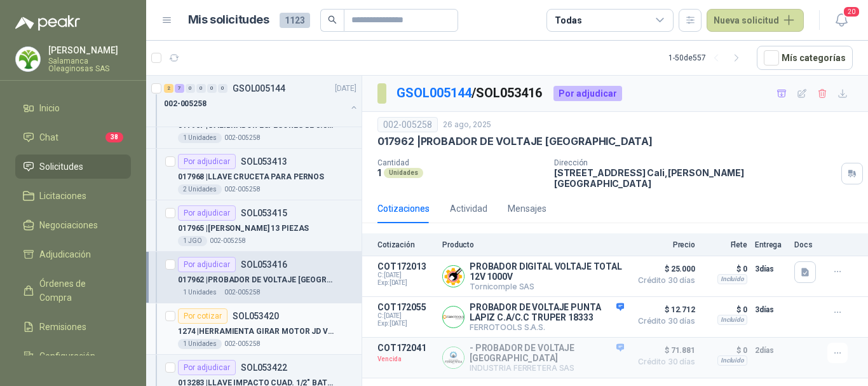
click at [268, 327] on p "1274 | HERRAMIENTA GIRAR MOTOR JD VOLANTE JDE83" at bounding box center [257, 331] width 158 height 12
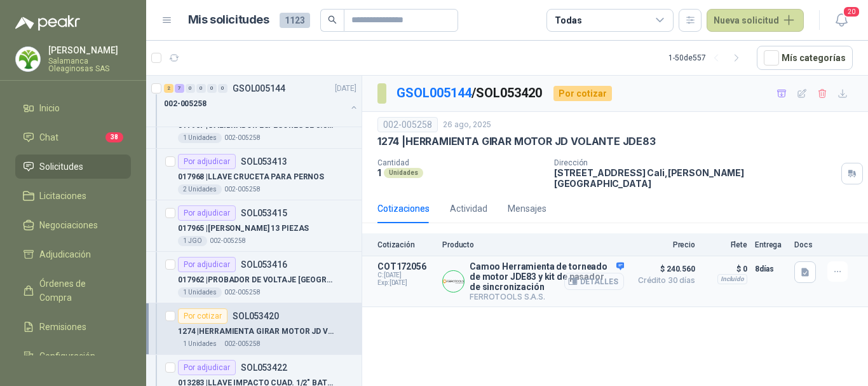
click at [604, 273] on button "Detalles" at bounding box center [594, 281] width 60 height 17
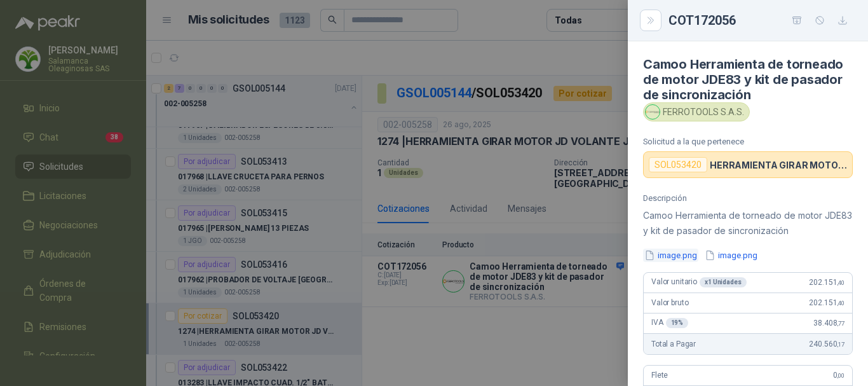
click at [687, 252] on button "image.png" at bounding box center [670, 254] width 55 height 13
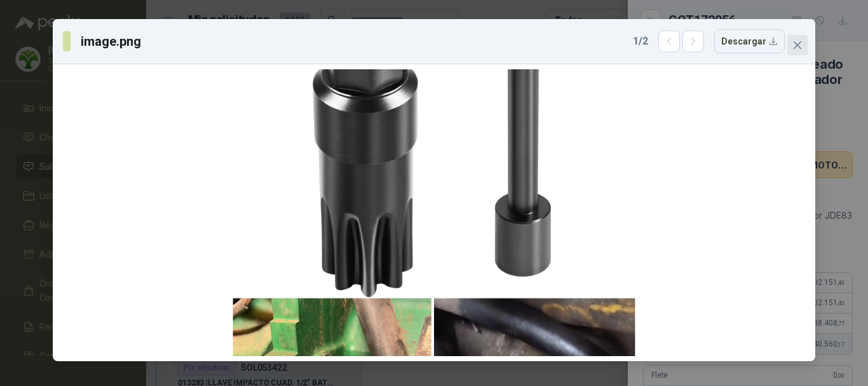
click at [802, 43] on span "Close" at bounding box center [797, 45] width 20 height 10
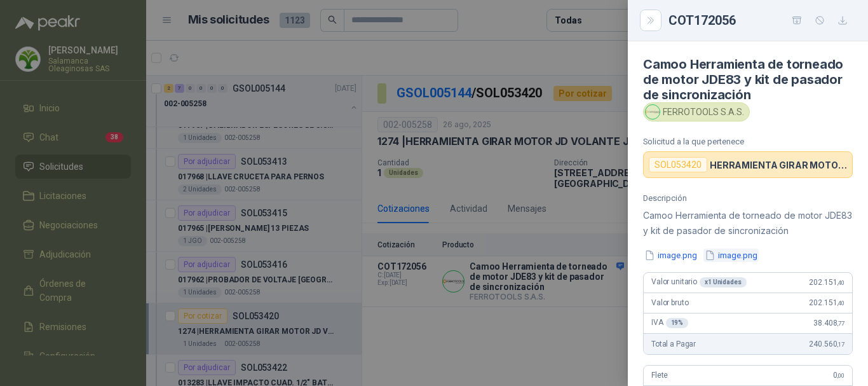
click at [743, 254] on button "image.png" at bounding box center [730, 254] width 55 height 13
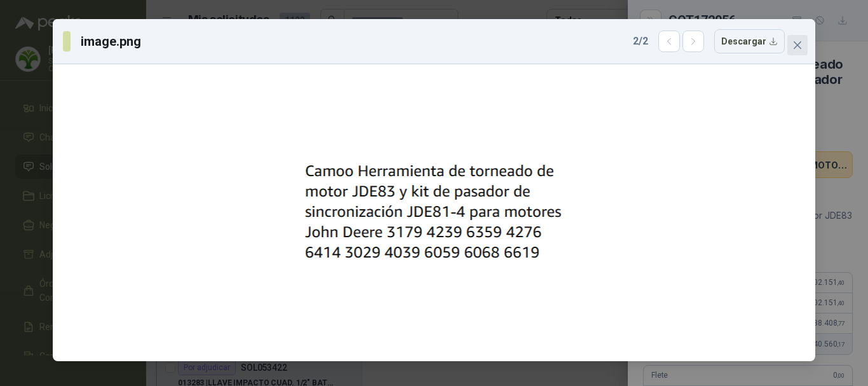
click at [799, 48] on icon "close" at bounding box center [798, 45] width 8 height 8
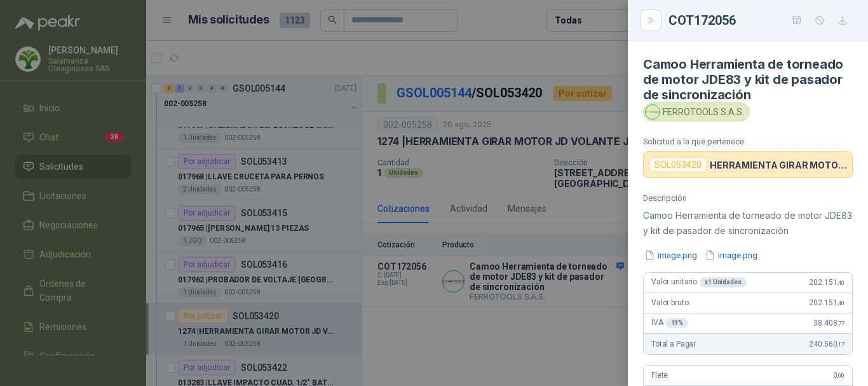
drag, startPoint x: 539, startPoint y: 55, endPoint x: 548, endPoint y: 75, distance: 21.9
click at [540, 58] on div at bounding box center [434, 193] width 868 height 386
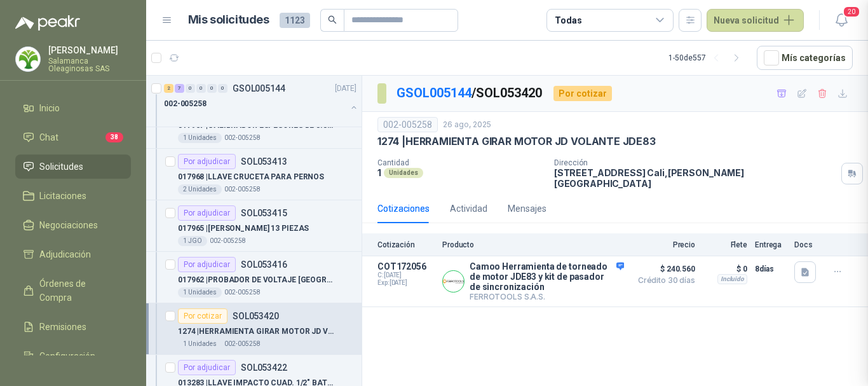
scroll to position [337, 0]
click at [605, 273] on button "Detalles" at bounding box center [594, 281] width 60 height 17
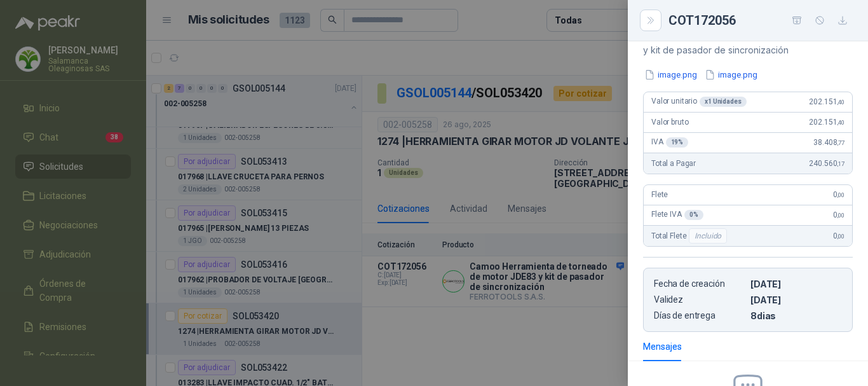
scroll to position [20, 0]
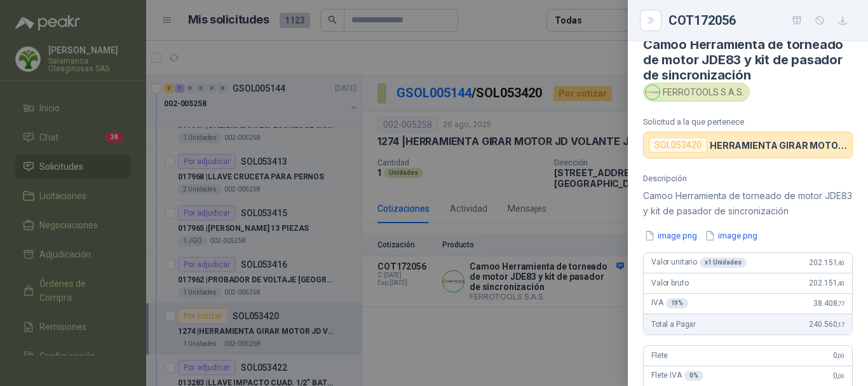
click at [524, 53] on div at bounding box center [434, 193] width 868 height 386
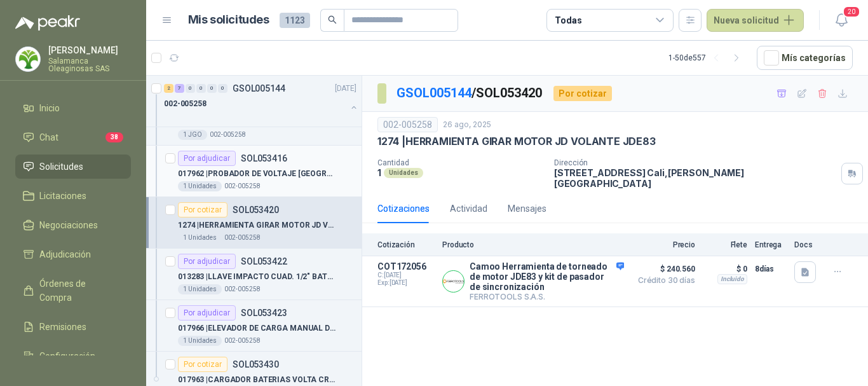
scroll to position [826, 0]
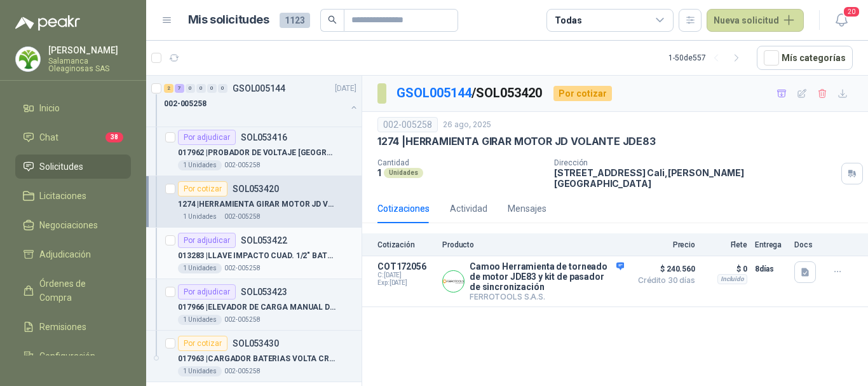
click at [296, 265] on div "1 Unidades 002-005258" at bounding box center [267, 268] width 179 height 10
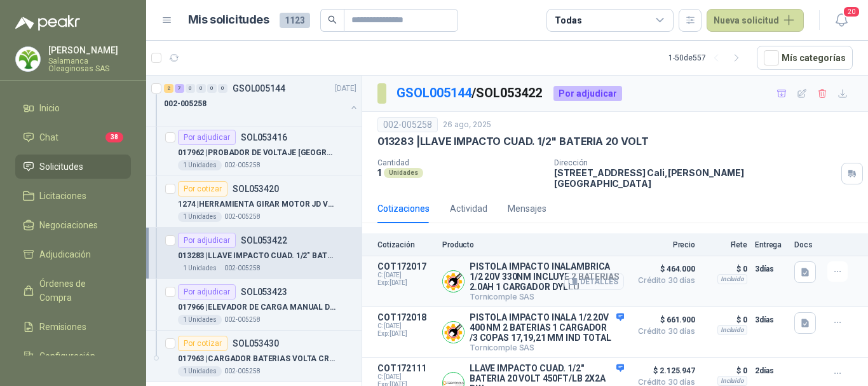
click at [597, 277] on button "Detalles" at bounding box center [594, 281] width 60 height 17
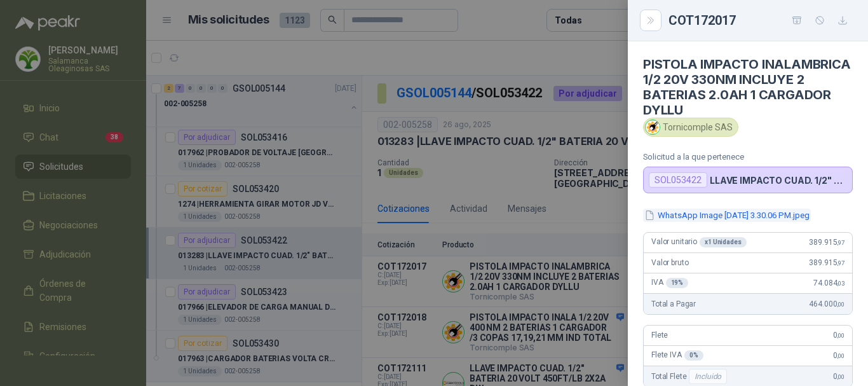
click at [743, 214] on button "WhatsApp Image 2025-08-26 at 3.30.06 PM.jpeg" at bounding box center [727, 214] width 168 height 13
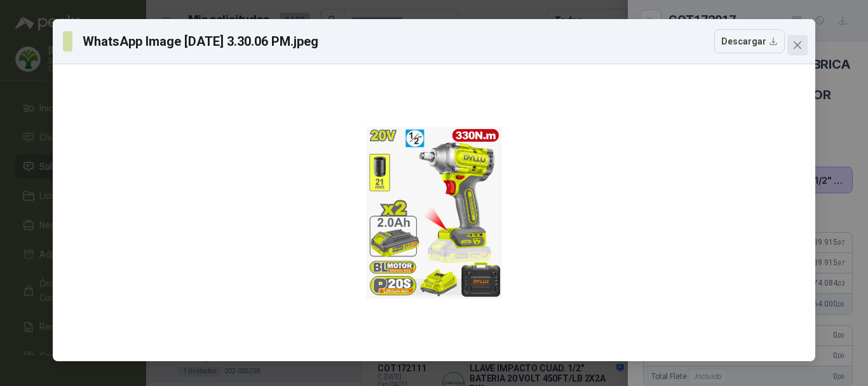
click at [802, 45] on icon "close" at bounding box center [797, 45] width 10 height 10
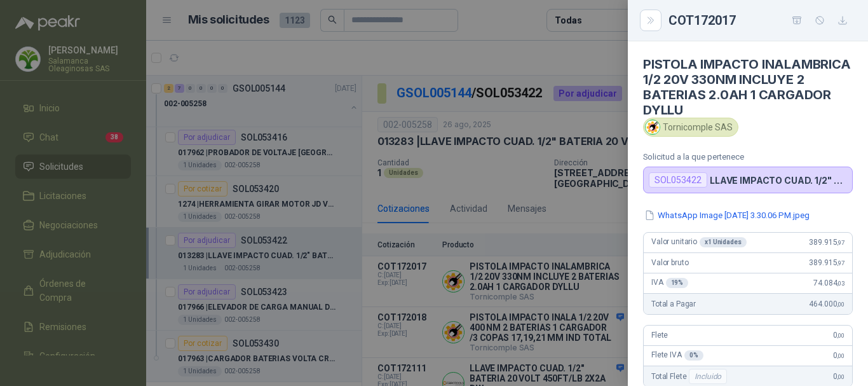
drag, startPoint x: 539, startPoint y: 50, endPoint x: 539, endPoint y: 104, distance: 53.4
click at [539, 53] on div at bounding box center [434, 193] width 868 height 386
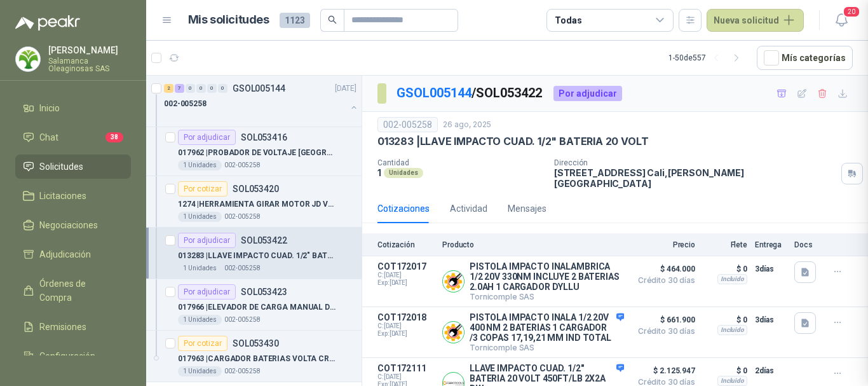
scroll to position [297, 0]
click at [606, 341] on button "Detalles" at bounding box center [594, 331] width 60 height 17
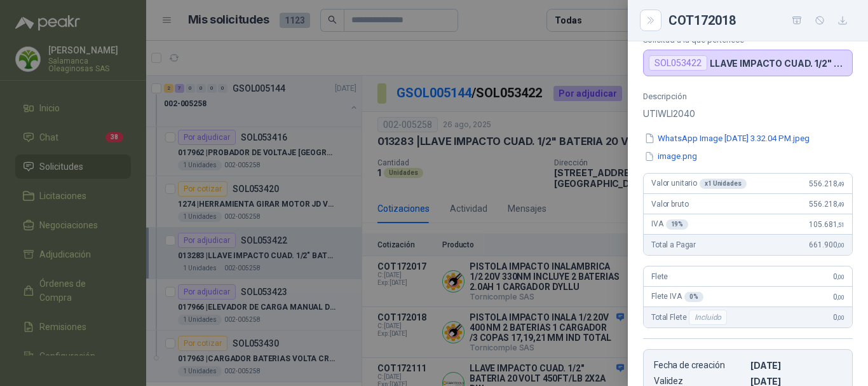
scroll to position [0, 0]
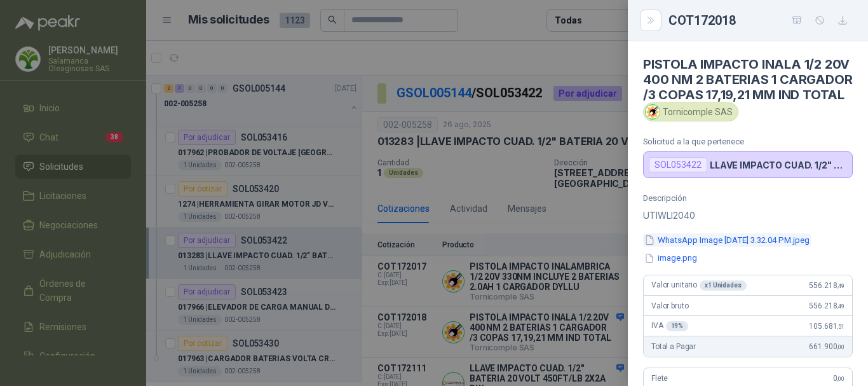
click at [712, 247] on button "WhatsApp Image 2025-08-26 at 3.32.04 PM.jpeg" at bounding box center [727, 239] width 168 height 13
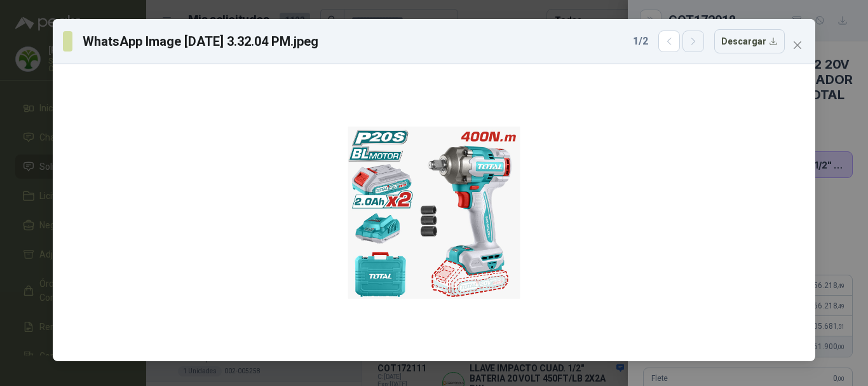
click at [693, 46] on icon "button" at bounding box center [693, 41] width 11 height 11
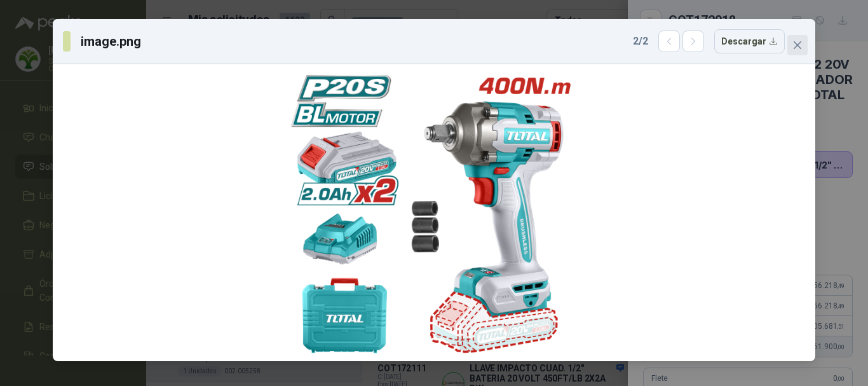
click at [802, 45] on icon "close" at bounding box center [797, 45] width 10 height 10
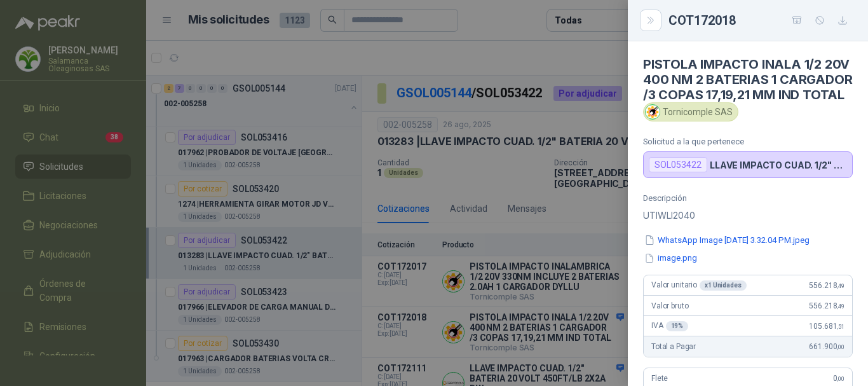
scroll to position [64, 0]
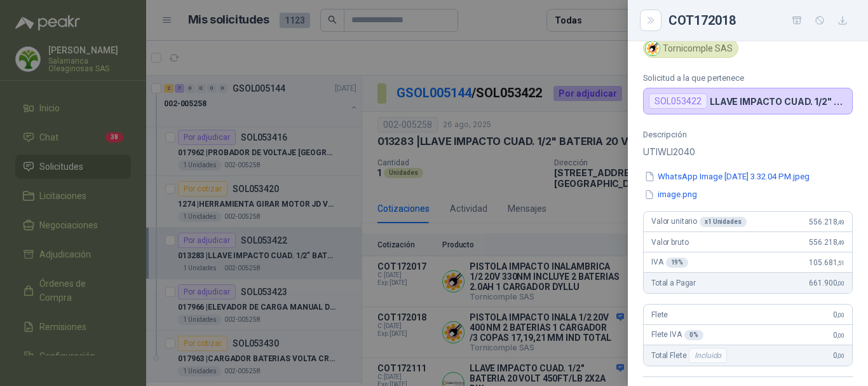
click at [418, 46] on div at bounding box center [434, 193] width 868 height 386
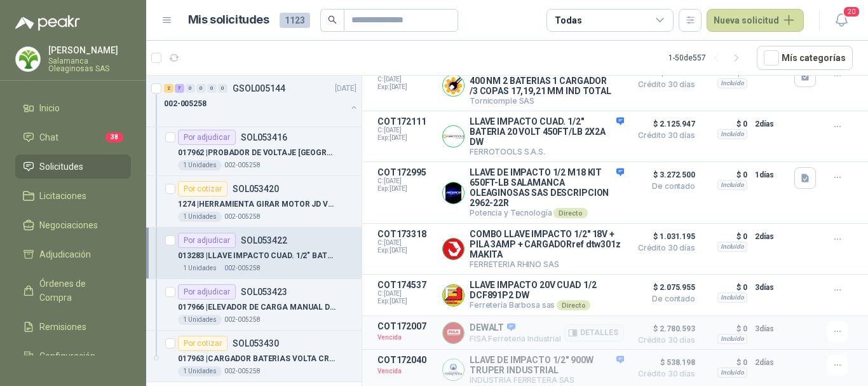
scroll to position [273, 0]
click at [608, 184] on button "Detalles" at bounding box center [594, 192] width 60 height 17
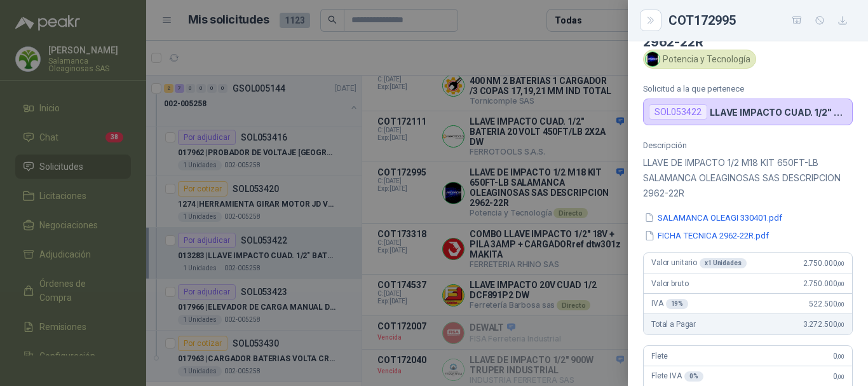
scroll to position [0, 0]
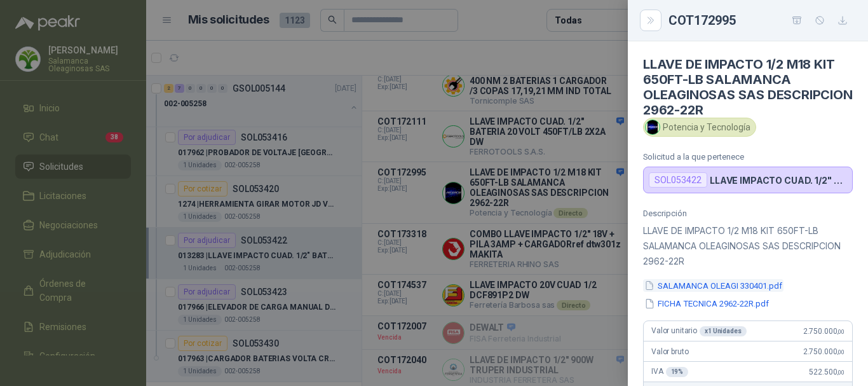
click at [722, 285] on button "SALAMANCA OLEAGI 330401.pdf" at bounding box center [713, 285] width 140 height 13
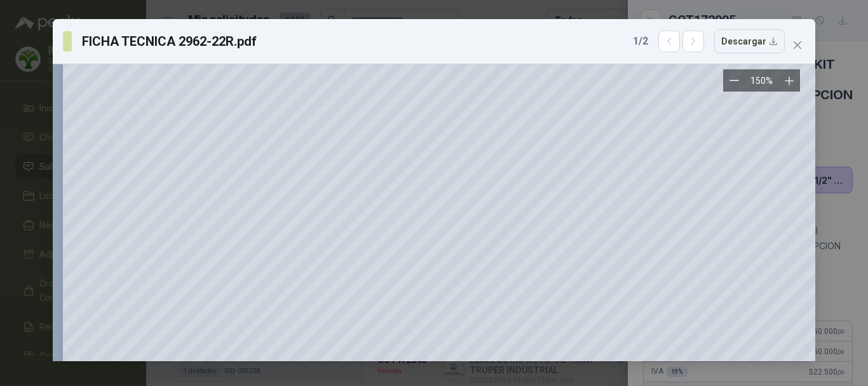
scroll to position [191, 0]
click at [801, 43] on icon "close" at bounding box center [797, 45] width 10 height 10
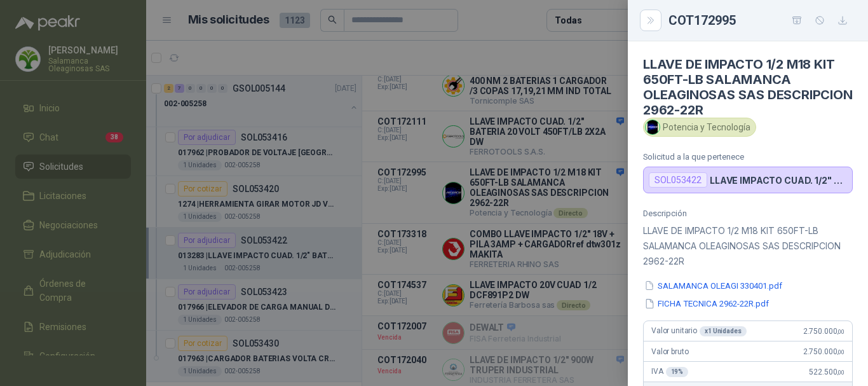
click at [525, 24] on div at bounding box center [434, 193] width 868 height 386
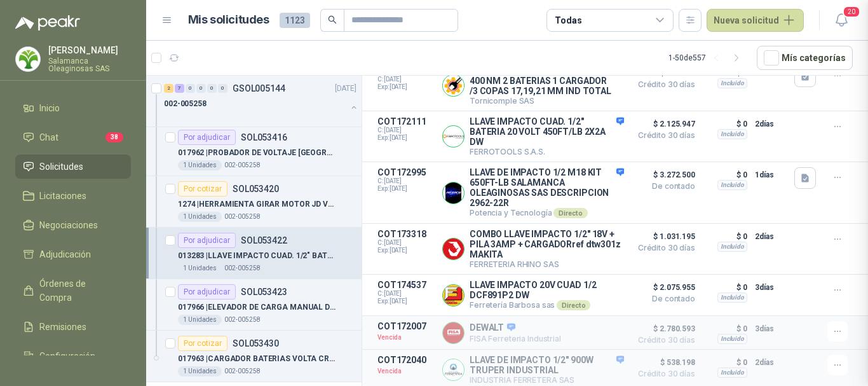
scroll to position [386, 0]
click at [588, 184] on button "Detalles" at bounding box center [594, 192] width 60 height 17
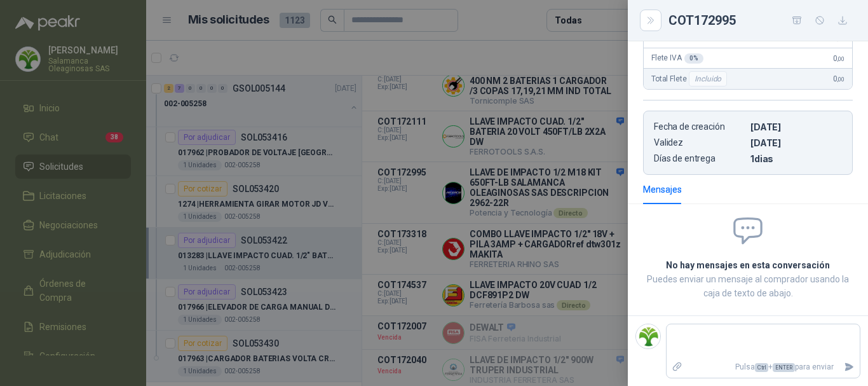
scroll to position [68, 0]
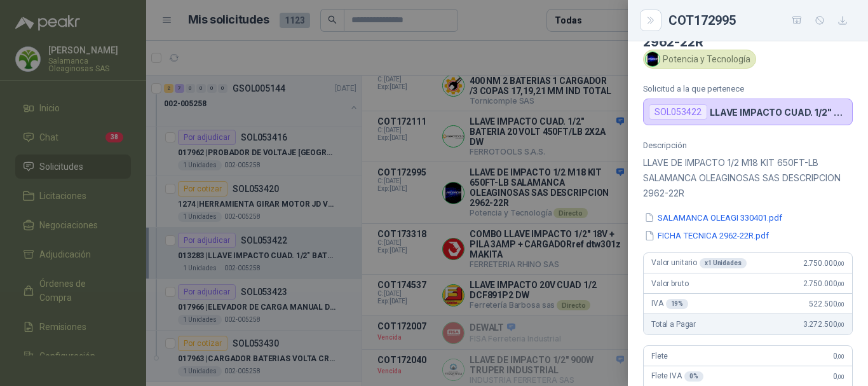
drag, startPoint x: 550, startPoint y: 48, endPoint x: 553, endPoint y: 53, distance: 6.5
click at [551, 48] on div at bounding box center [434, 193] width 868 height 386
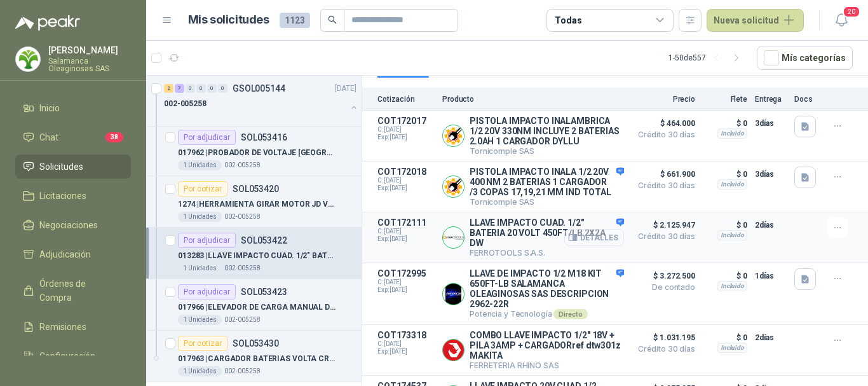
scroll to position [82, 0]
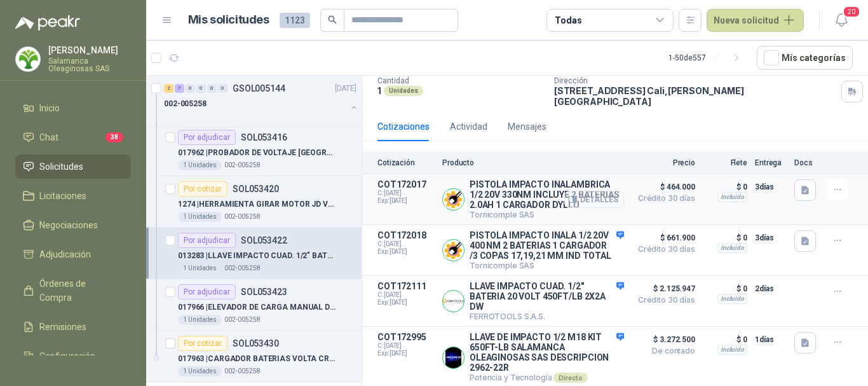
click at [592, 195] on button "Detalles" at bounding box center [594, 199] width 60 height 17
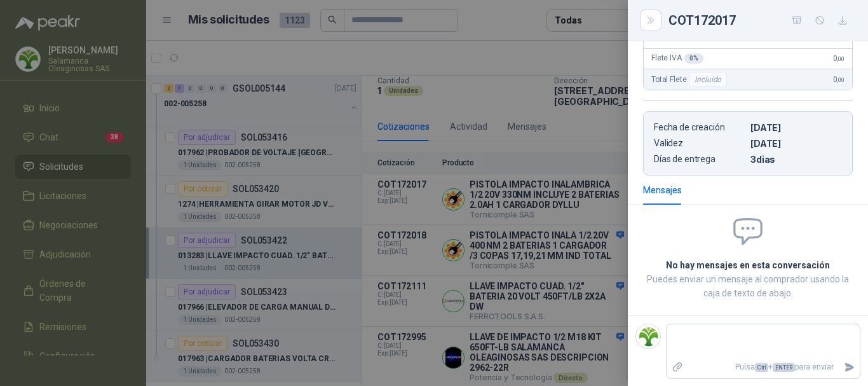
scroll to position [0, 0]
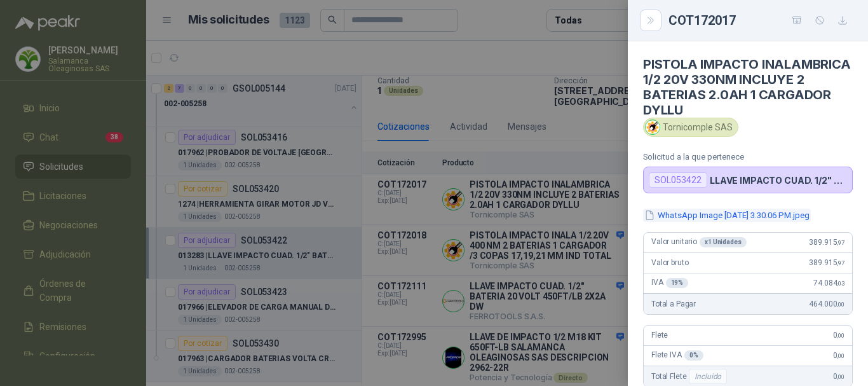
click at [748, 214] on button "WhatsApp Image 2025-08-26 at 3.30.06 PM.jpeg" at bounding box center [727, 214] width 168 height 13
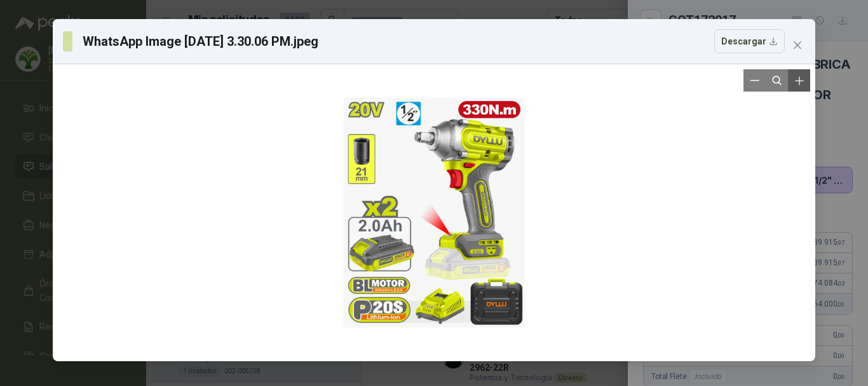
click at [804, 88] on button "Zoom in" at bounding box center [799, 80] width 22 height 22
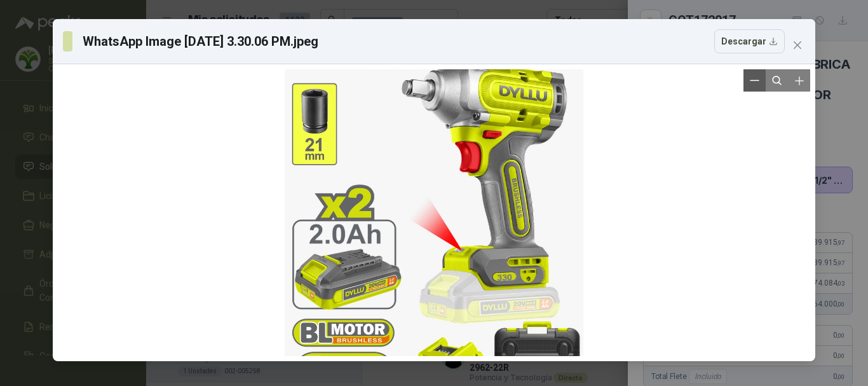
click at [750, 83] on icon "Zoom out" at bounding box center [755, 81] width 10 height 10
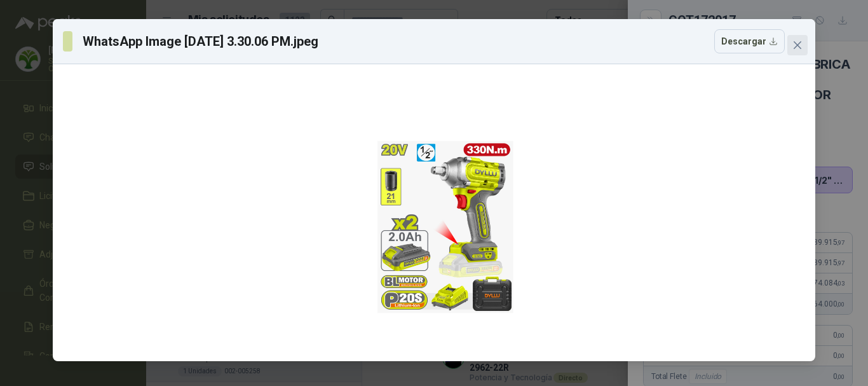
click at [802, 46] on span "Close" at bounding box center [797, 45] width 20 height 10
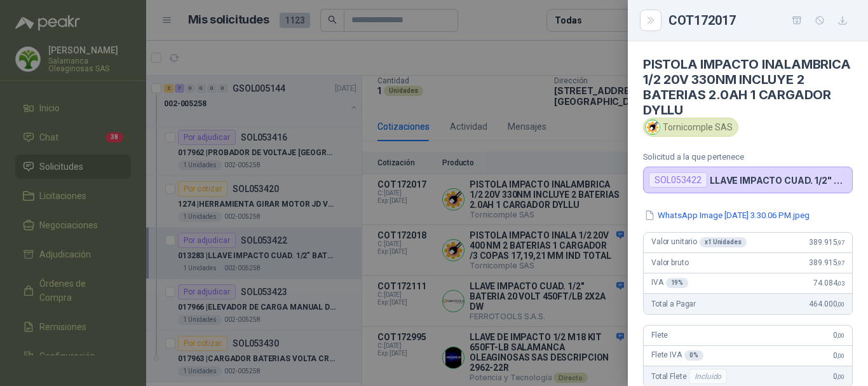
click at [510, 51] on div at bounding box center [434, 193] width 868 height 386
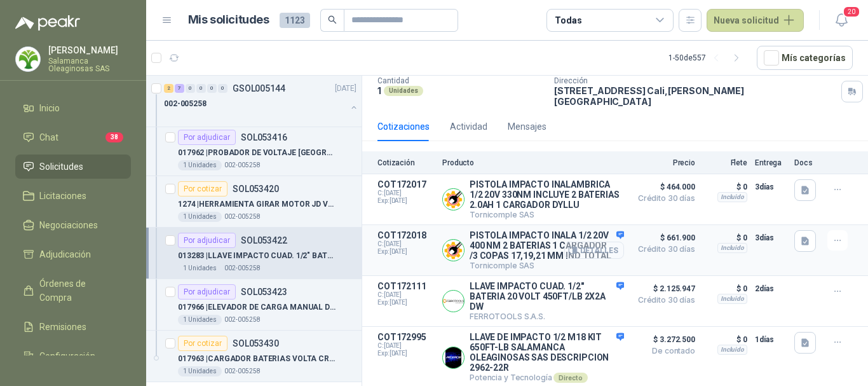
click at [599, 259] on button "Detalles" at bounding box center [594, 249] width 60 height 17
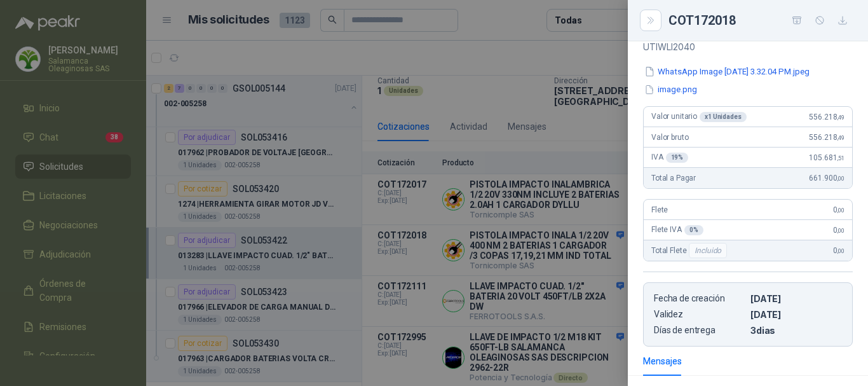
scroll to position [38, 0]
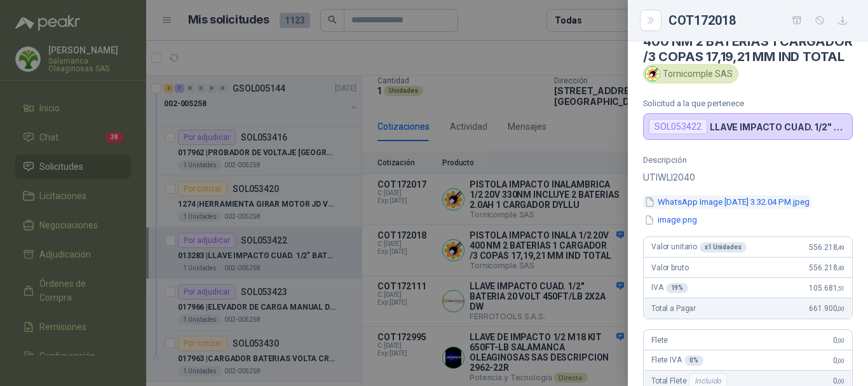
click at [677, 208] on button "WhatsApp Image 2025-08-26 at 3.32.04 PM.jpeg" at bounding box center [727, 201] width 168 height 13
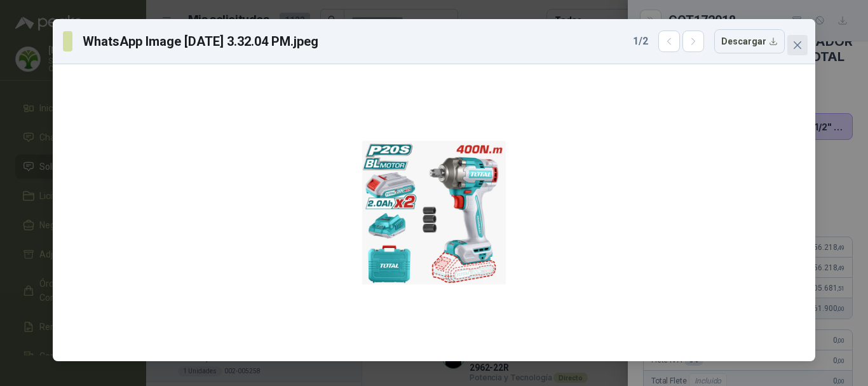
click at [800, 48] on icon "close" at bounding box center [798, 45] width 8 height 8
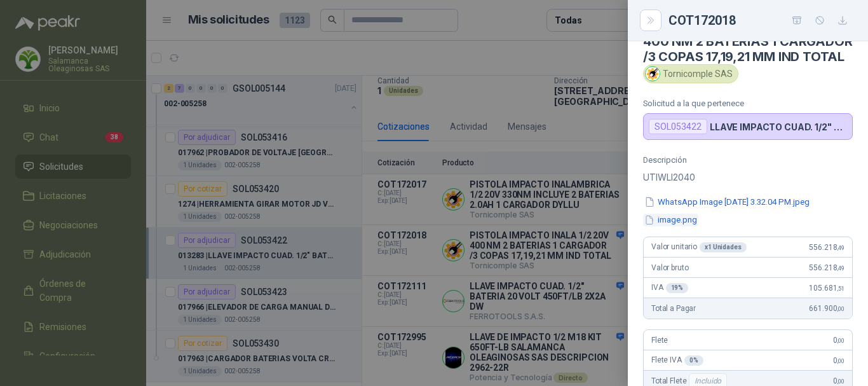
click at [671, 227] on button "image.png" at bounding box center [670, 219] width 55 height 13
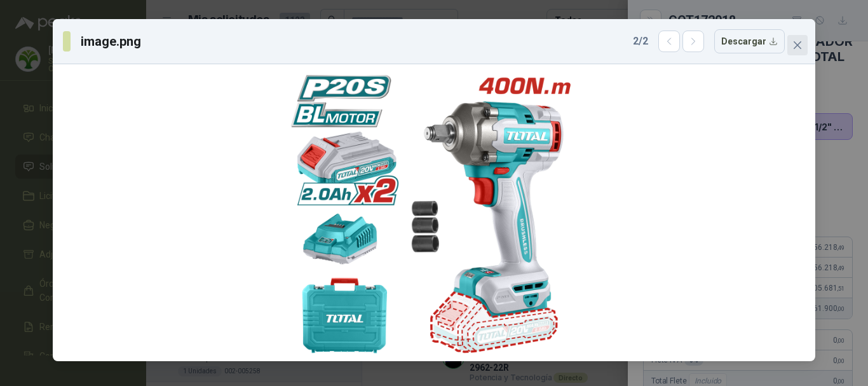
click at [795, 48] on icon "close" at bounding box center [798, 45] width 8 height 8
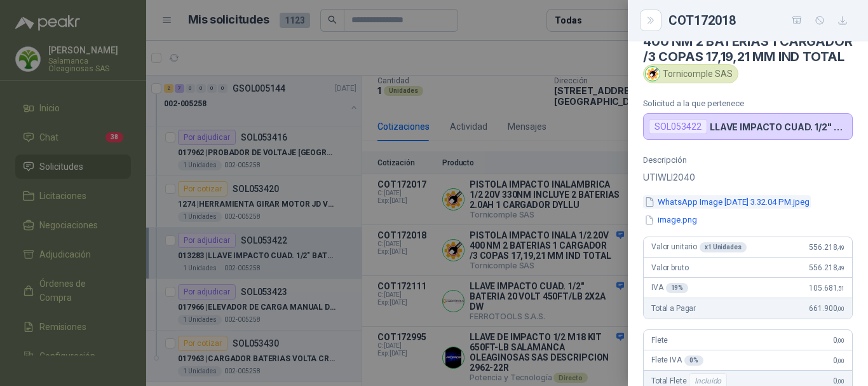
click at [678, 208] on button "WhatsApp Image 2025-08-26 at 3.32.04 PM.jpeg" at bounding box center [727, 201] width 168 height 13
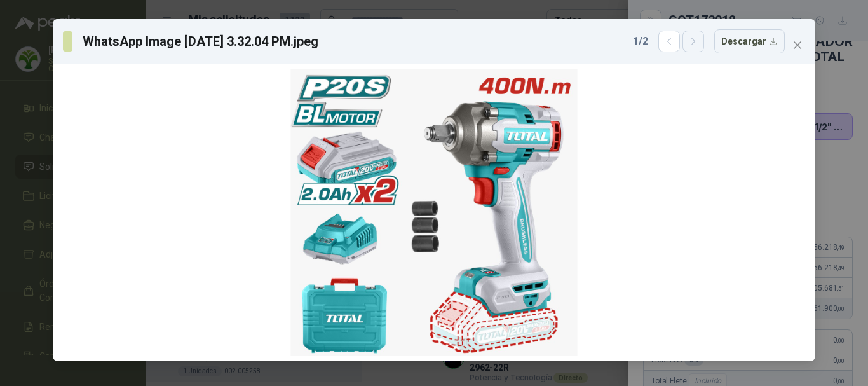
click at [703, 49] on button "button" at bounding box center [693, 41] width 22 height 22
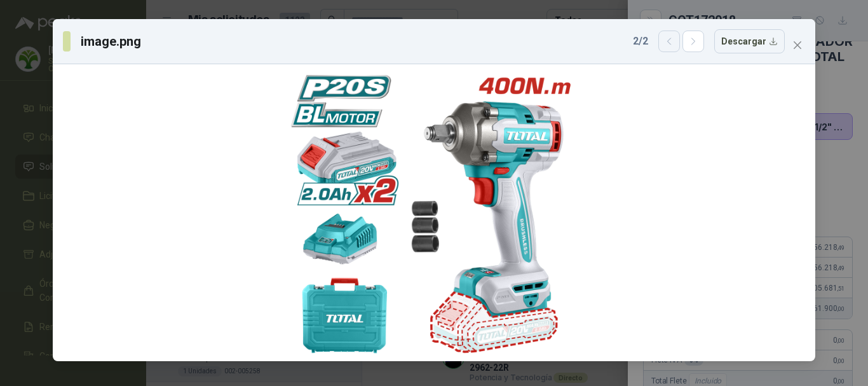
click at [675, 44] on icon "button" at bounding box center [669, 41] width 11 height 11
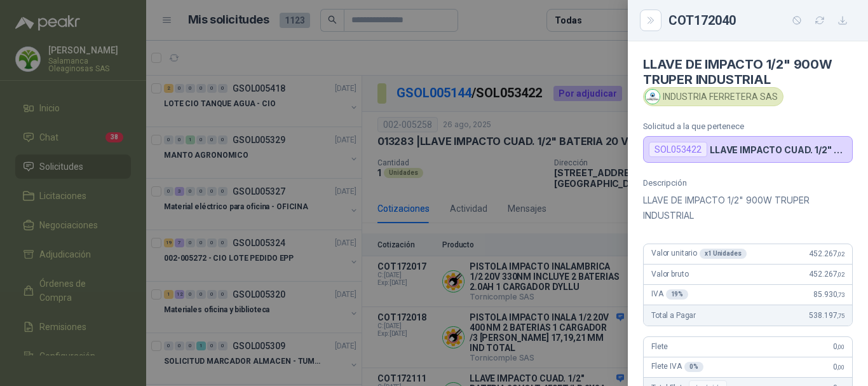
scroll to position [273, 0]
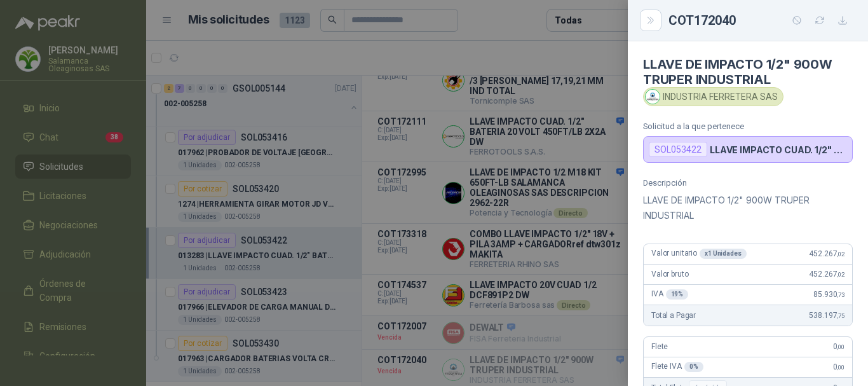
click at [512, 29] on div at bounding box center [434, 193] width 868 height 386
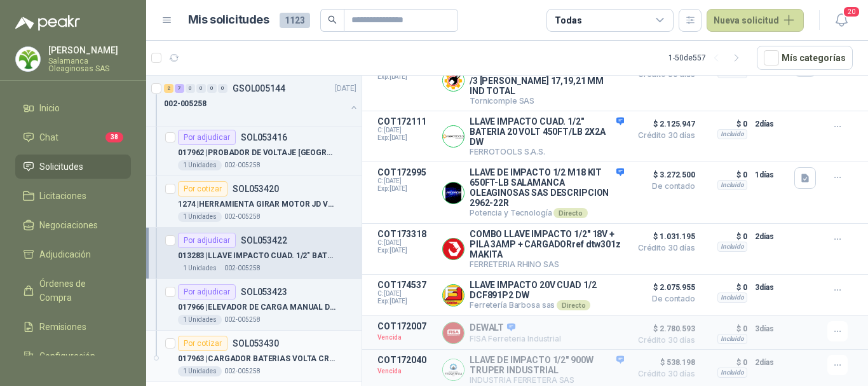
scroll to position [889, 0]
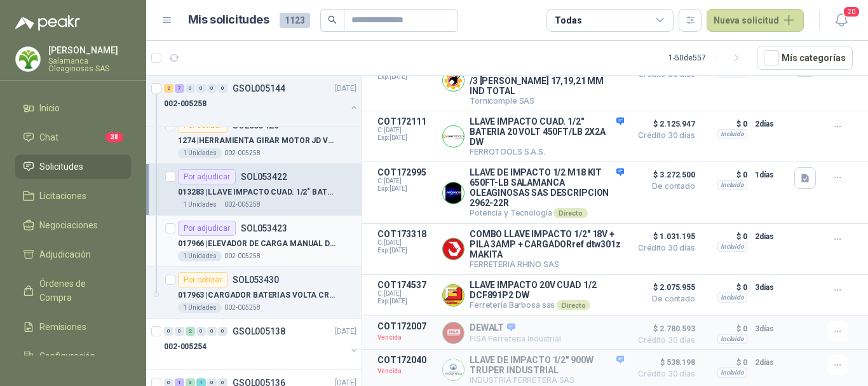
click at [294, 246] on p "017966 | ELEVADOR DE CARGA MANUAL DE 1000 KLS" at bounding box center [257, 244] width 158 height 12
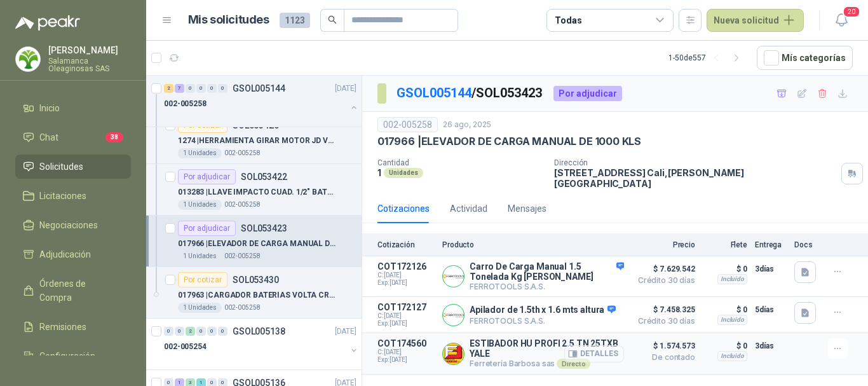
click at [609, 345] on button "Detalles" at bounding box center [594, 353] width 60 height 17
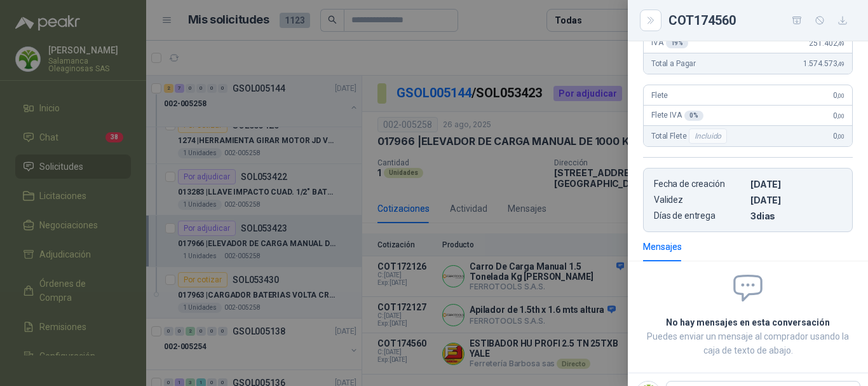
scroll to position [254, 0]
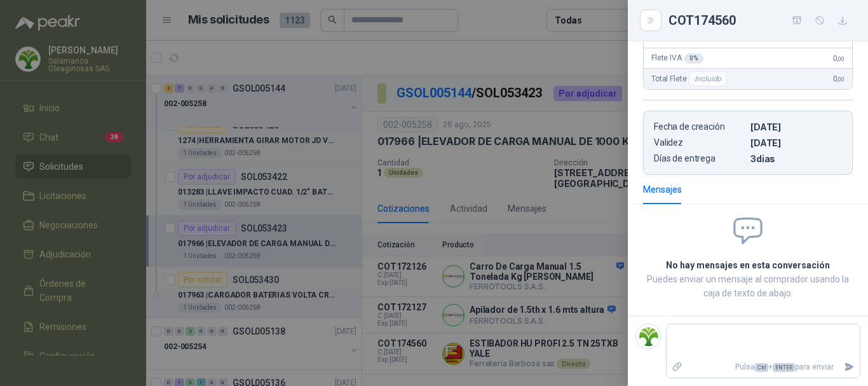
click at [468, 45] on div at bounding box center [434, 193] width 868 height 386
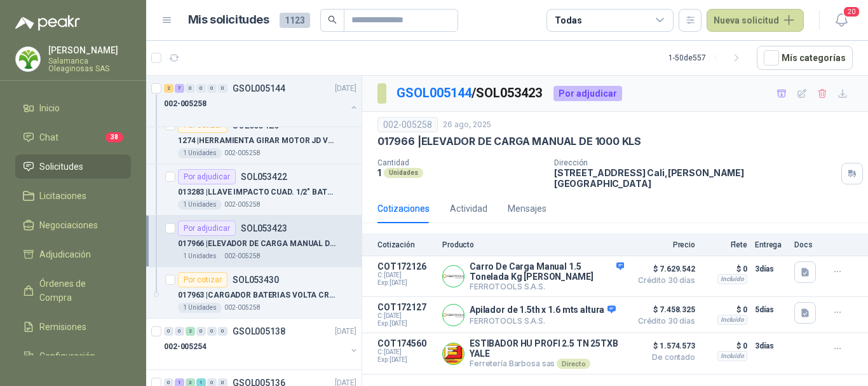
click at [68, 160] on span "Solicitudes" at bounding box center [61, 166] width 44 height 14
